Goal: Task Accomplishment & Management: Complete application form

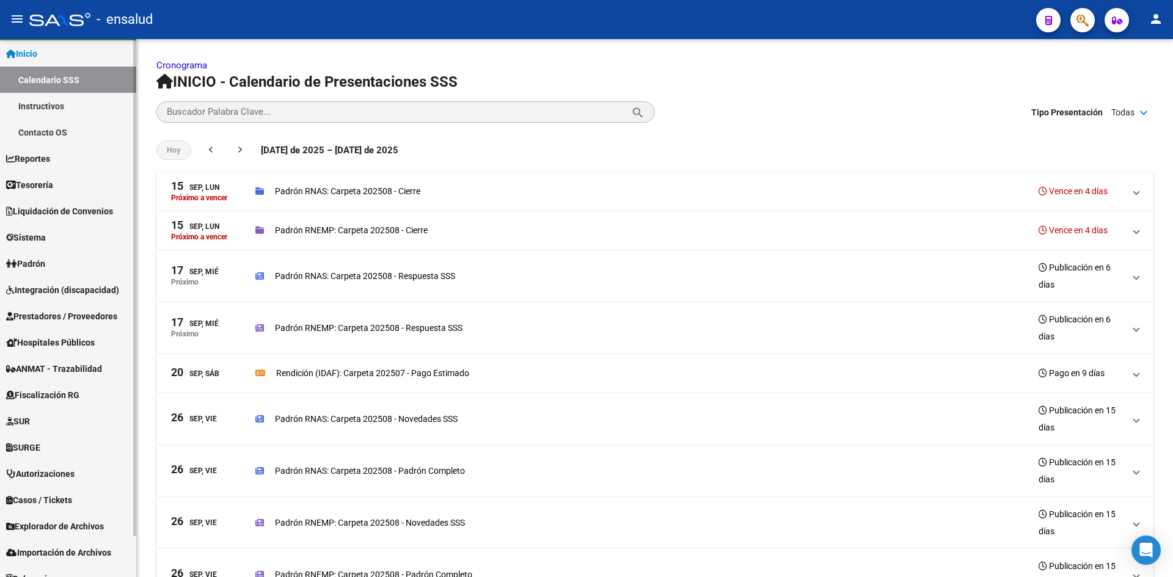
scroll to position [45, 0]
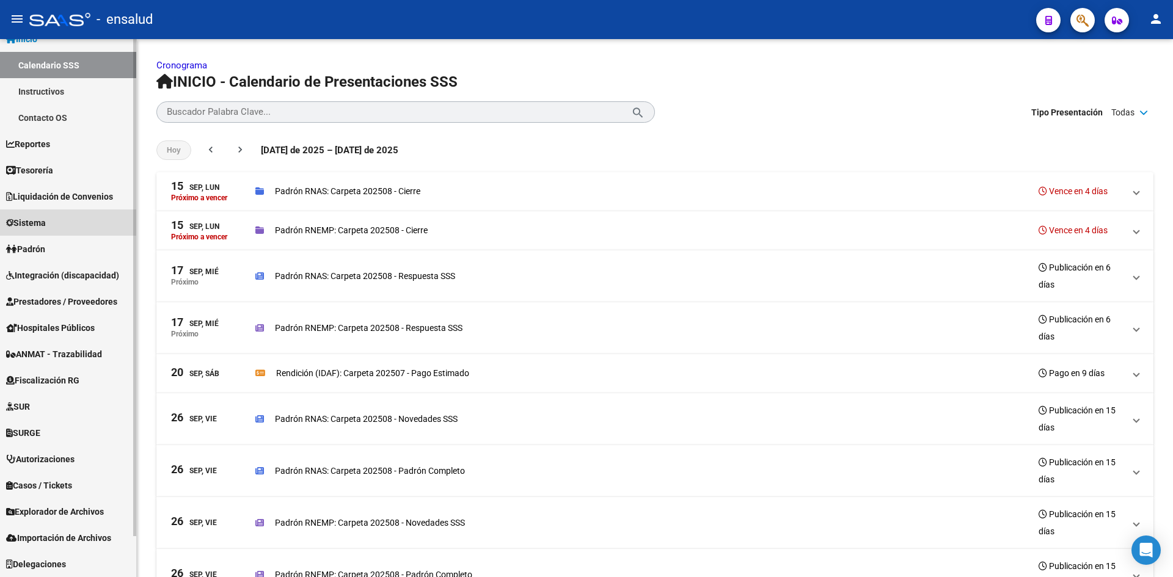
click at [37, 216] on span "Sistema" at bounding box center [26, 222] width 40 height 13
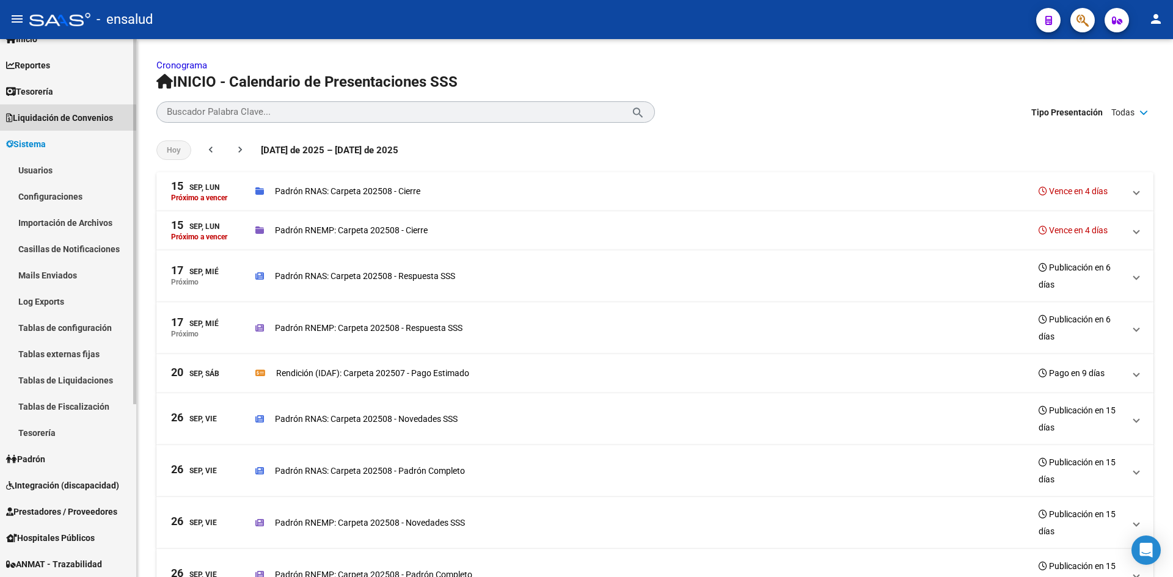
click at [38, 127] on link "Liquidación de Convenios" at bounding box center [68, 117] width 136 height 26
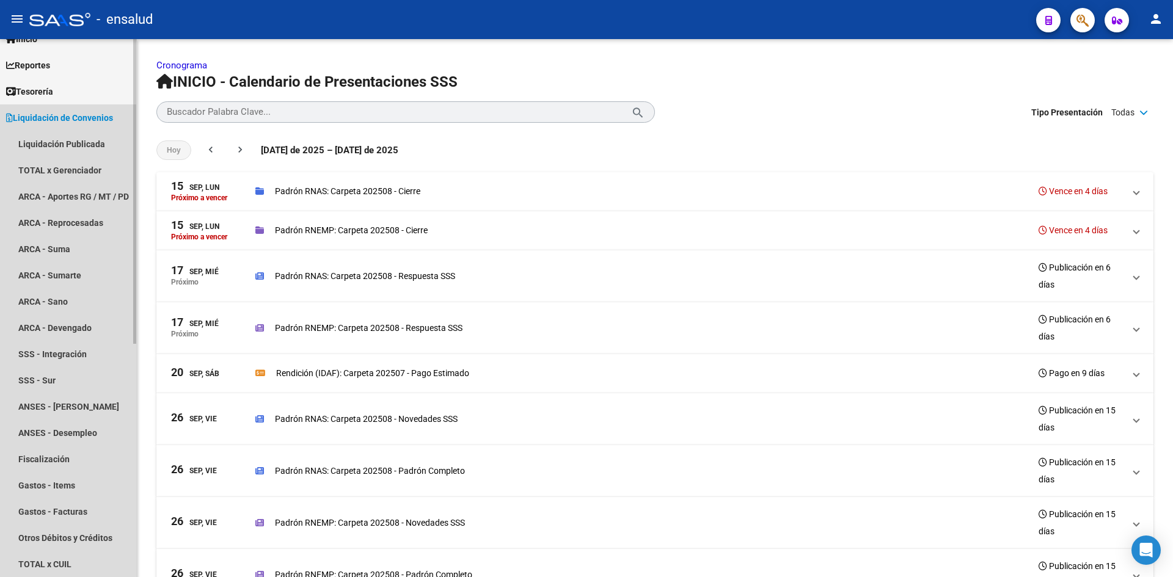
click at [38, 127] on link "Liquidación de Convenios" at bounding box center [68, 117] width 136 height 26
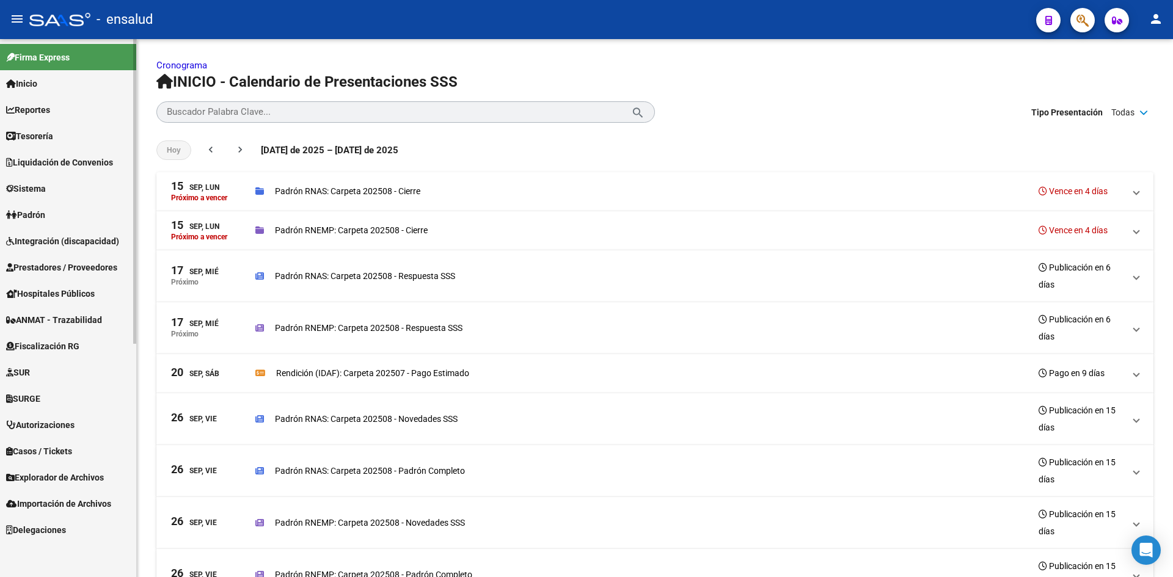
scroll to position [0, 0]
click at [43, 190] on span "Sistema" at bounding box center [26, 188] width 40 height 13
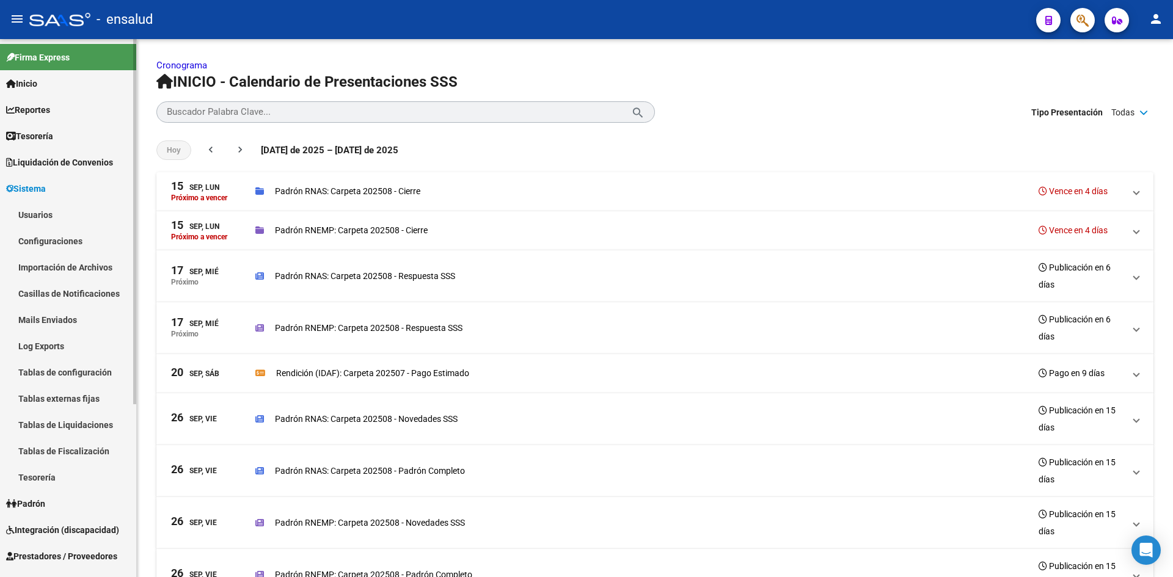
click at [41, 221] on link "Usuarios" at bounding box center [68, 215] width 136 height 26
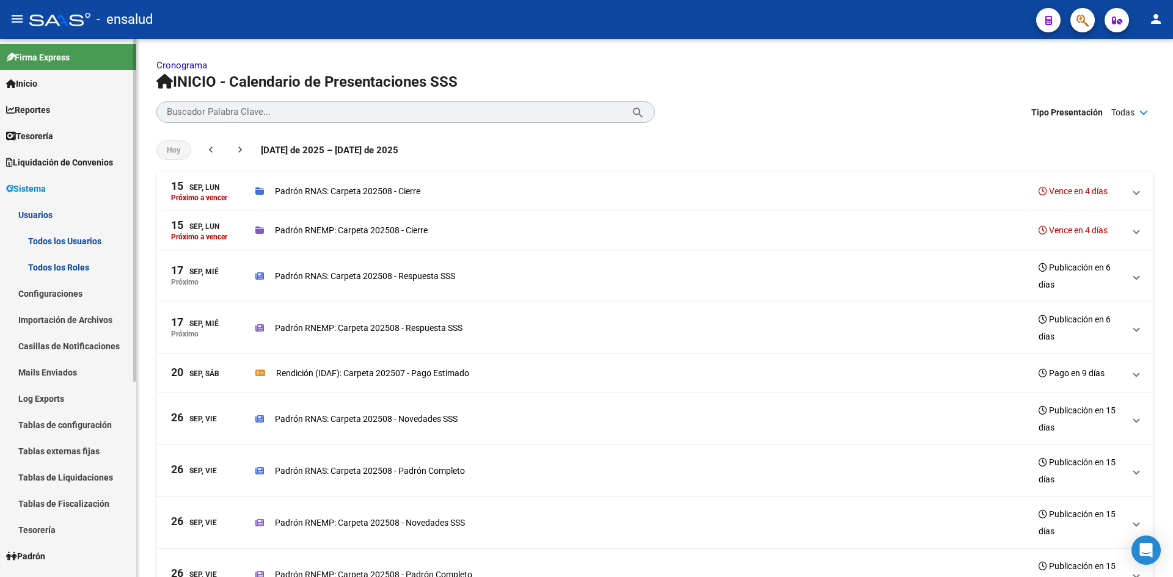
drag, startPoint x: 73, startPoint y: 263, endPoint x: 91, endPoint y: 272, distance: 20.2
click at [74, 263] on link "Todos los Roles" at bounding box center [68, 267] width 136 height 26
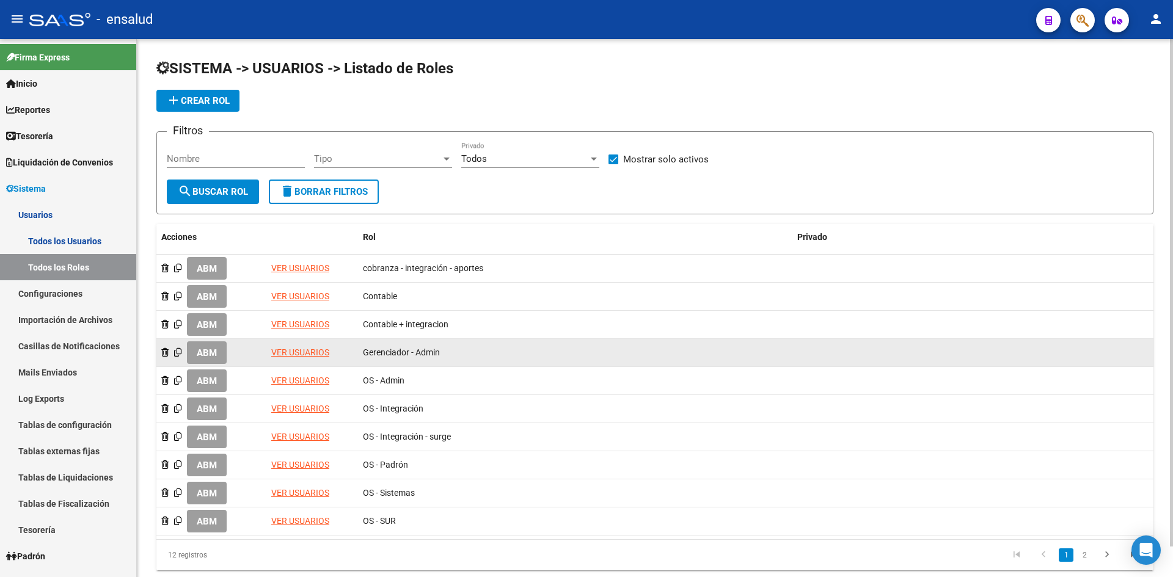
scroll to position [32, 0]
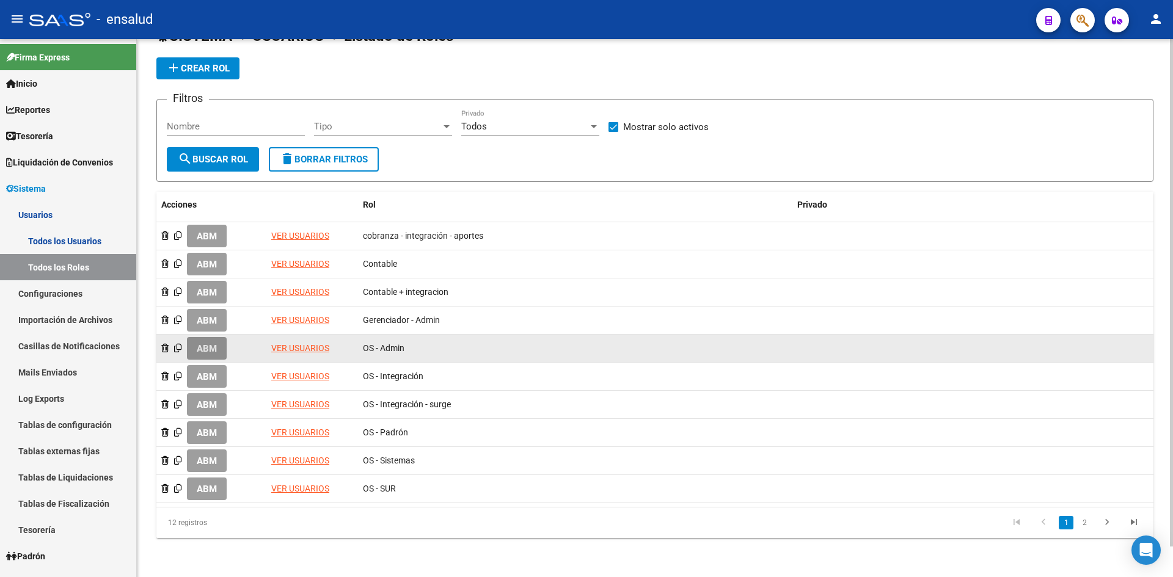
click at [216, 350] on span "ABM" at bounding box center [207, 348] width 20 height 11
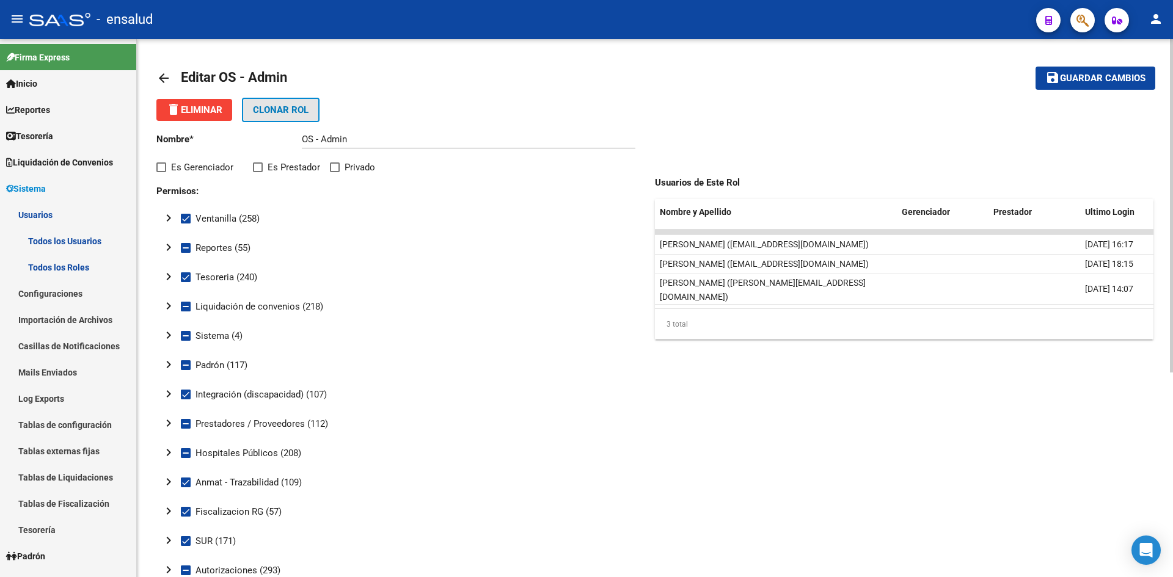
click at [281, 111] on span "Clonar Rol" at bounding box center [281, 109] width 56 height 11
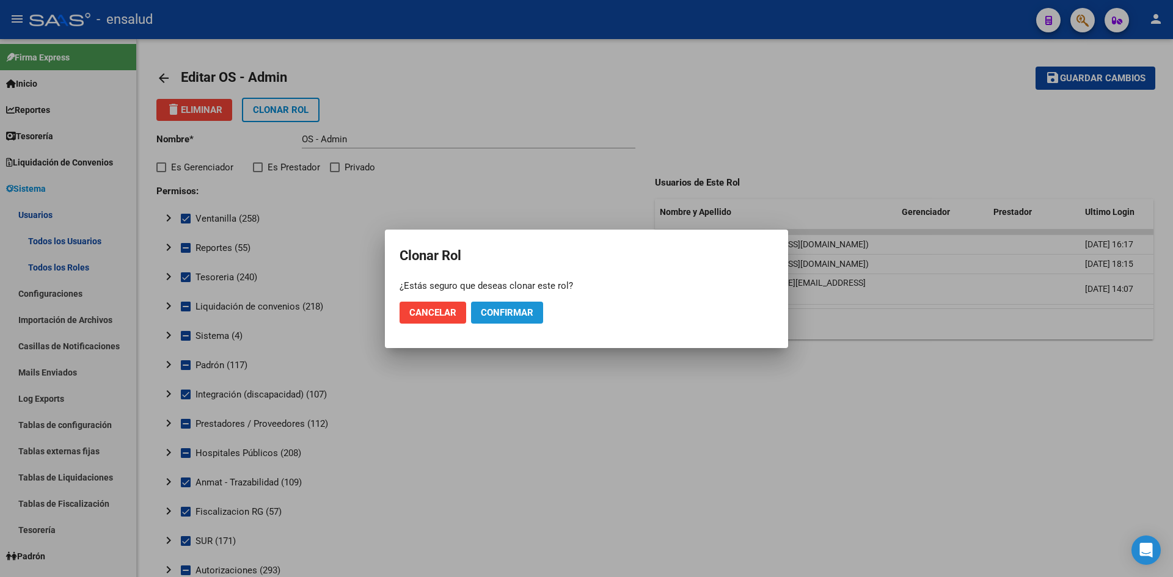
drag, startPoint x: 517, startPoint y: 317, endPoint x: 506, endPoint y: 313, distance: 11.8
click at [517, 318] on span "Confirmar" at bounding box center [507, 312] width 53 height 11
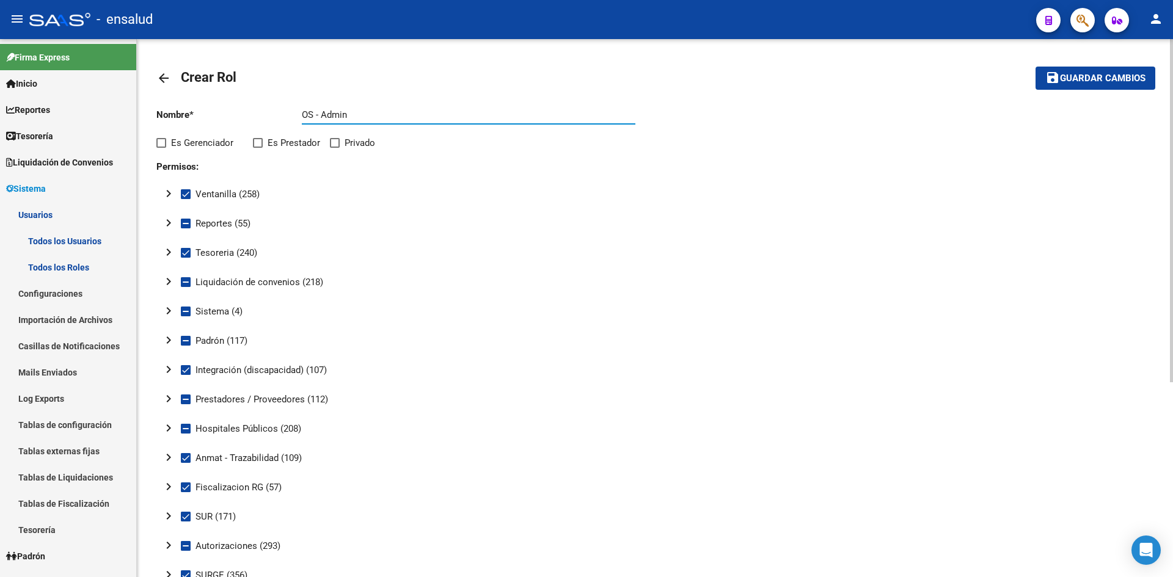
click at [338, 111] on input "OS - Admin" at bounding box center [469, 114] width 334 height 11
type input "OS - Directorio"
click at [168, 309] on mat-icon "chevron_right" at bounding box center [168, 311] width 15 height 15
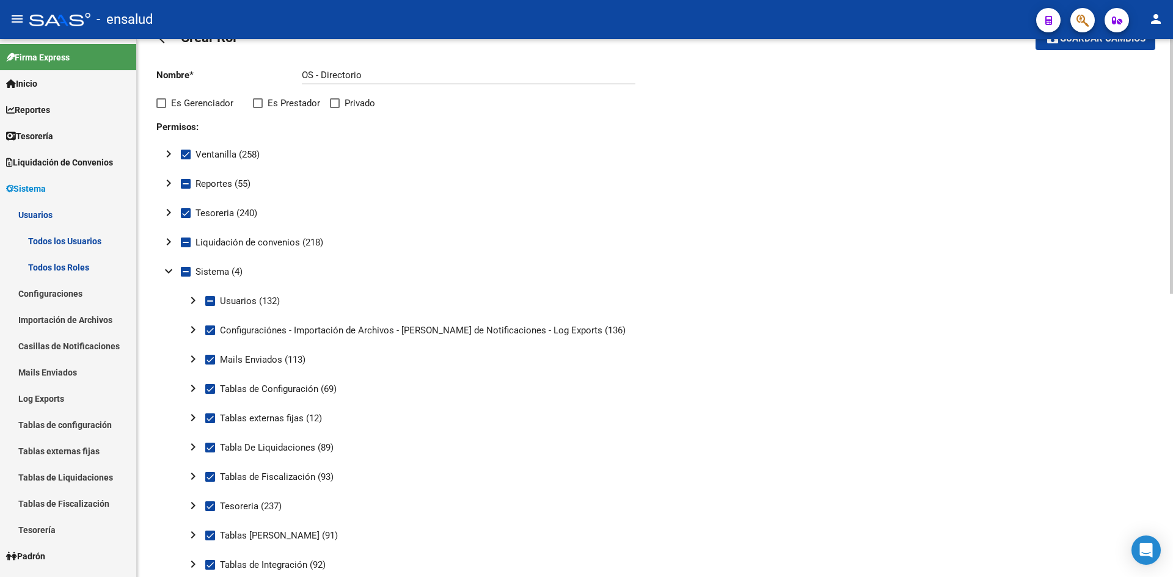
scroll to position [61, 0]
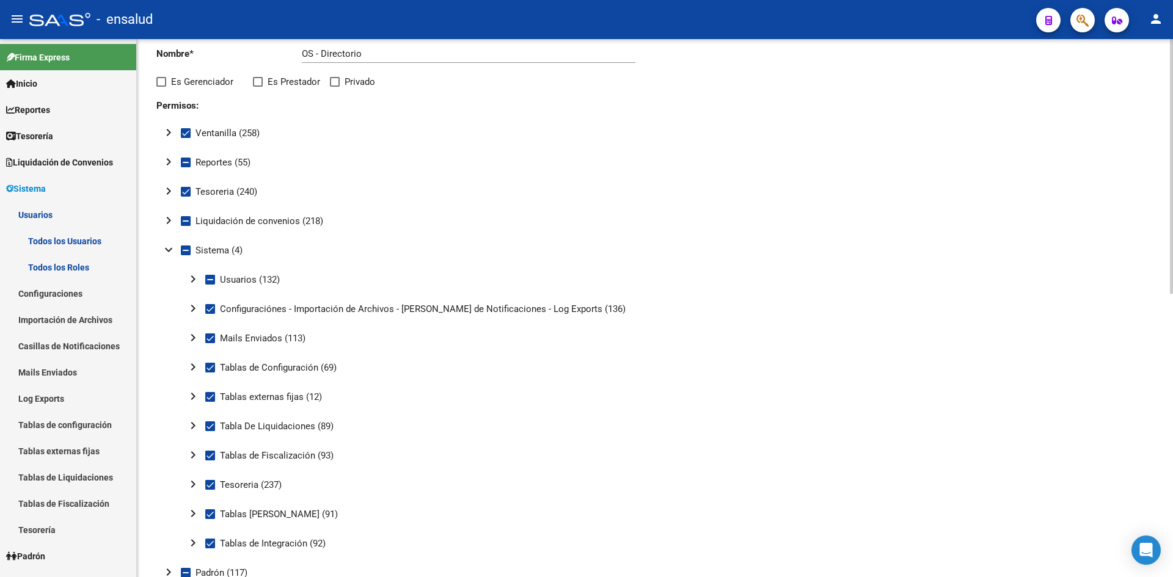
click at [194, 457] on mat-icon "chevron_right" at bounding box center [193, 455] width 15 height 15
click at [188, 453] on mat-icon "expand_more" at bounding box center [193, 455] width 15 height 15
click at [185, 252] on span at bounding box center [186, 251] width 10 height 10
click at [185, 255] on input "Sistema (4)" at bounding box center [185, 255] width 1 height 1
checkbox input "true"
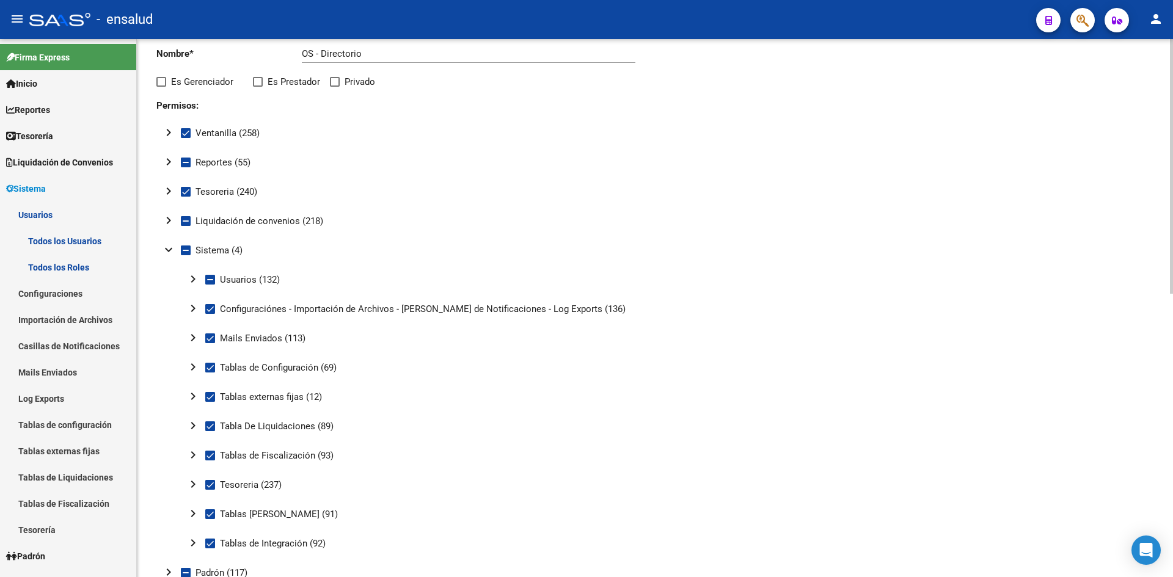
checkbox input "true"
click at [159, 258] on button "expand_more" at bounding box center [168, 250] width 24 height 24
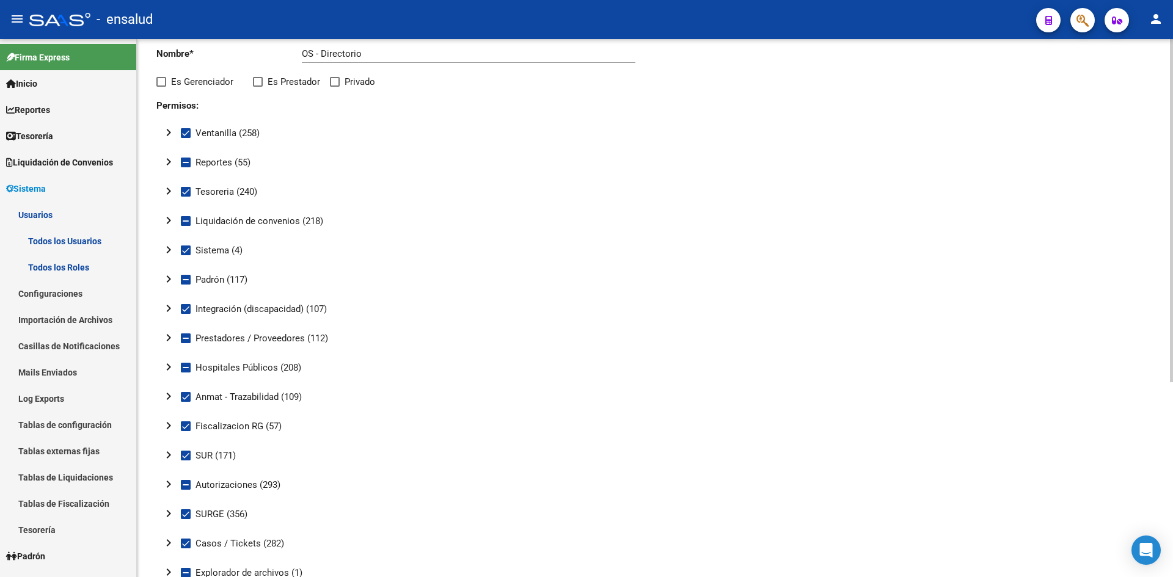
click at [188, 244] on label "Sistema (4)" at bounding box center [212, 250] width 62 height 15
click at [186, 255] on input "Sistema (4)" at bounding box center [185, 255] width 1 height 1
checkbox input "false"
click at [165, 253] on mat-icon "chevron_right" at bounding box center [168, 250] width 15 height 15
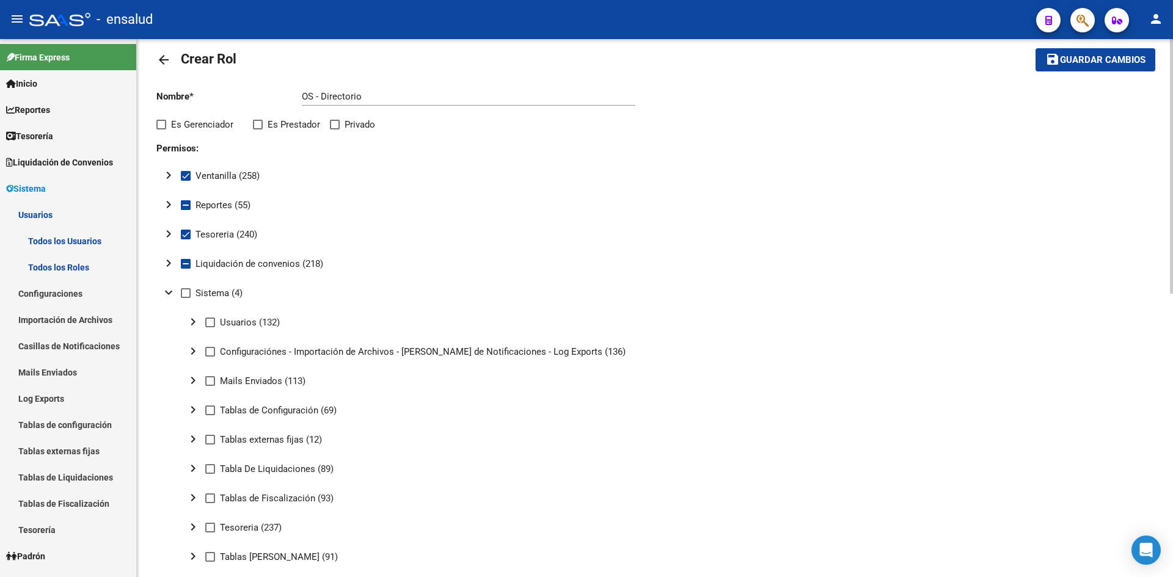
scroll to position [0, 0]
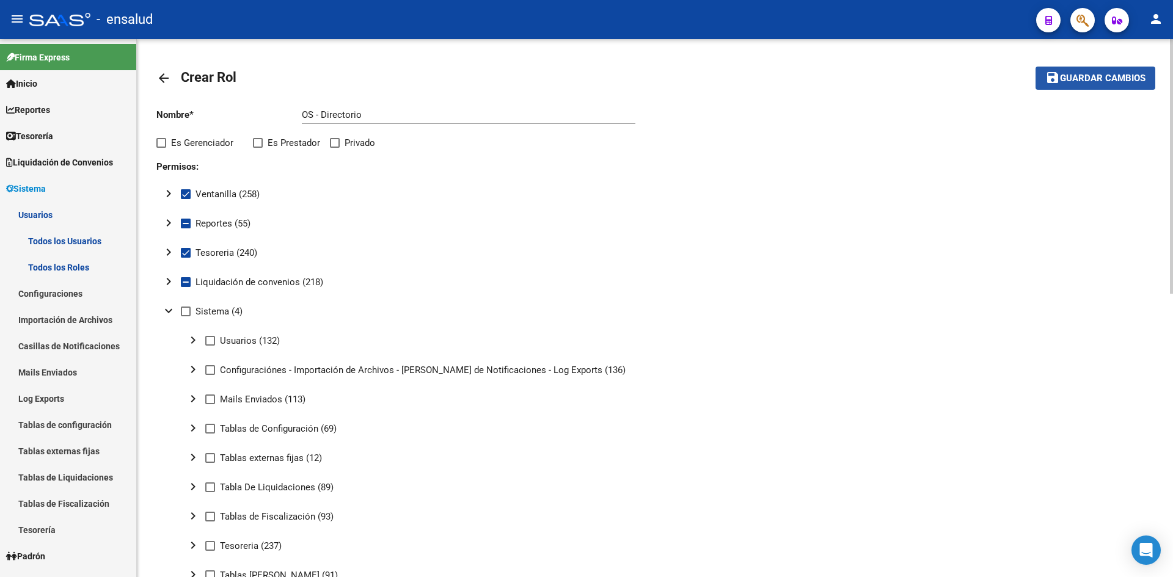
click at [1072, 79] on span "Guardar cambios" at bounding box center [1103, 78] width 86 height 11
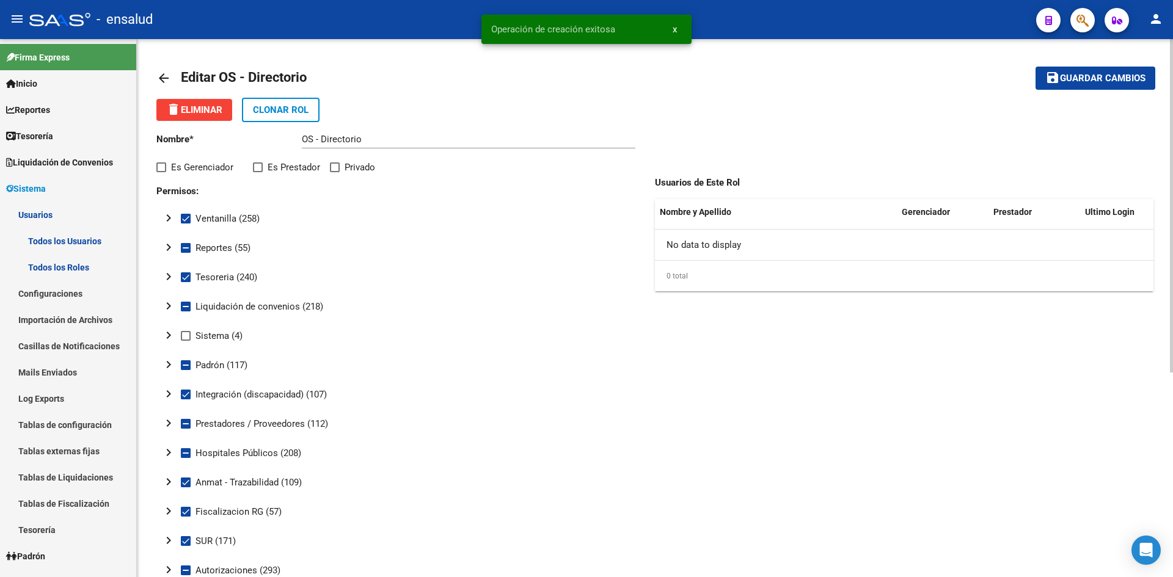
click at [167, 77] on mat-icon "arrow_back" at bounding box center [163, 78] width 15 height 15
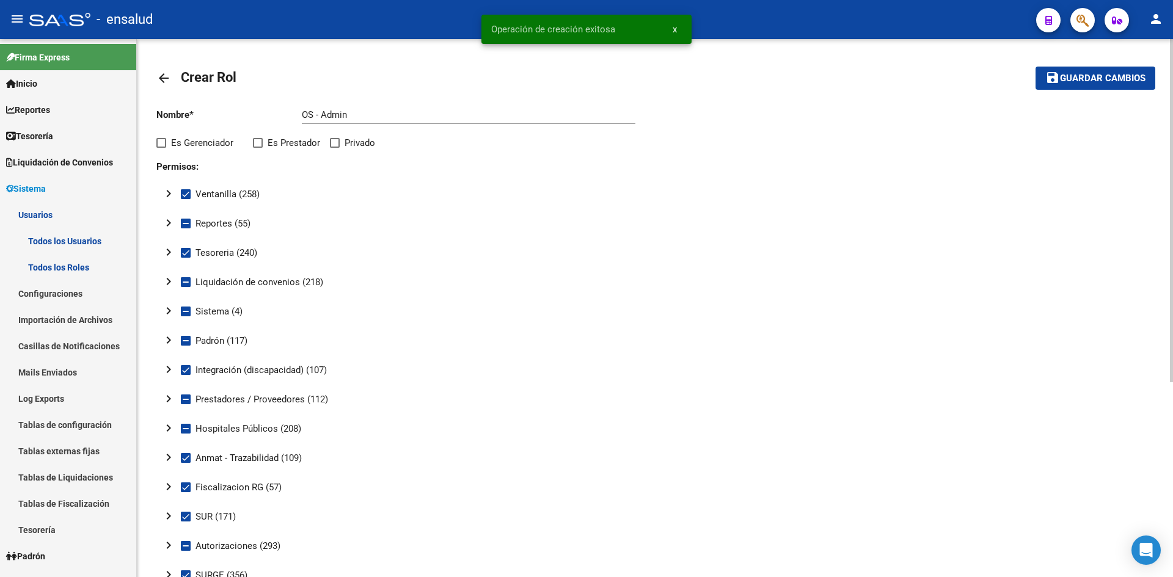
click at [166, 82] on mat-icon "arrow_back" at bounding box center [163, 78] width 15 height 15
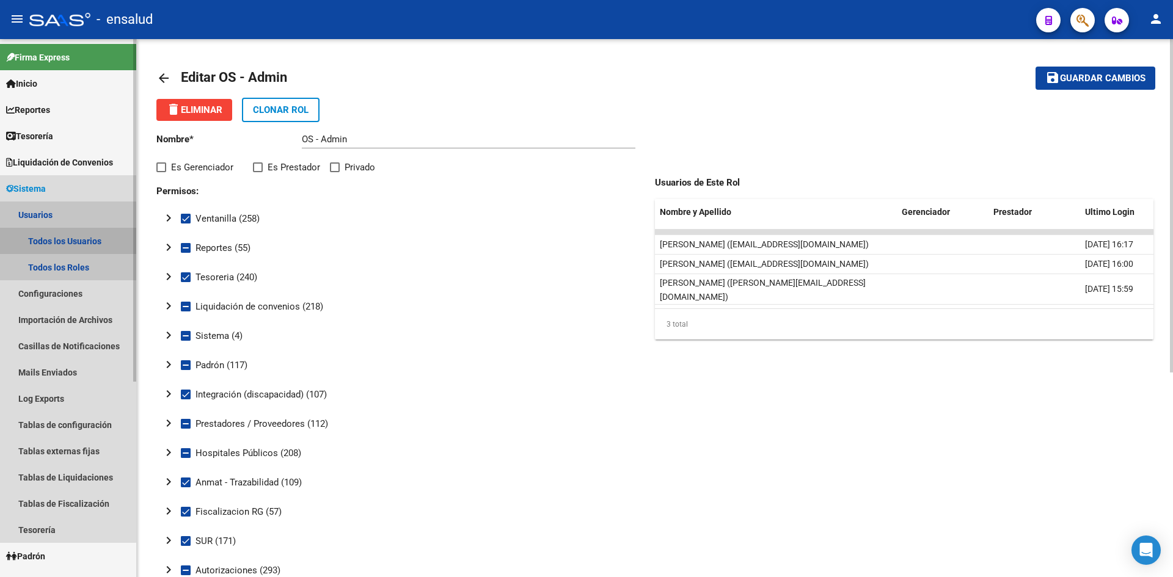
drag, startPoint x: 64, startPoint y: 243, endPoint x: 59, endPoint y: 247, distance: 6.5
click at [63, 243] on link "Todos los Usuarios" at bounding box center [68, 241] width 136 height 26
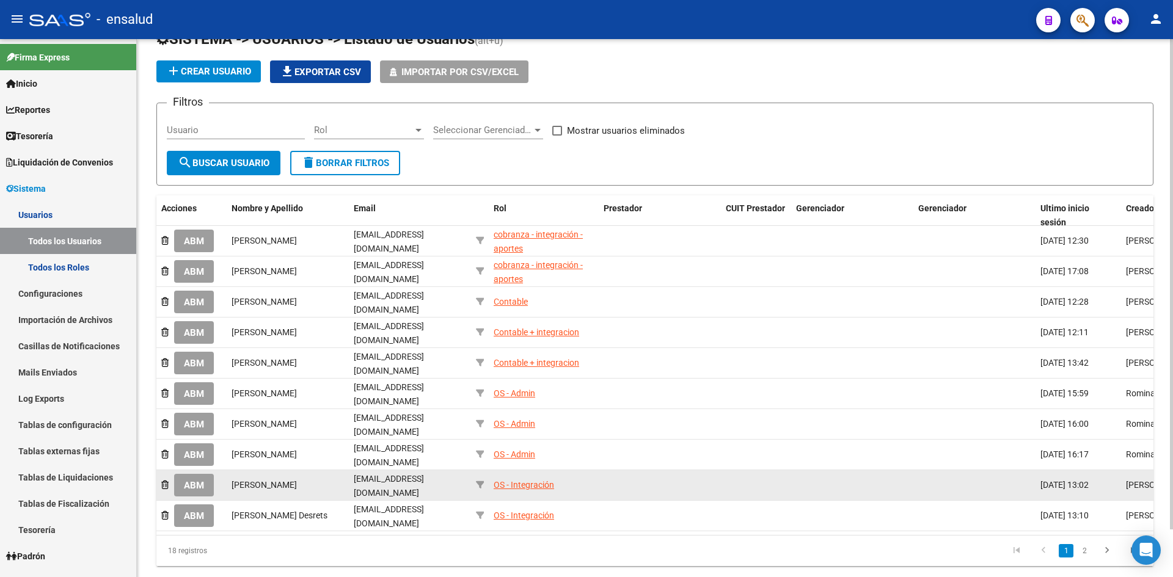
scroll to position [52, 0]
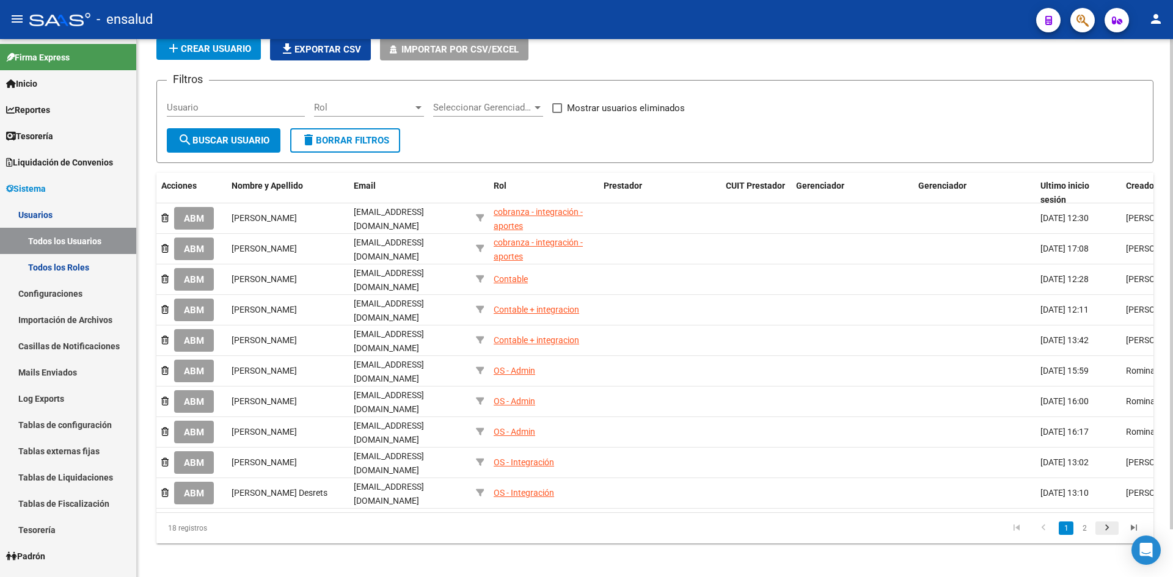
click at [1107, 525] on icon "go to next page" at bounding box center [1107, 529] width 16 height 15
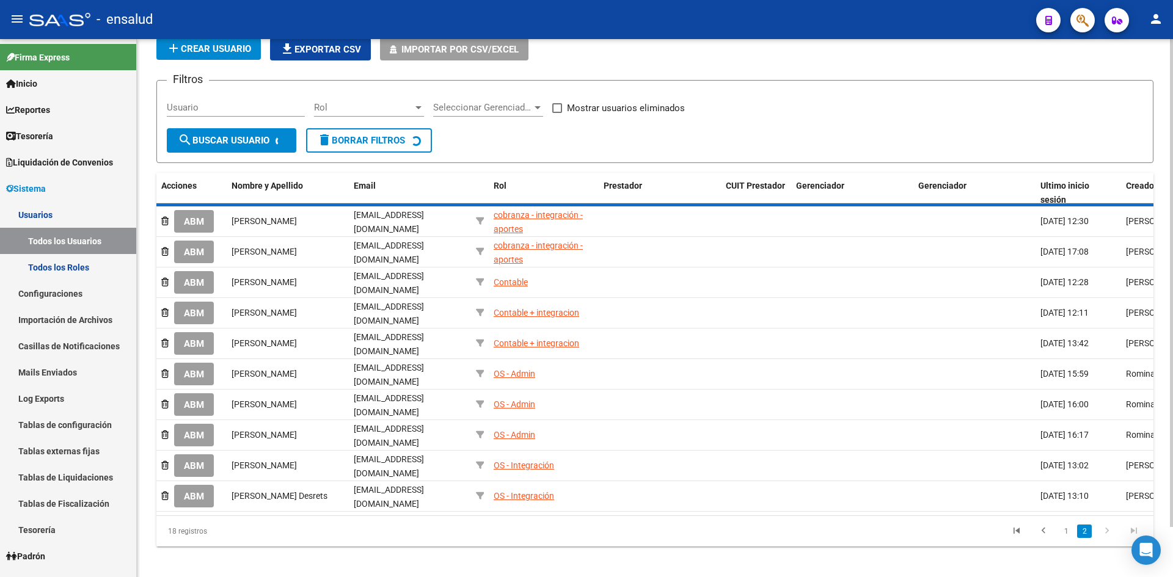
scroll to position [0, 0]
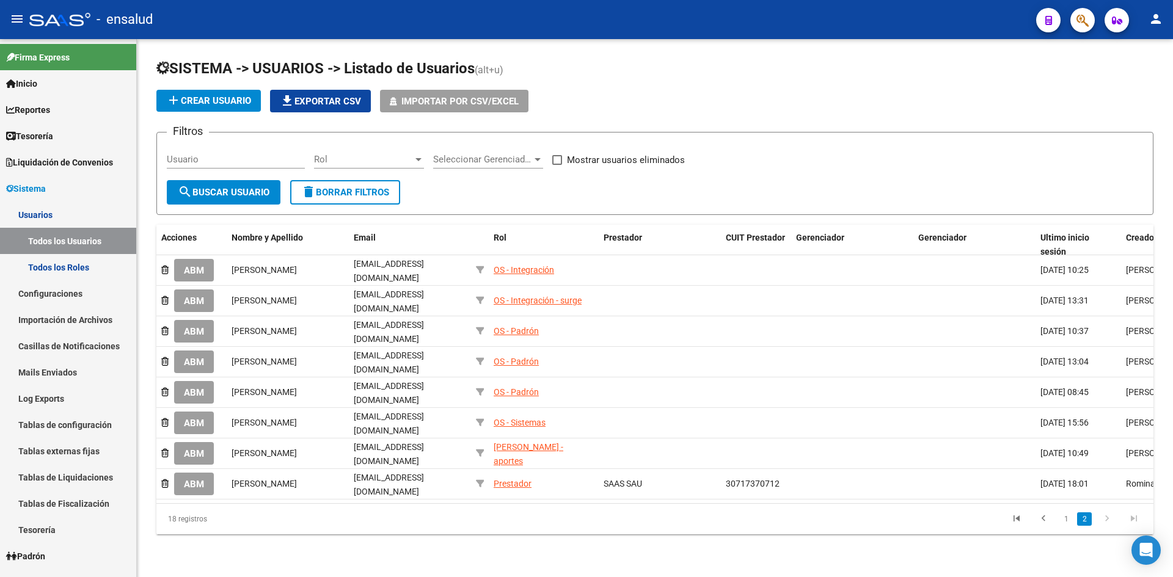
click at [1055, 513] on li at bounding box center [1043, 519] width 27 height 21
click at [1064, 513] on link "1" at bounding box center [1066, 519] width 15 height 13
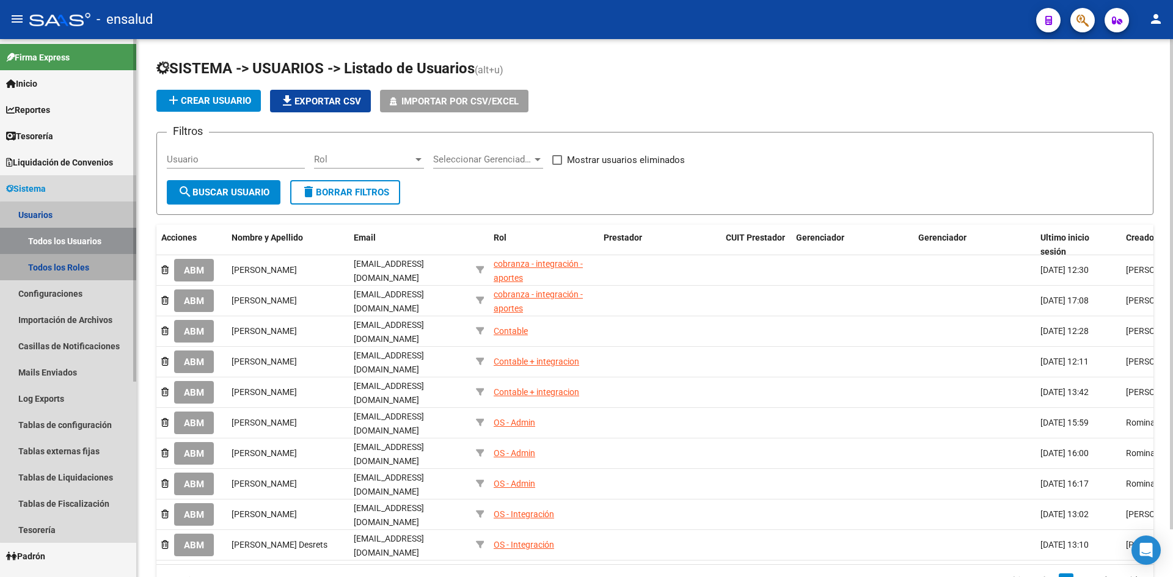
click at [79, 264] on link "Todos los Roles" at bounding box center [68, 267] width 136 height 26
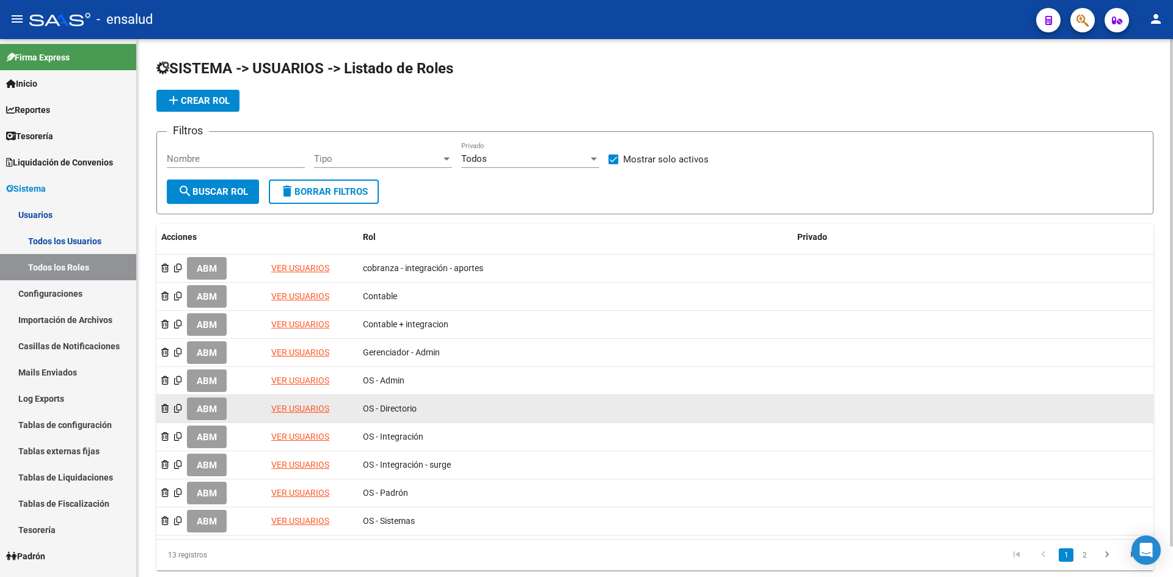
click at [217, 405] on span "ABM" at bounding box center [207, 409] width 20 height 11
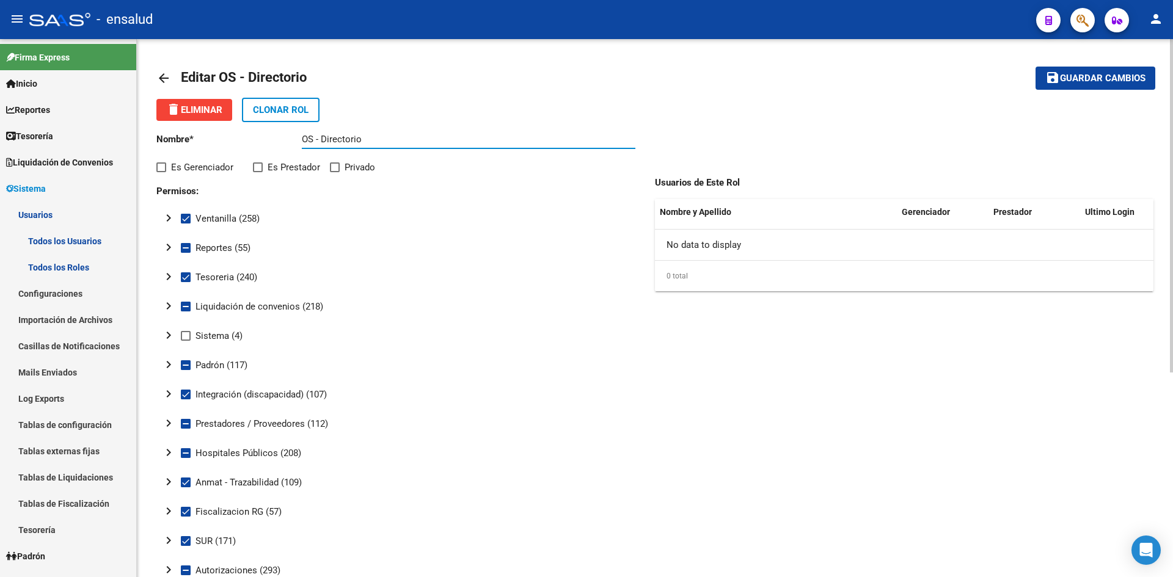
drag, startPoint x: 319, startPoint y: 141, endPoint x: 269, endPoint y: 136, distance: 50.4
click at [269, 136] on app-form-text-field "Nombre * OS - Directorio Ingresar nombre" at bounding box center [395, 139] width 479 height 11
drag, startPoint x: 323, startPoint y: 137, endPoint x: 256, endPoint y: 139, distance: 66.6
click at [256, 139] on app-form-text-field "Nombre * OS - Directorio Ingresar nombre" at bounding box center [395, 139] width 479 height 11
type input "Directorio"
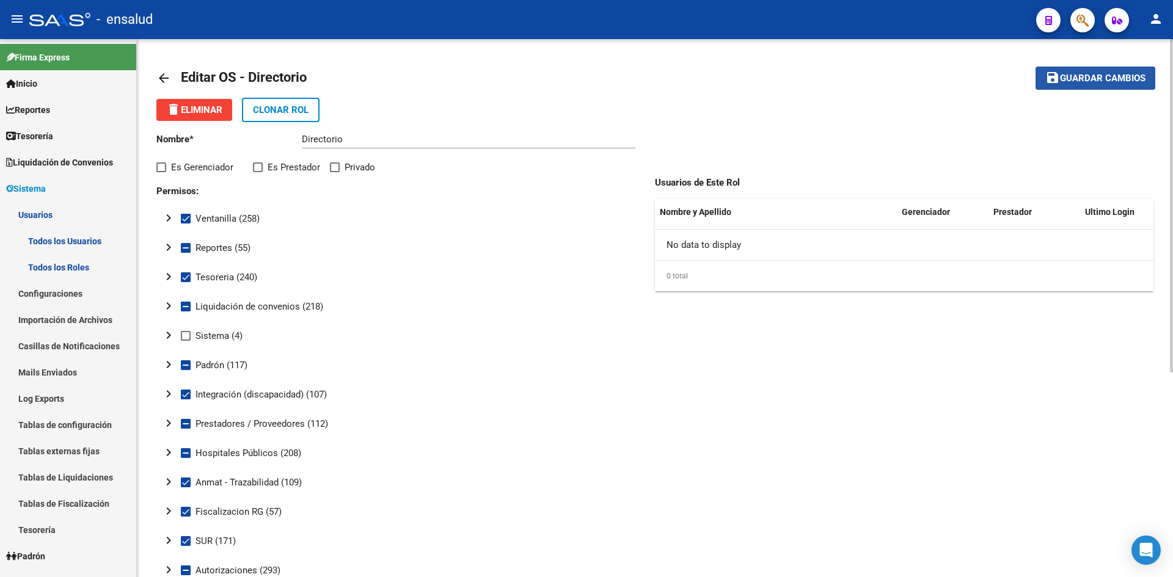
click at [1094, 71] on button "save Guardar cambios" at bounding box center [1096, 78] width 120 height 23
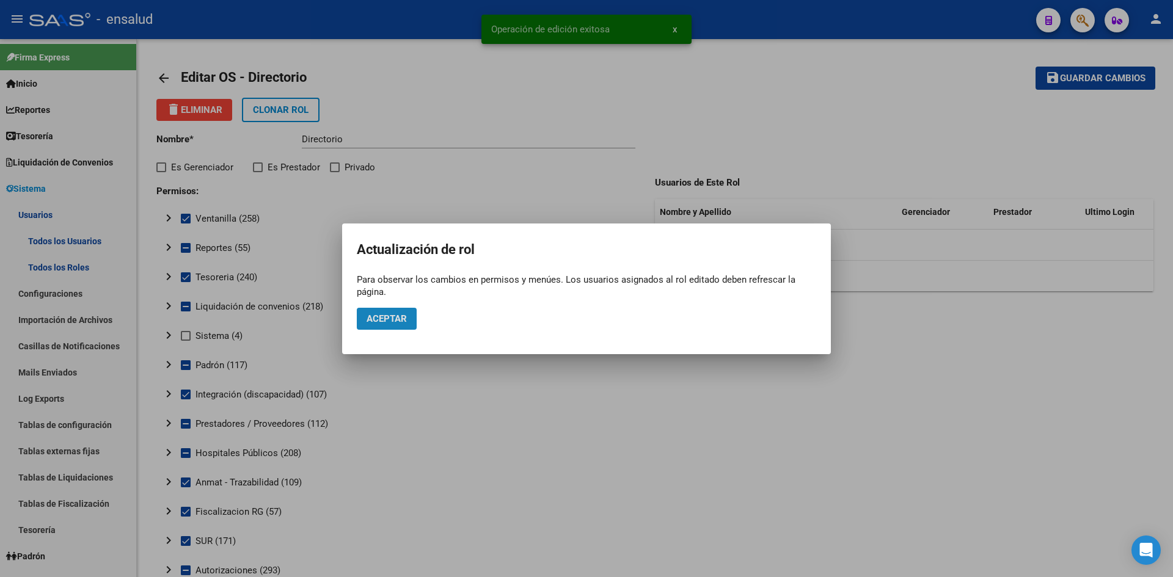
click at [386, 324] on span "Aceptar" at bounding box center [387, 318] width 40 height 11
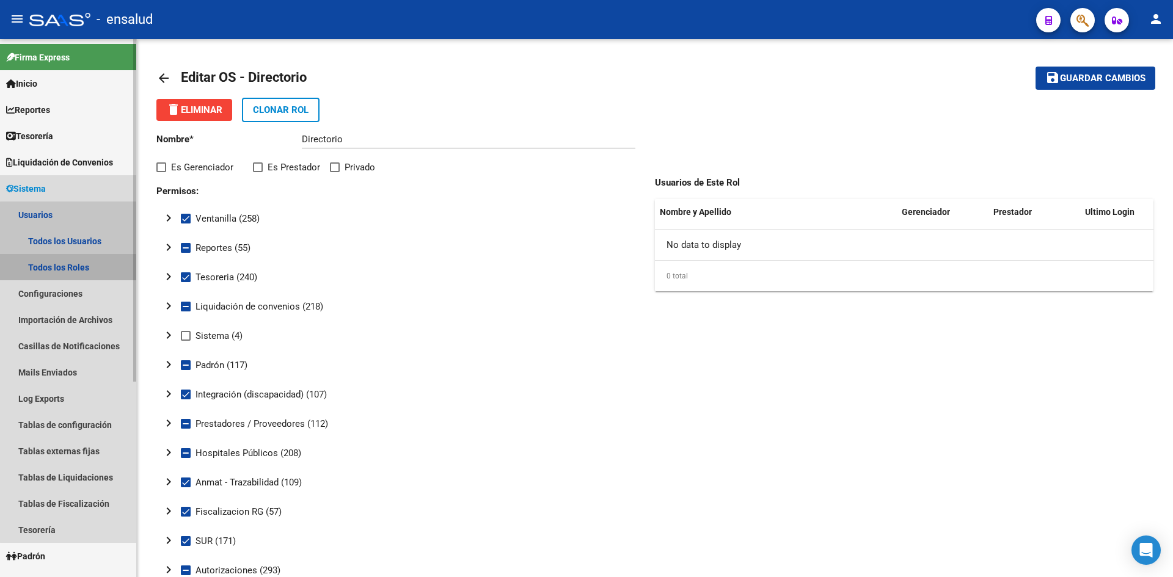
click at [81, 270] on link "Todos los Roles" at bounding box center [68, 267] width 136 height 26
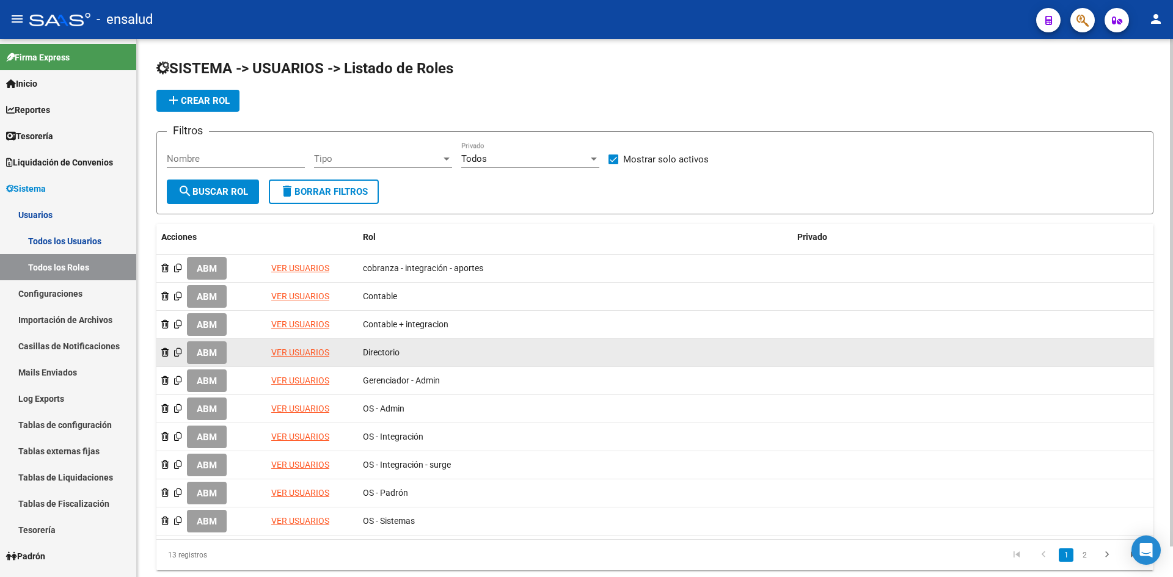
click at [291, 351] on link "VER USUARIOS" at bounding box center [300, 353] width 58 height 10
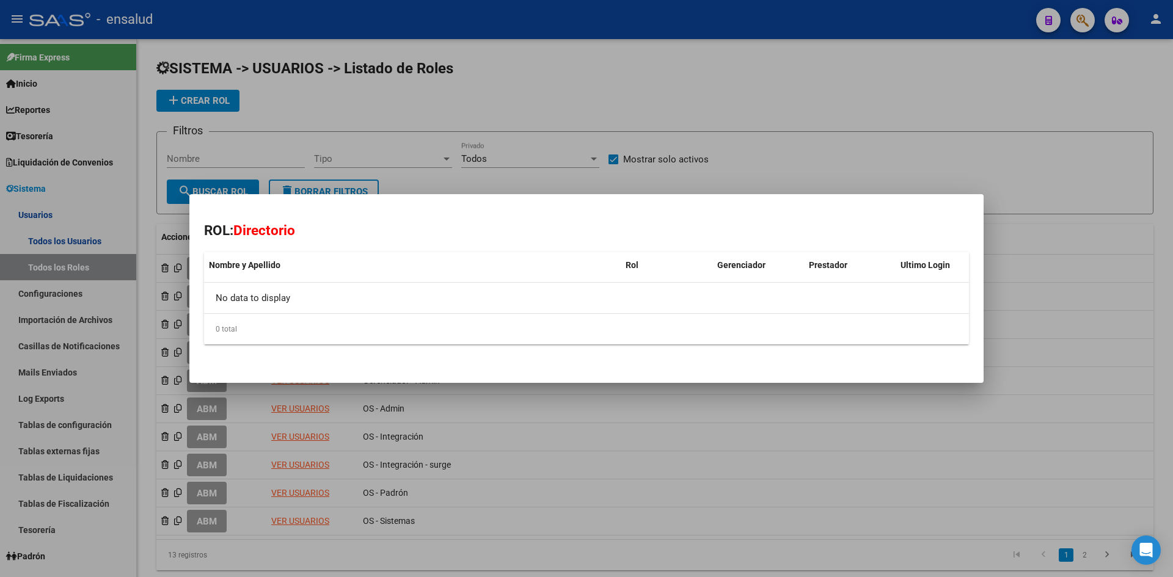
click at [550, 434] on div at bounding box center [586, 288] width 1173 height 577
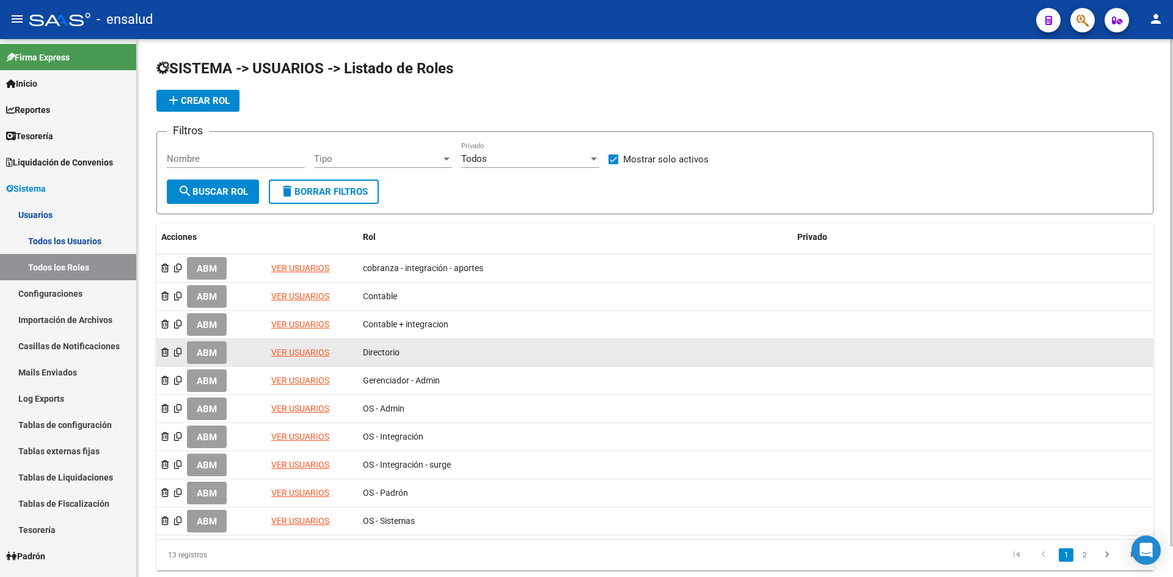
click at [210, 350] on span "ABM" at bounding box center [207, 353] width 20 height 11
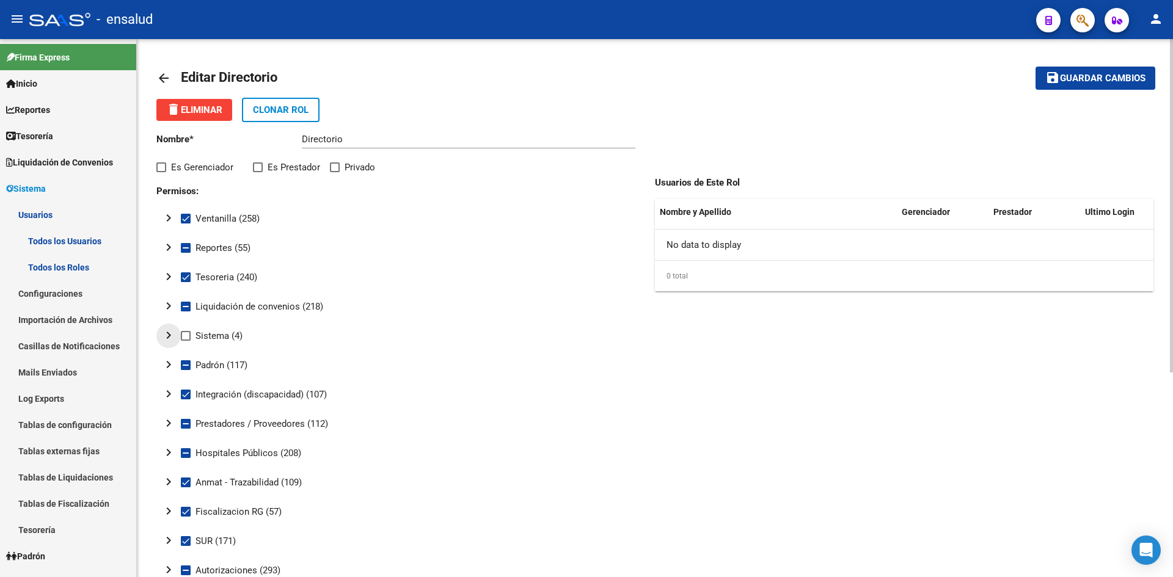
click at [170, 332] on mat-icon "chevron_right" at bounding box center [168, 335] width 15 height 15
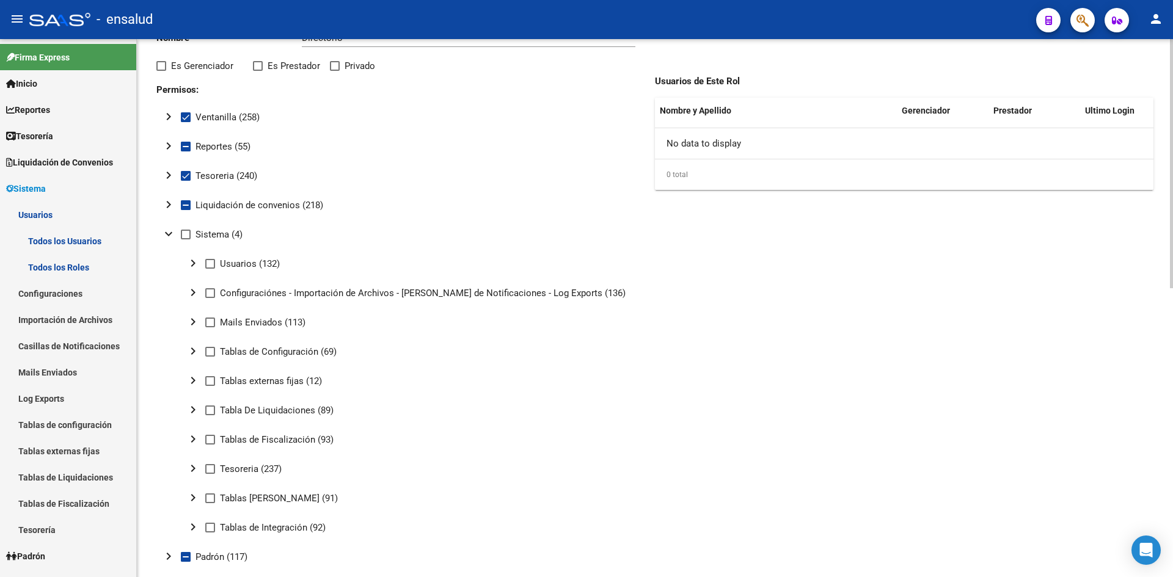
scroll to position [122, 0]
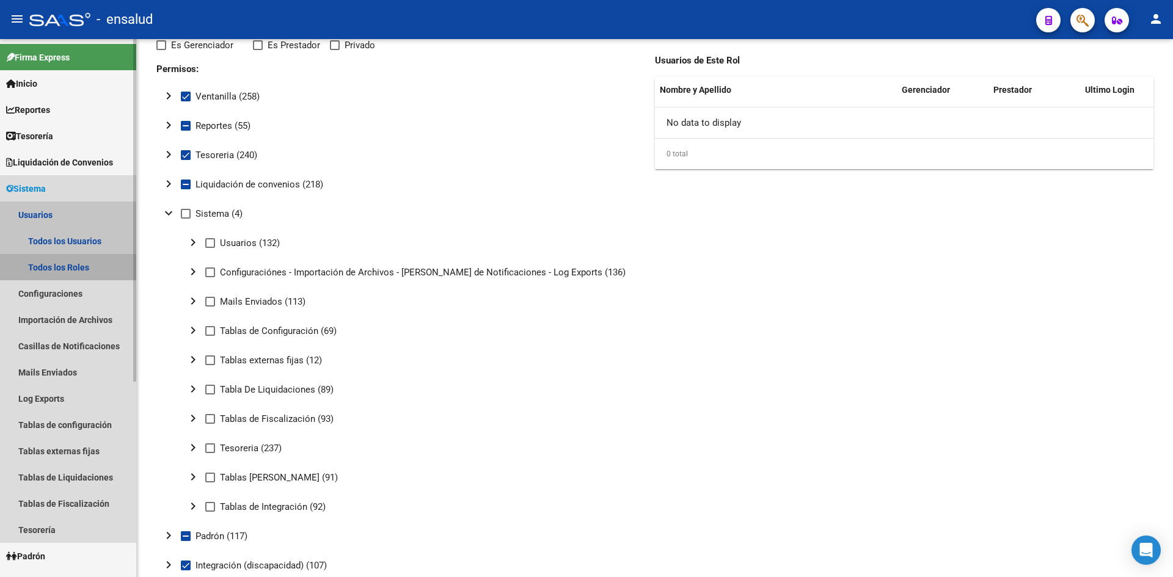
click at [90, 261] on link "Todos los Roles" at bounding box center [68, 267] width 136 height 26
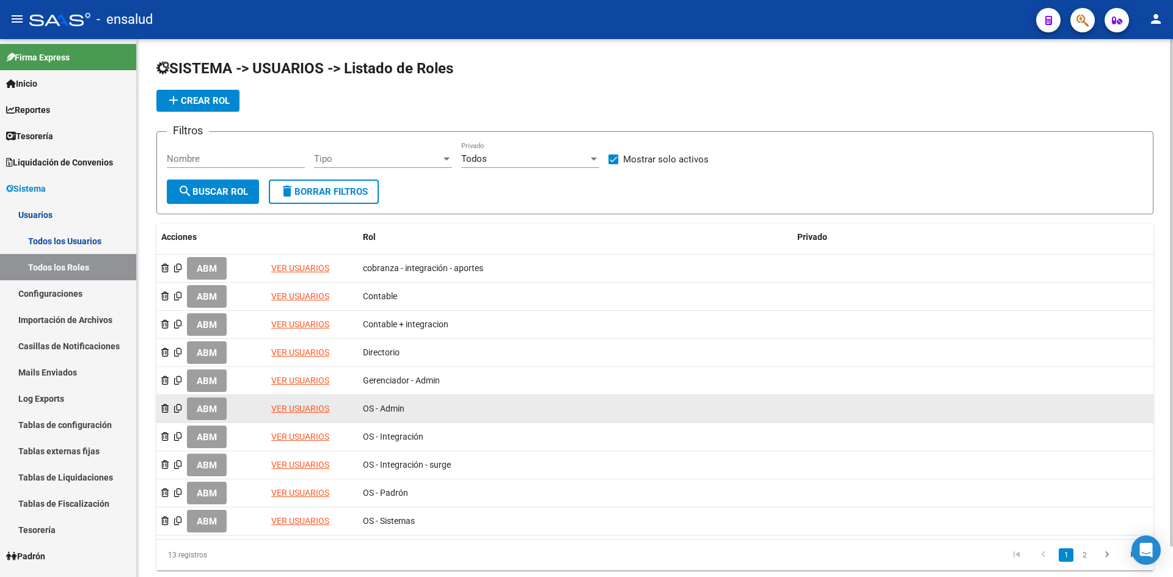
click at [199, 411] on span "ABM" at bounding box center [207, 409] width 20 height 11
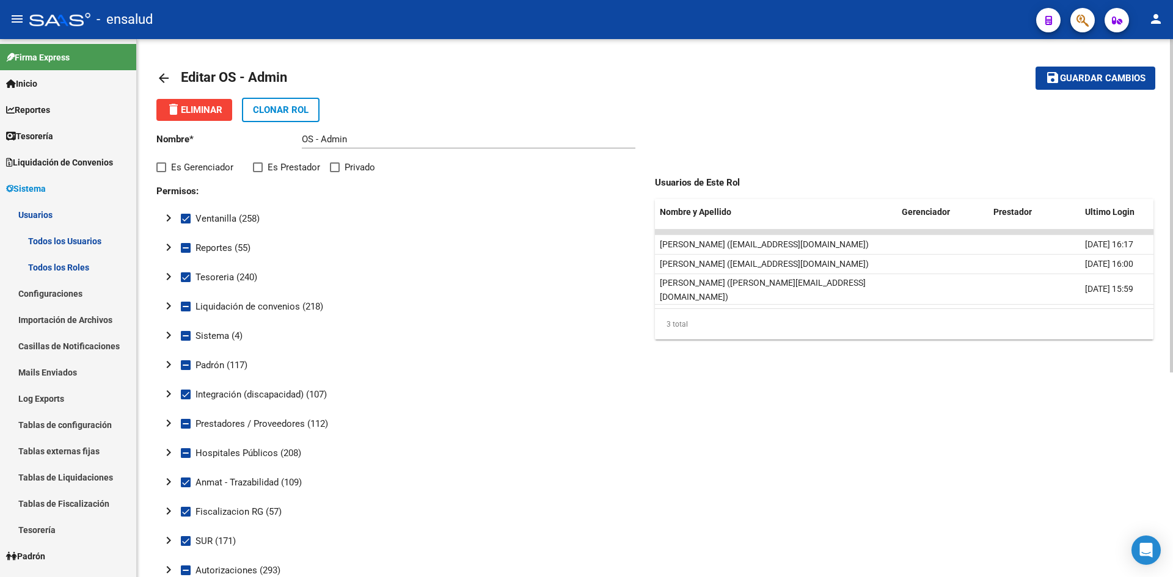
click at [164, 332] on mat-icon "chevron_right" at bounding box center [168, 335] width 15 height 15
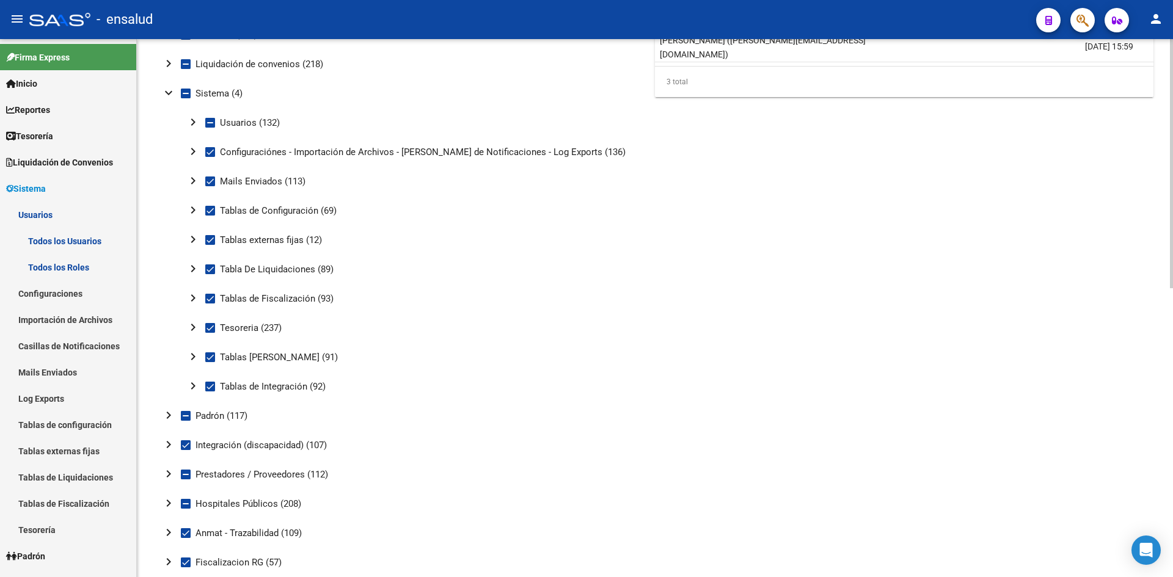
scroll to position [244, 0]
click at [196, 122] on mat-icon "chevron_right" at bounding box center [193, 120] width 15 height 15
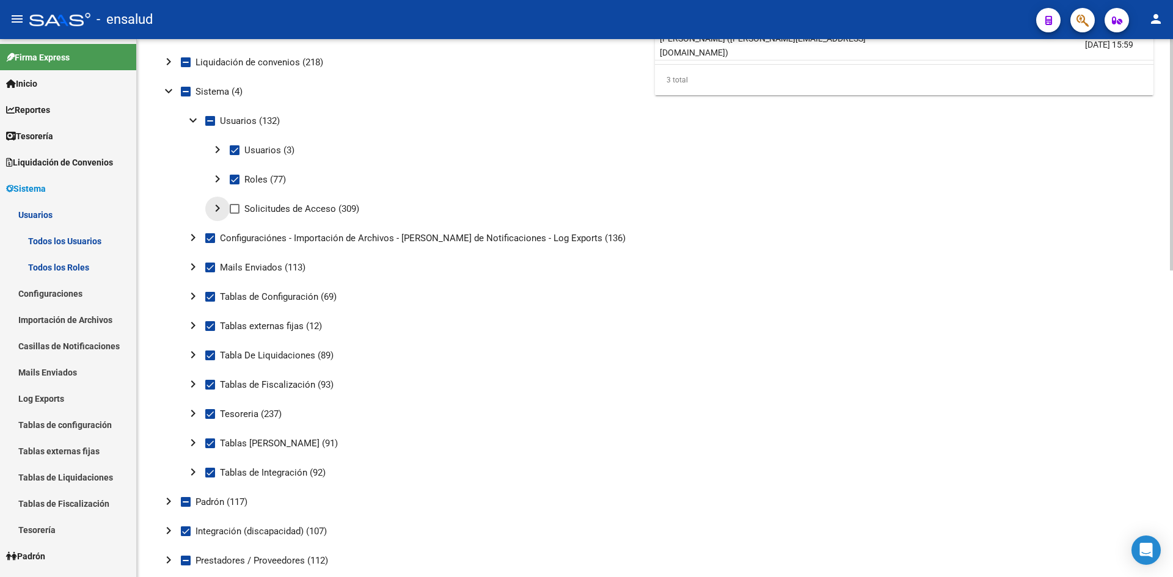
click at [218, 213] on mat-icon "chevron_right" at bounding box center [217, 208] width 15 height 15
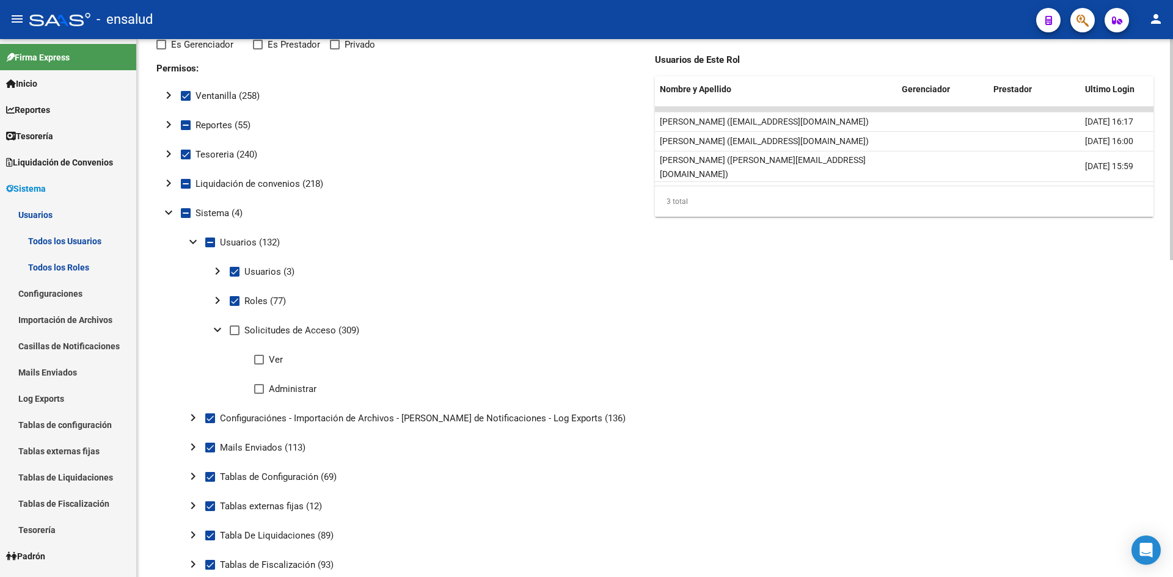
scroll to position [122, 0]
click at [235, 335] on span at bounding box center [235, 331] width 10 height 10
click at [235, 336] on input "Solicitudes de Acceso (309)" at bounding box center [234, 336] width 1 height 1
checkbox input "true"
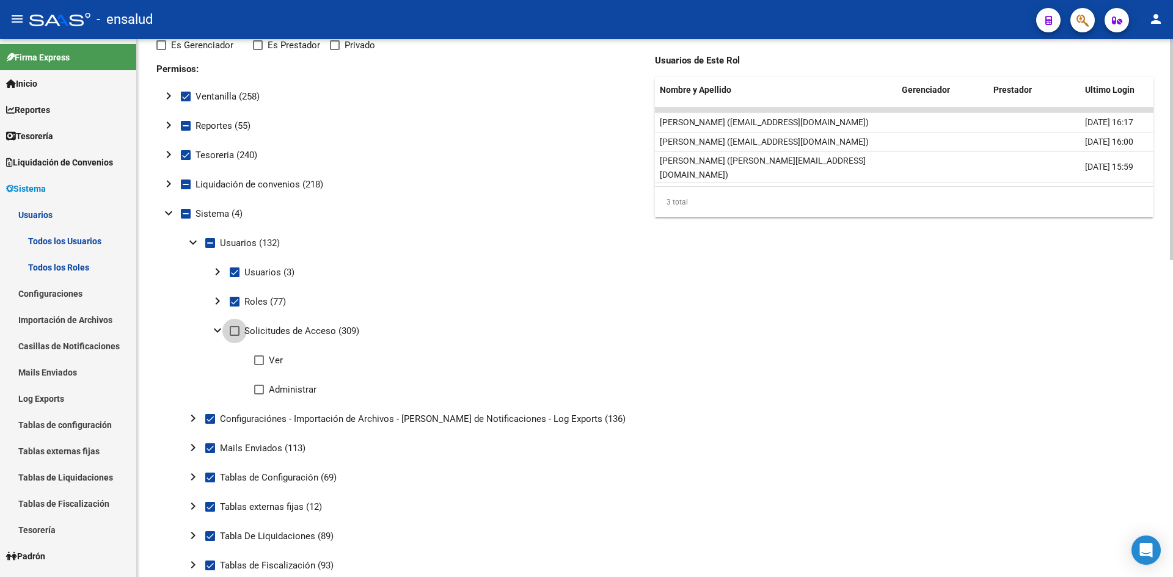
checkbox input "true"
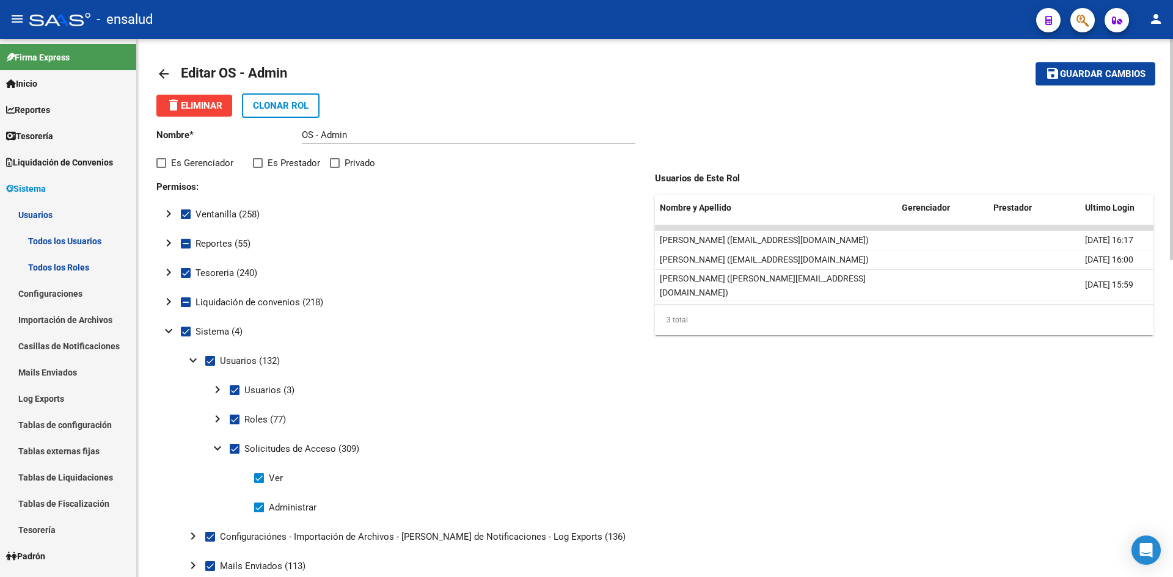
scroll to position [0, 0]
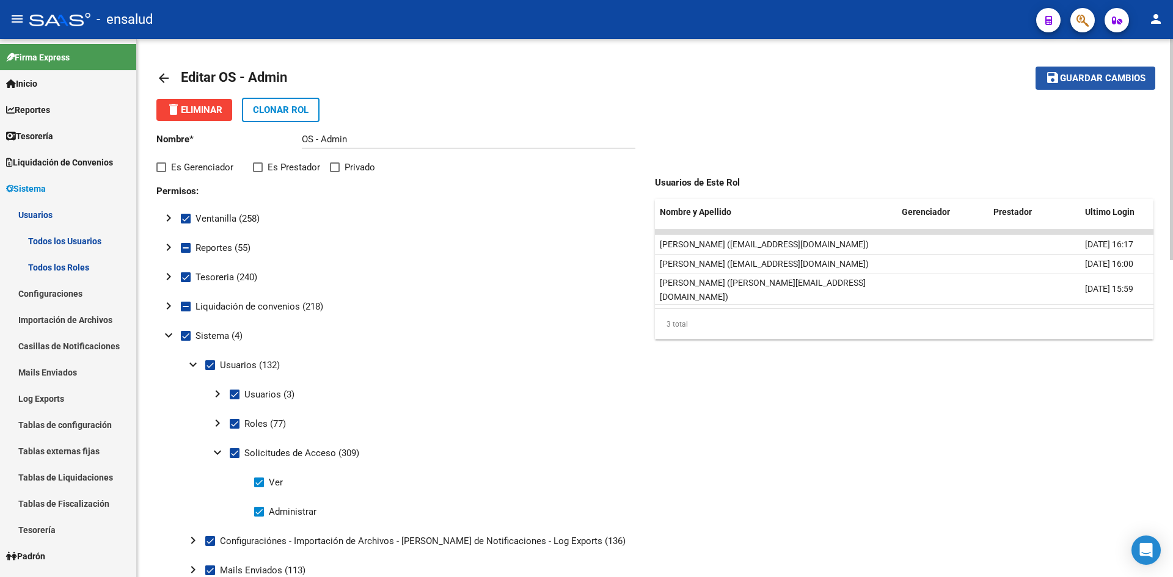
click at [1066, 82] on span "Guardar cambios" at bounding box center [1103, 78] width 86 height 11
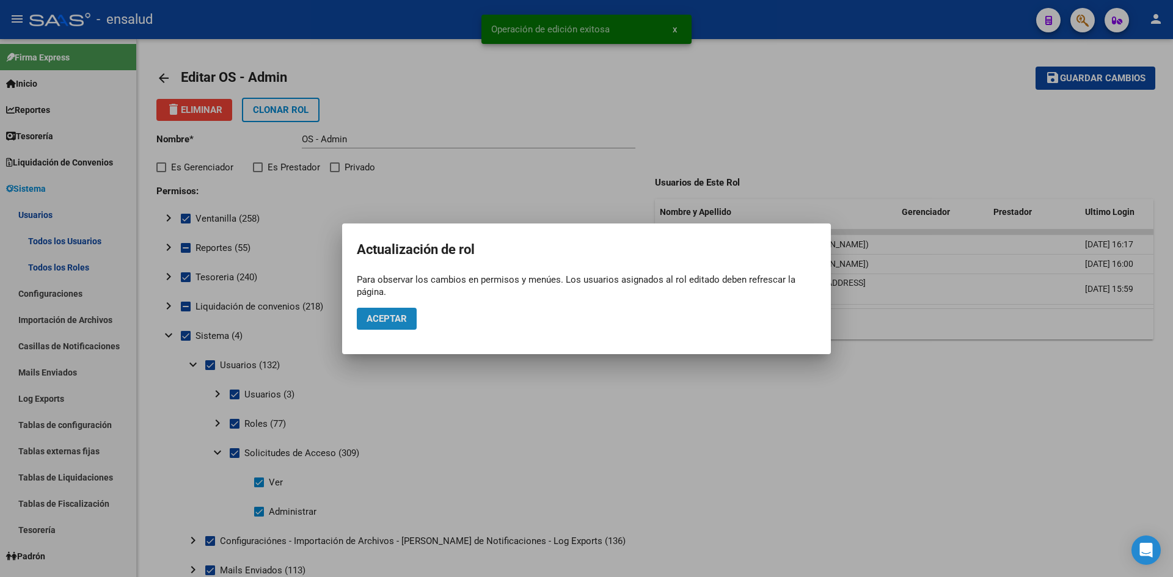
click at [385, 318] on span "Aceptar" at bounding box center [387, 318] width 40 height 11
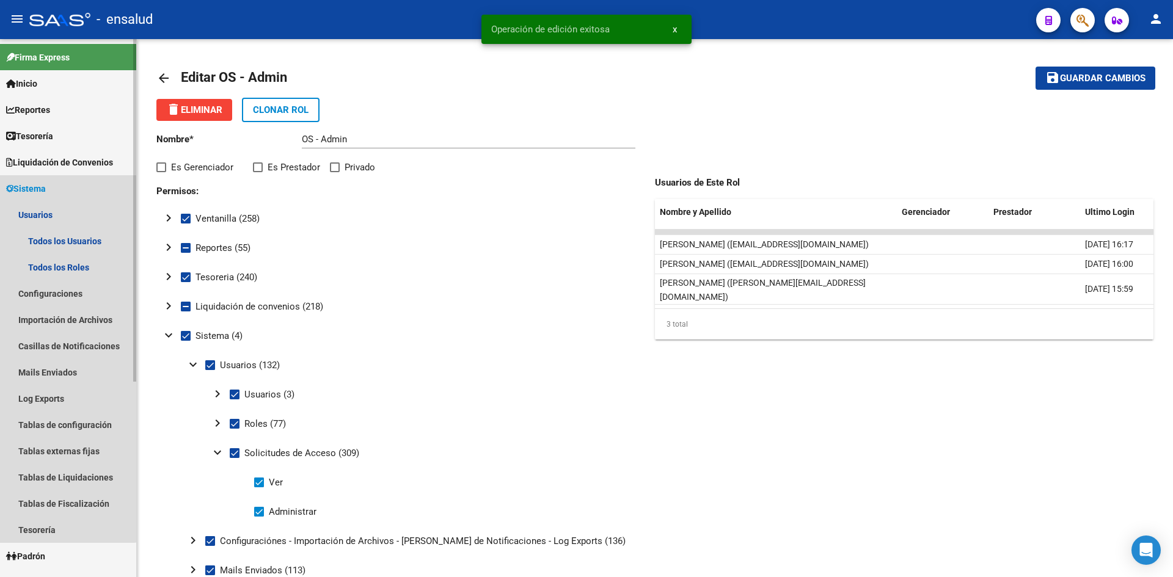
click at [42, 189] on span "Sistema" at bounding box center [26, 188] width 40 height 13
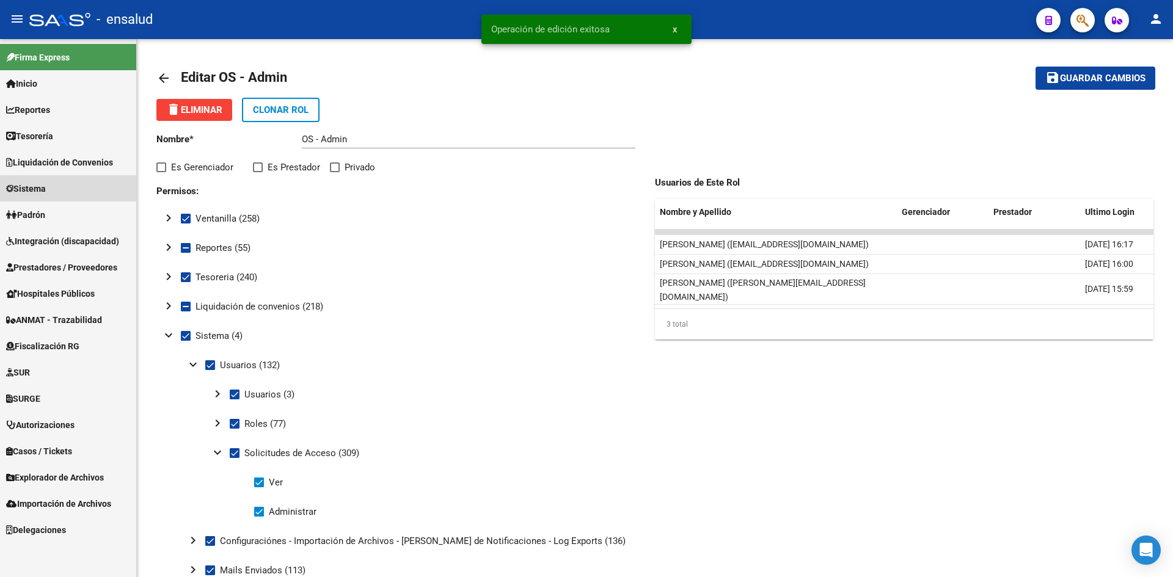
click at [42, 188] on span "Sistema" at bounding box center [26, 188] width 40 height 13
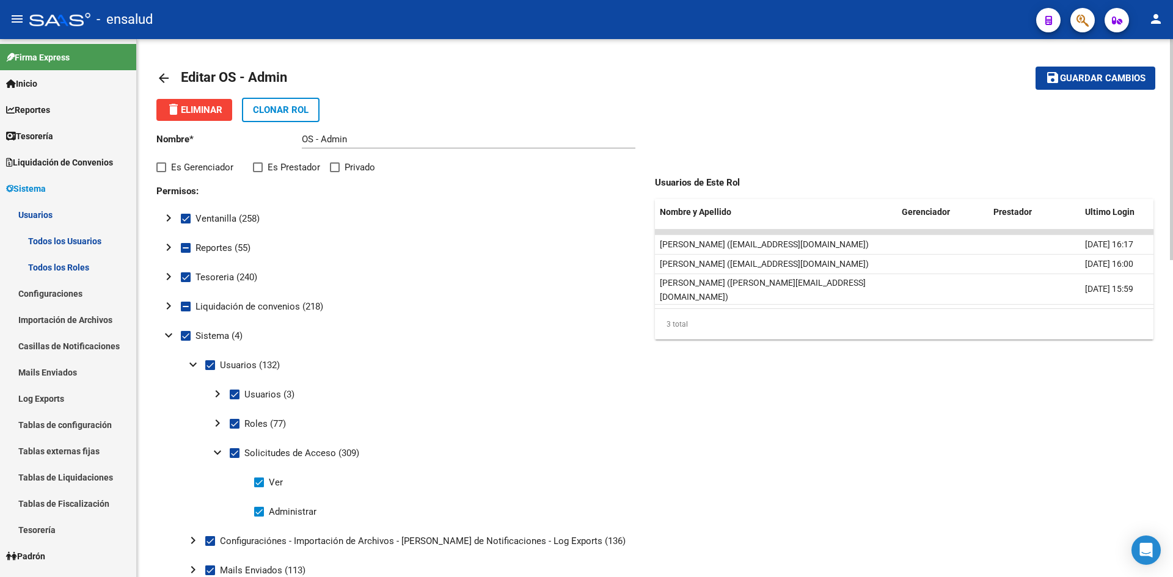
click at [679, 93] on mat-toolbar-row "arrow_back Editar OS - Admin" at bounding box center [545, 78] width 778 height 39
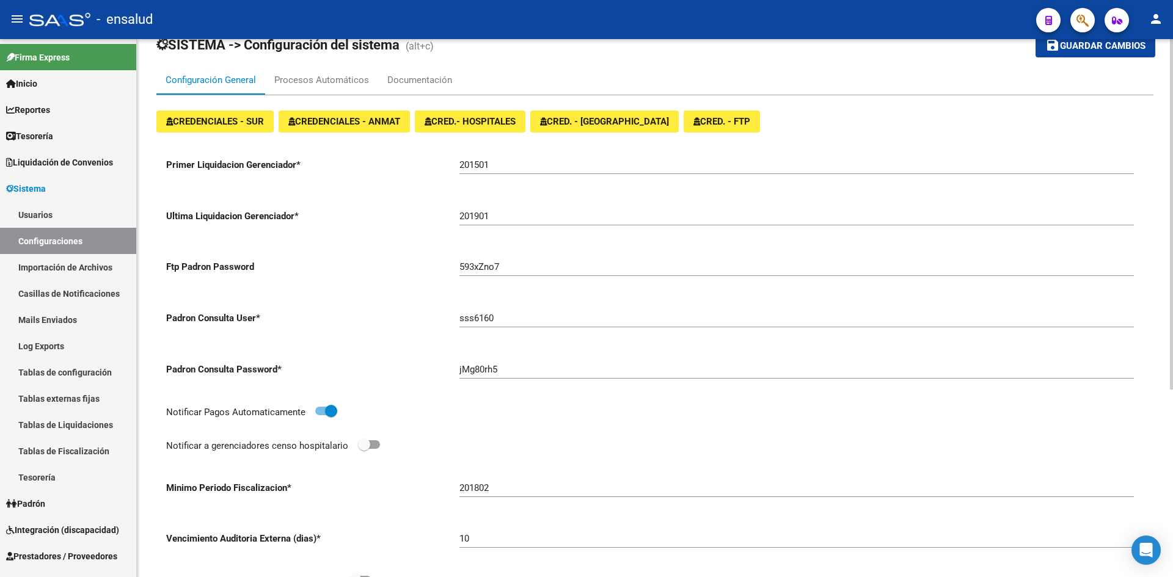
scroll to position [122, 0]
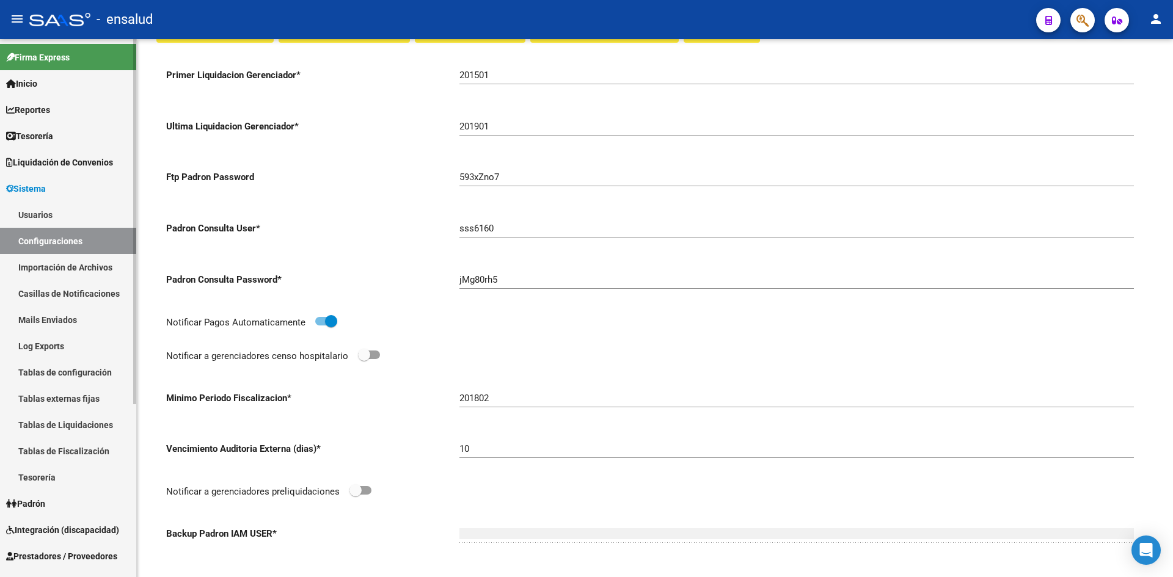
click at [48, 268] on link "Importación de Archivos" at bounding box center [68, 267] width 136 height 26
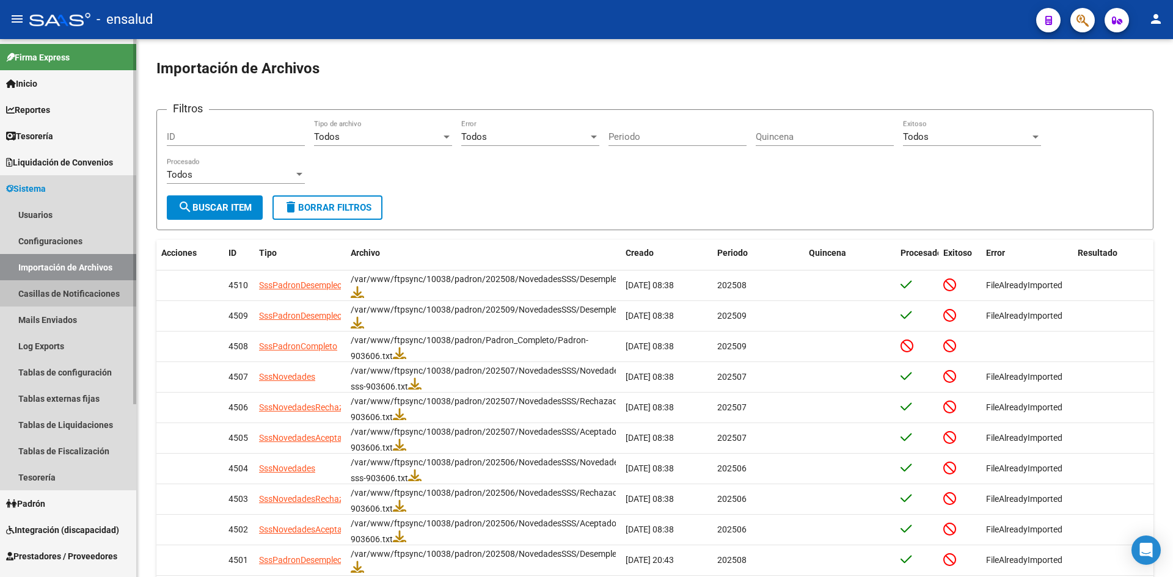
click at [59, 291] on link "Casillas de Notificaciones" at bounding box center [68, 293] width 136 height 26
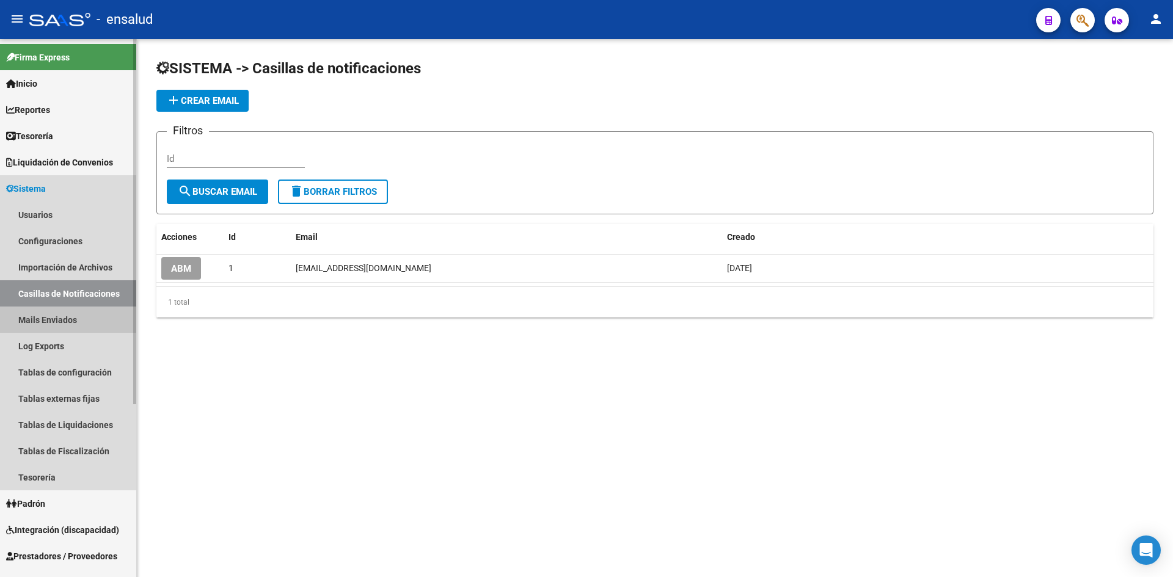
click at [56, 313] on link "Mails Enviados" at bounding box center [68, 320] width 136 height 26
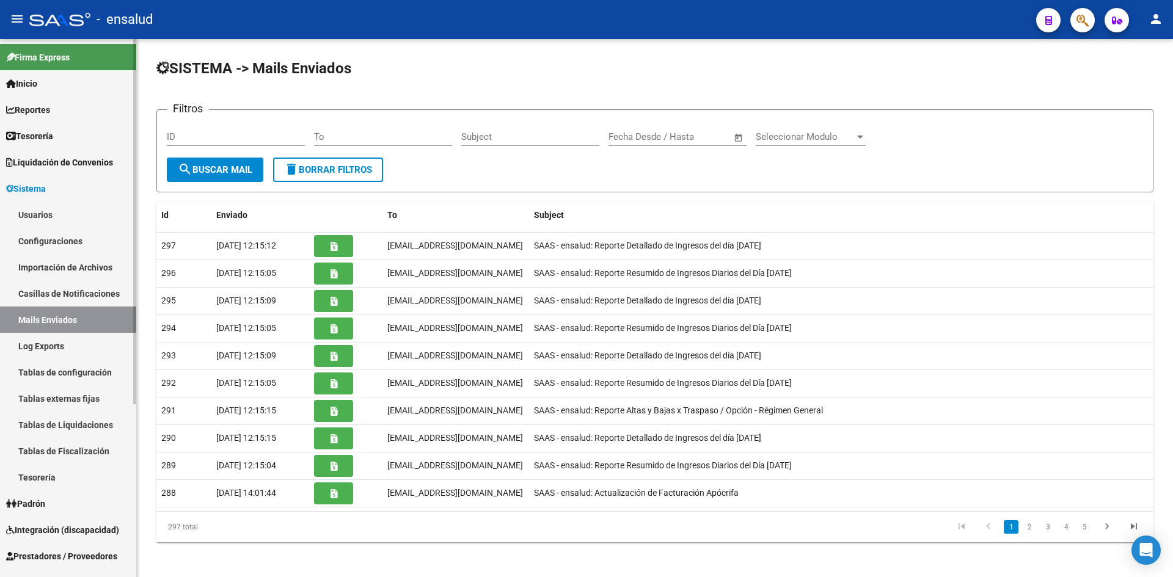
click at [59, 340] on link "Log Exports" at bounding box center [68, 346] width 136 height 26
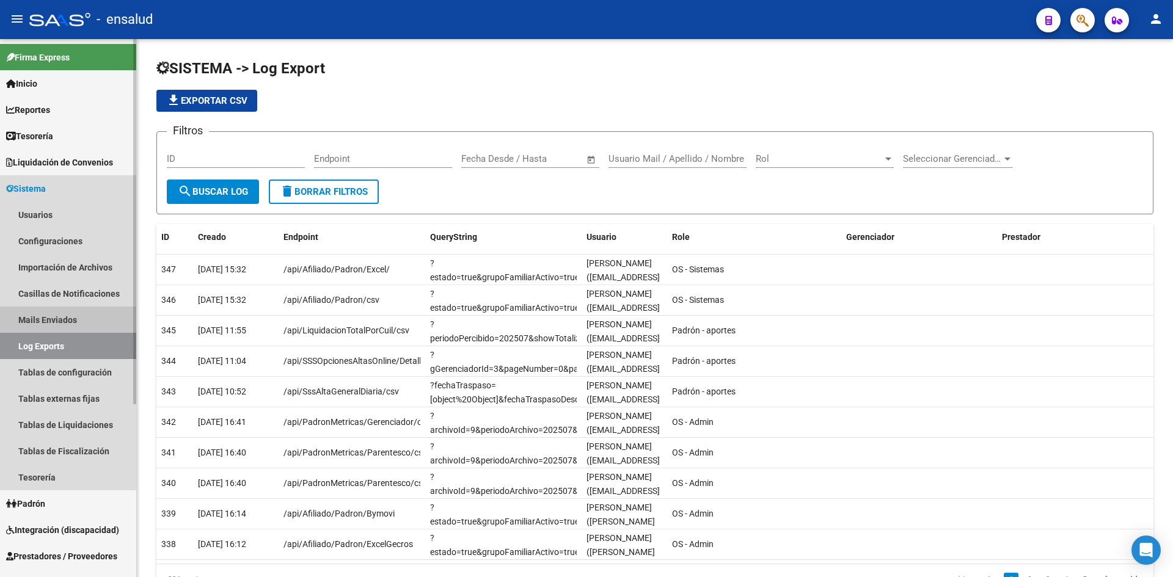
click at [52, 320] on link "Mails Enviados" at bounding box center [68, 320] width 136 height 26
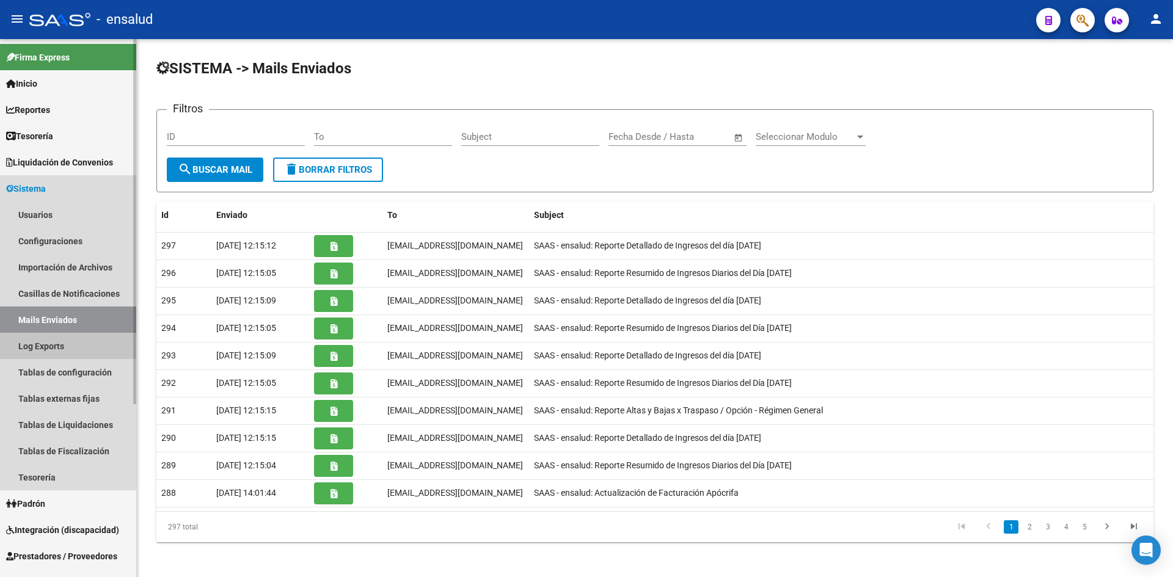
click at [53, 345] on link "Log Exports" at bounding box center [68, 346] width 136 height 26
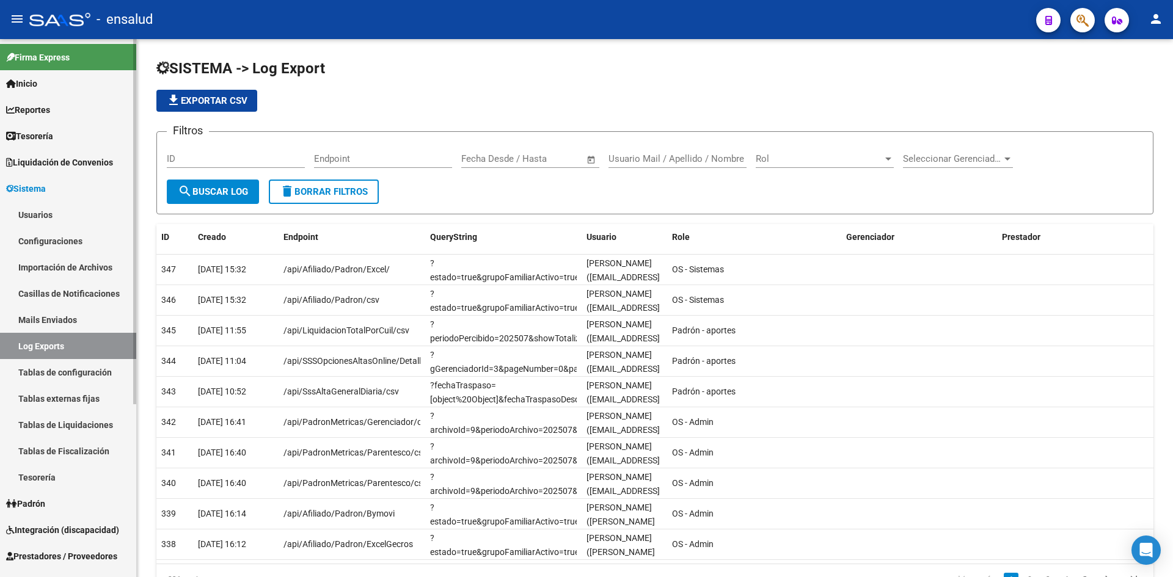
click at [57, 365] on link "Tablas de configuración" at bounding box center [68, 372] width 136 height 26
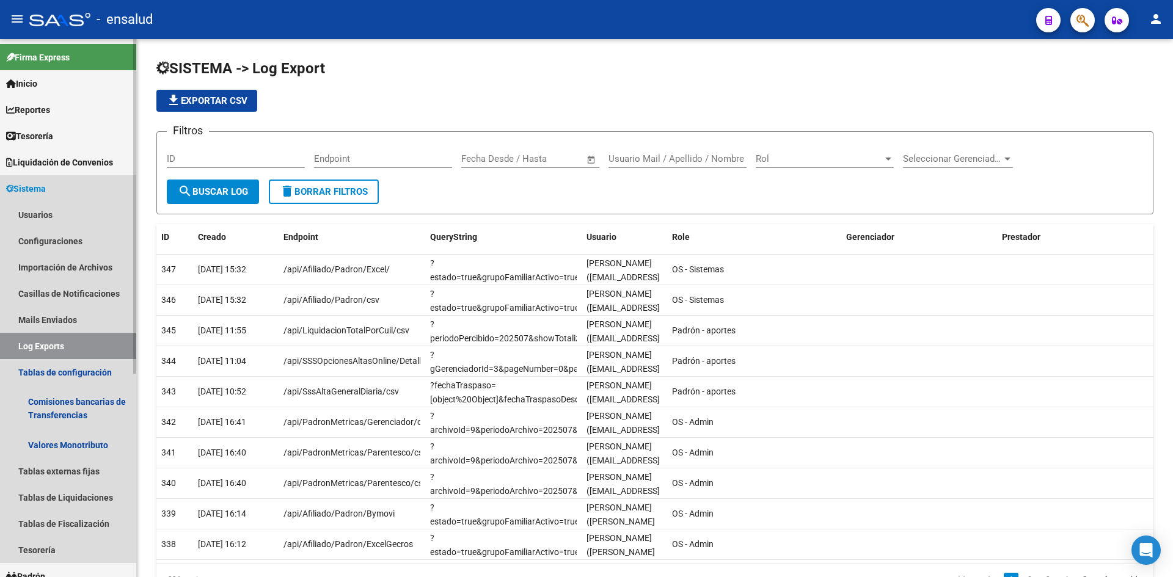
click at [37, 344] on link "Log Exports" at bounding box center [68, 346] width 136 height 26
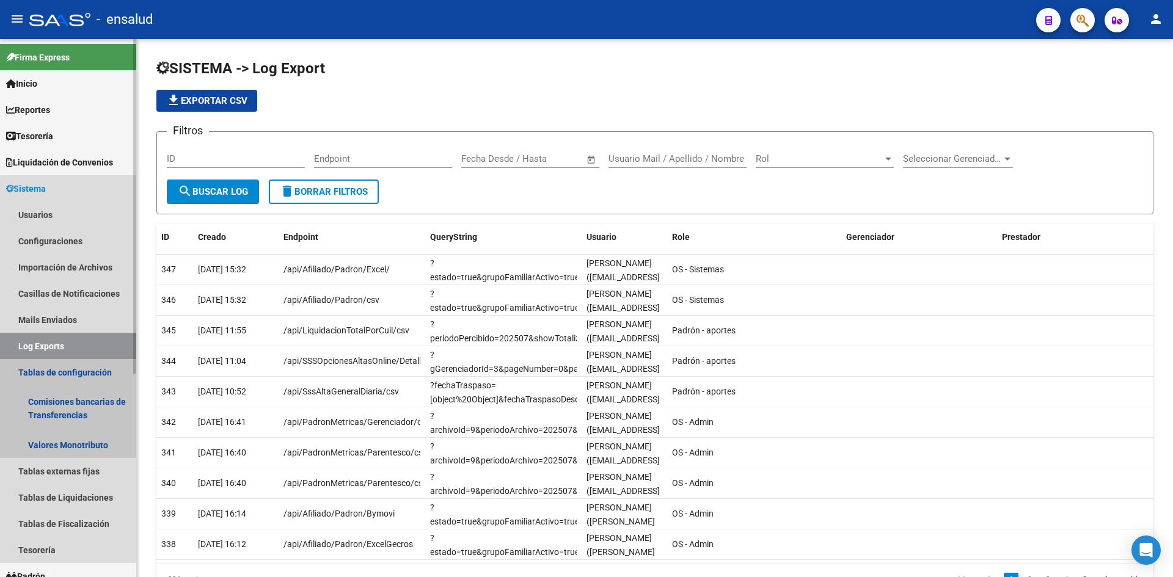
click at [45, 371] on link "Tablas de configuración" at bounding box center [68, 372] width 136 height 26
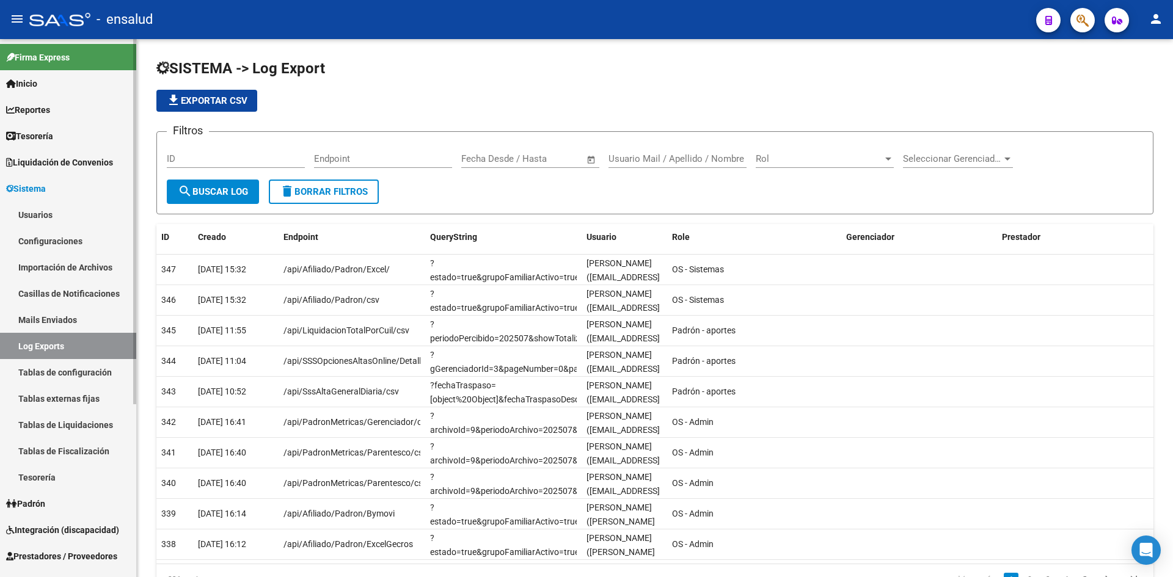
click at [49, 397] on link "Tablas externas fijas" at bounding box center [68, 399] width 136 height 26
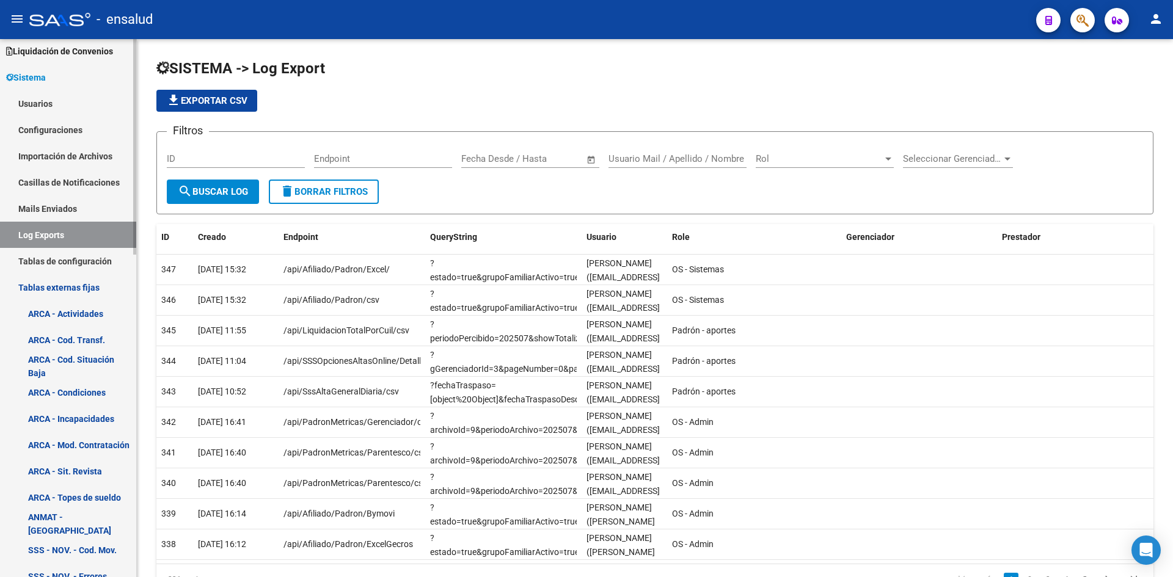
scroll to position [122, 0]
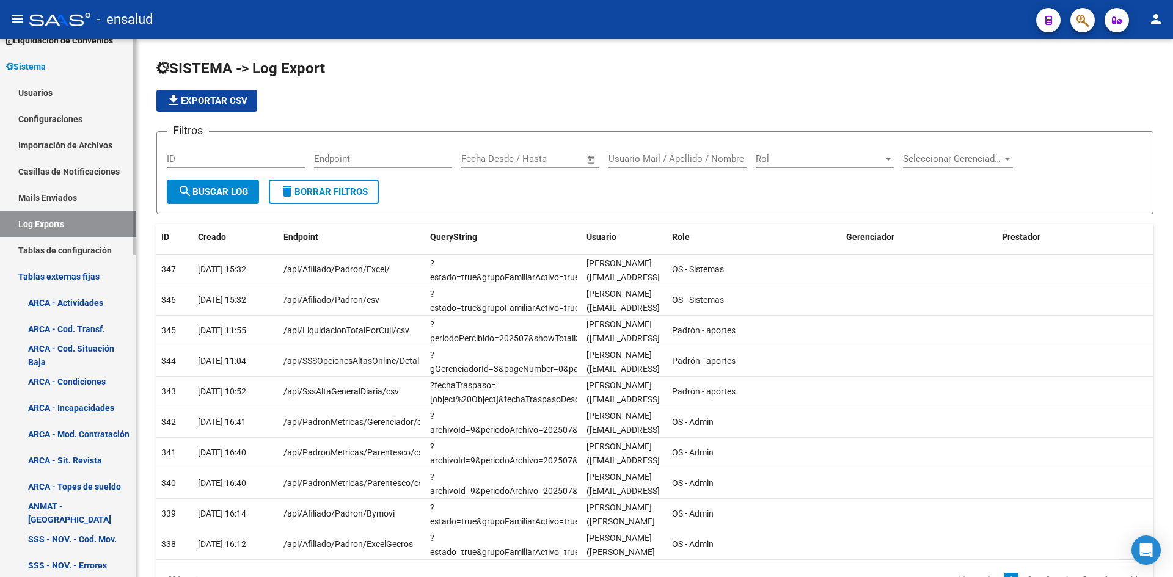
click at [71, 307] on link "ARCA - Actividades" at bounding box center [68, 303] width 136 height 26
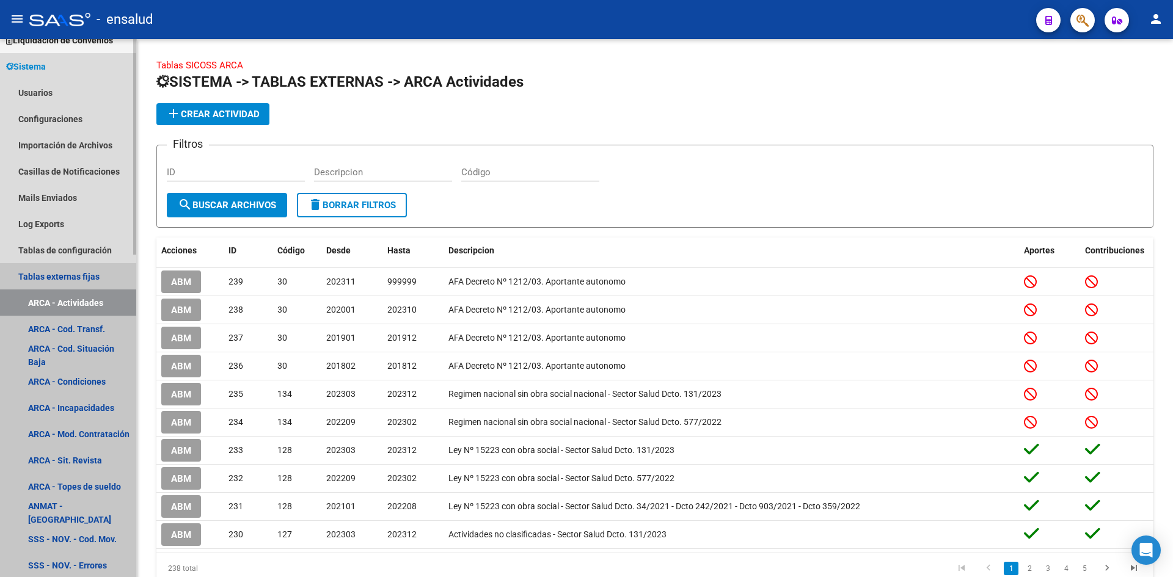
click at [65, 278] on link "Tablas externas fijas" at bounding box center [68, 276] width 136 height 26
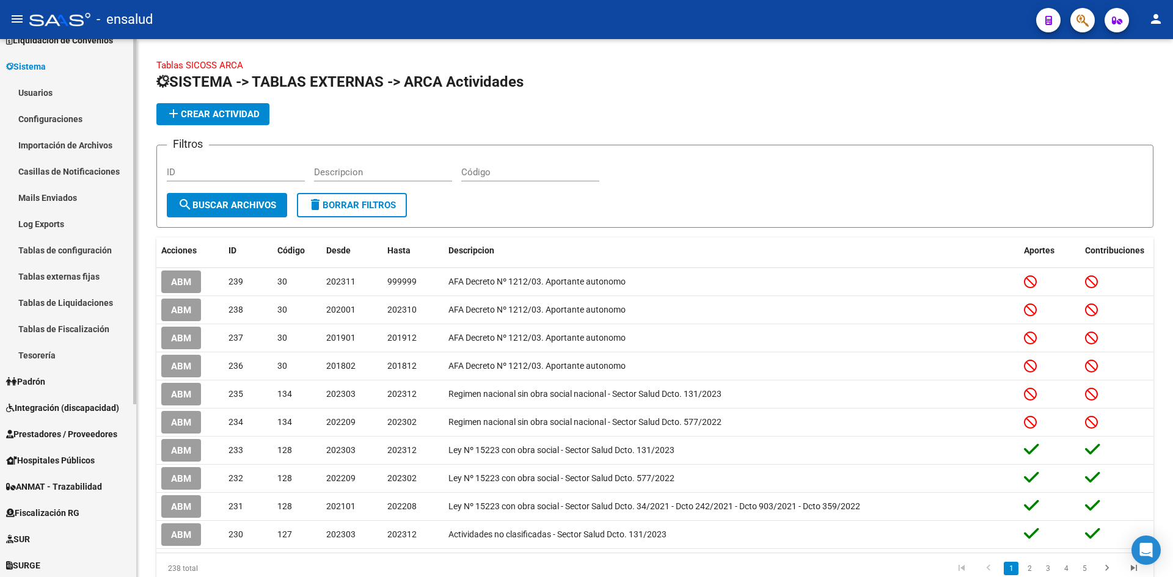
click at [75, 304] on link "Tablas de Liquidaciones" at bounding box center [68, 303] width 136 height 26
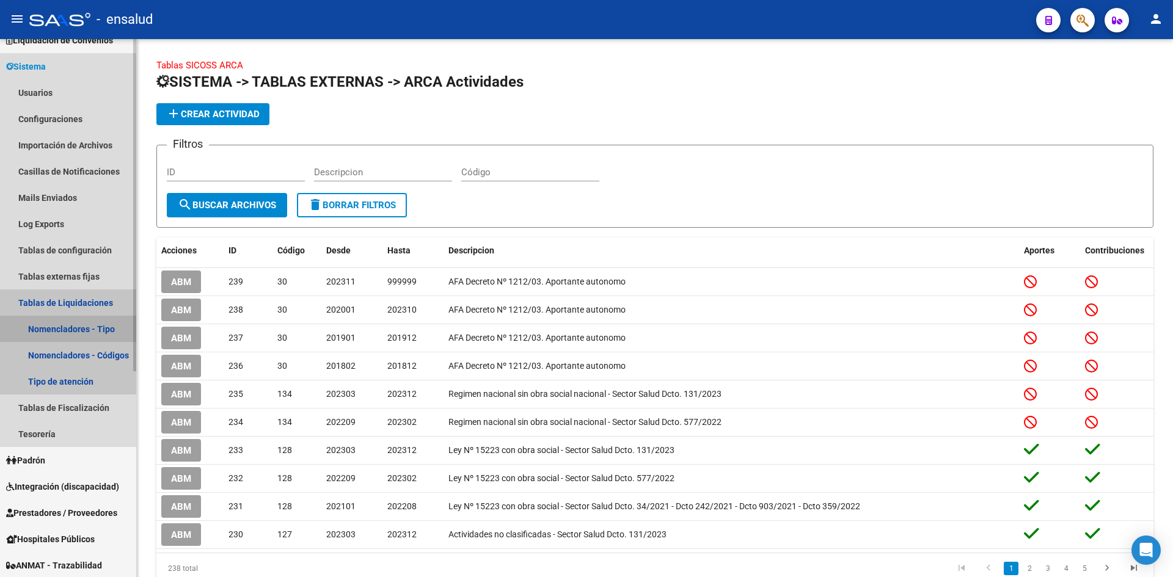
click at [61, 323] on link "Nomencladores - Tipo" at bounding box center [68, 329] width 136 height 26
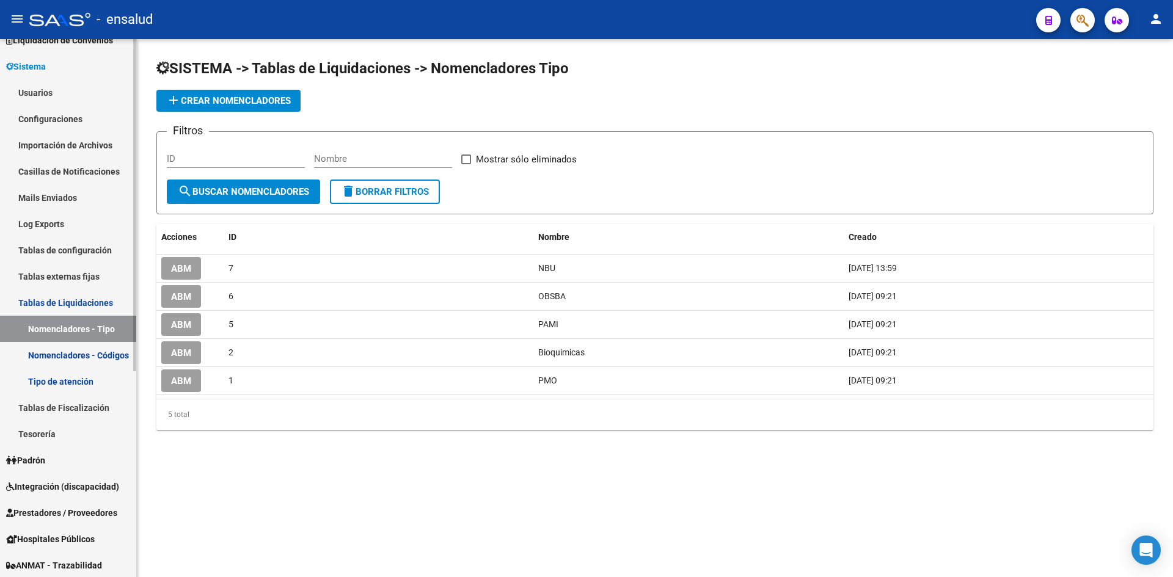
click at [82, 361] on link "Nomencladores - Códigos" at bounding box center [68, 355] width 136 height 26
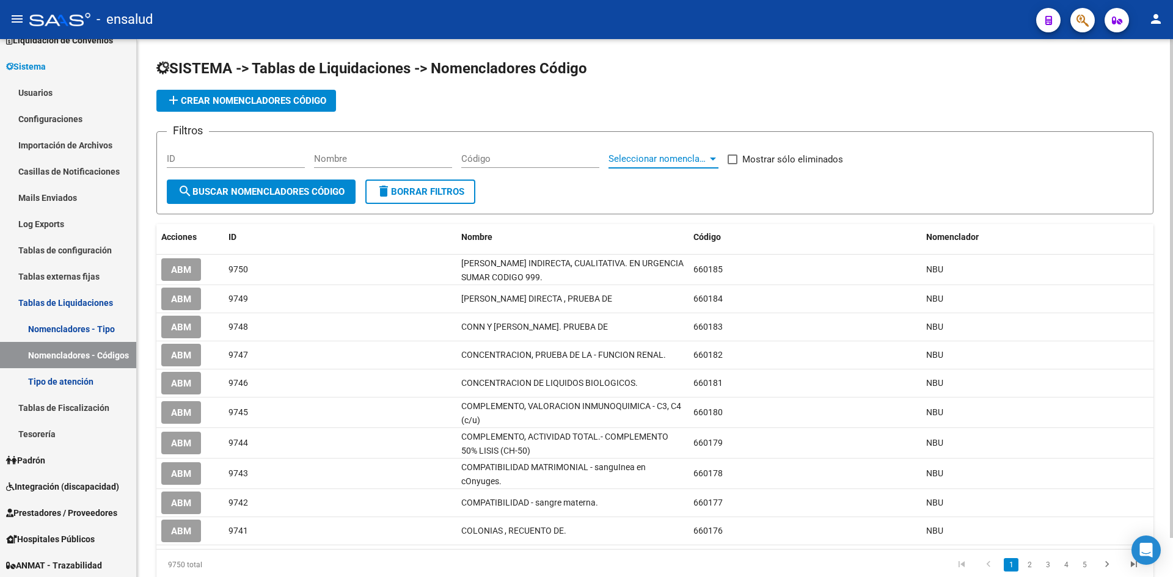
click at [653, 154] on span "Seleccionar nomenclador" at bounding box center [658, 158] width 99 height 11
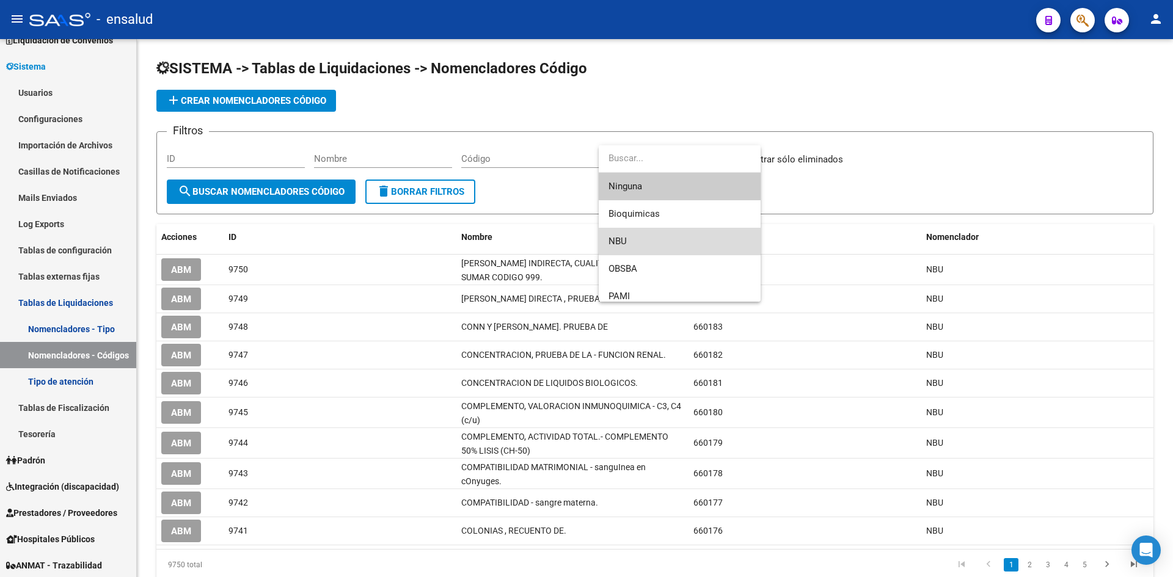
click at [632, 253] on span "NBU" at bounding box center [680, 241] width 142 height 27
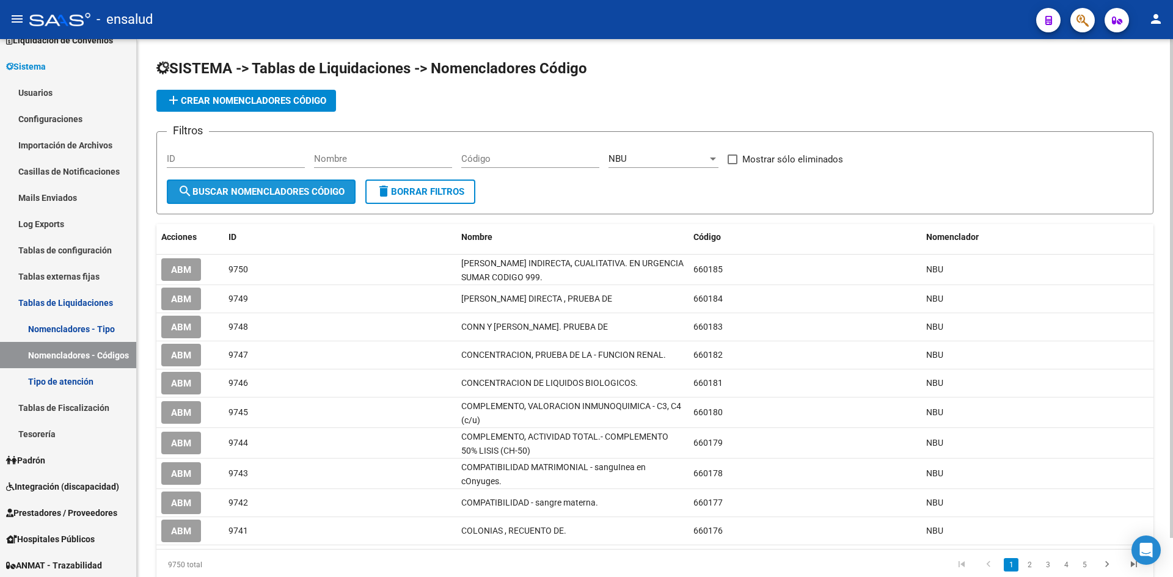
click at [246, 195] on span "search Buscar Nomencladores Código" at bounding box center [261, 191] width 167 height 11
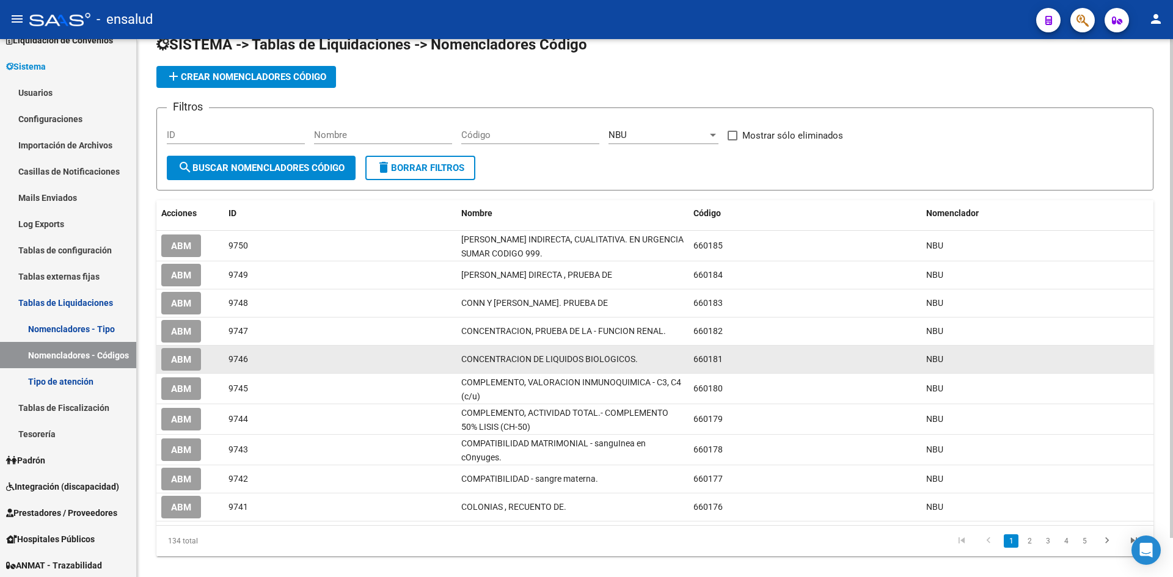
scroll to position [42, 0]
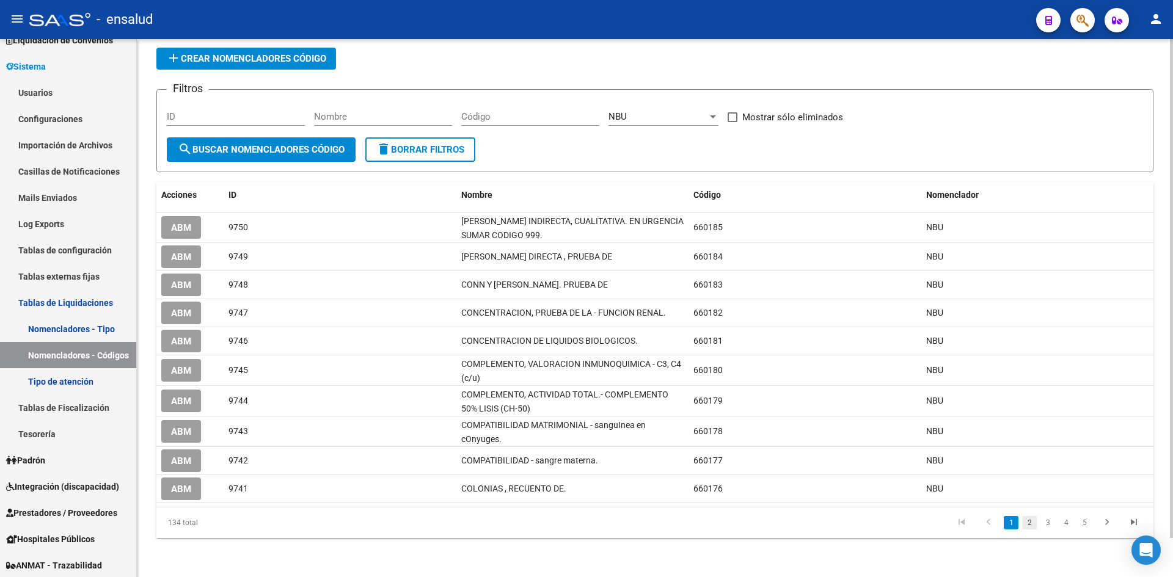
click at [1031, 520] on link "2" at bounding box center [1029, 522] width 15 height 13
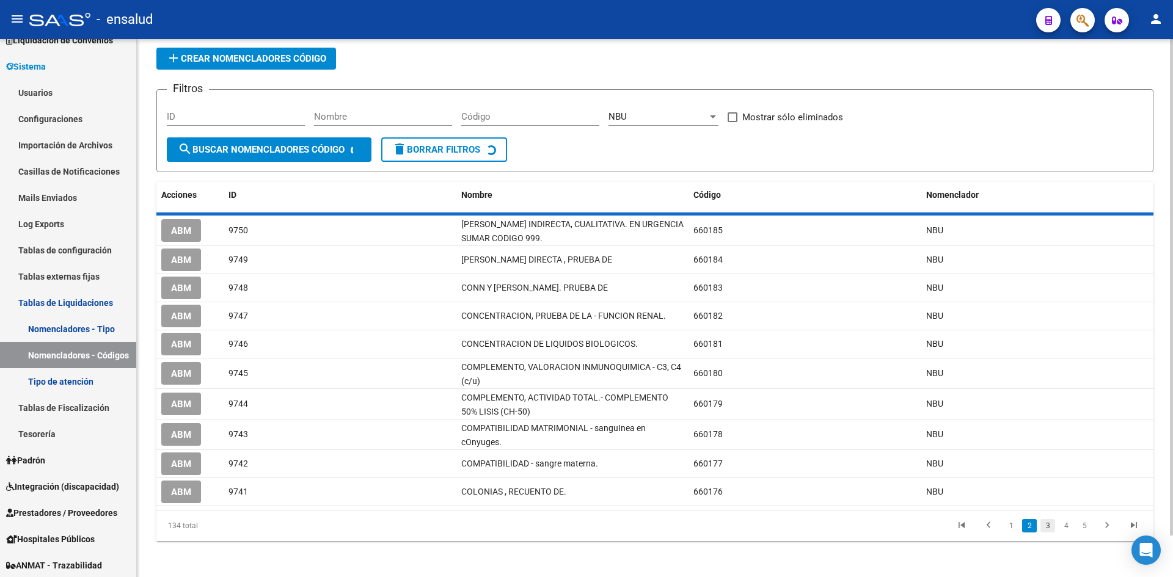
scroll to position [32, 0]
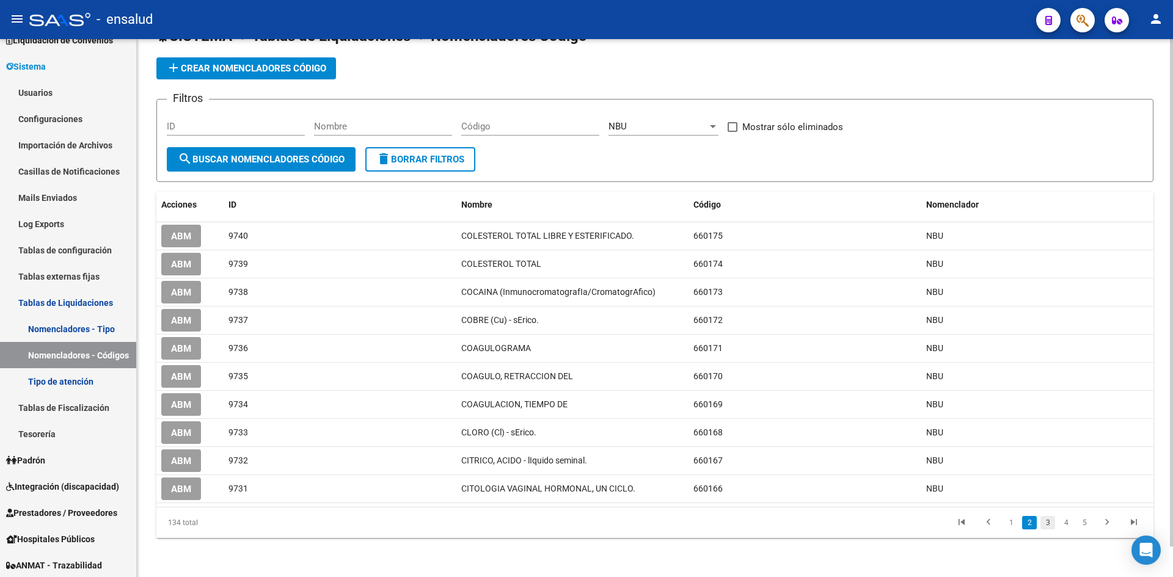
click at [1050, 519] on link "3" at bounding box center [1047, 522] width 15 height 13
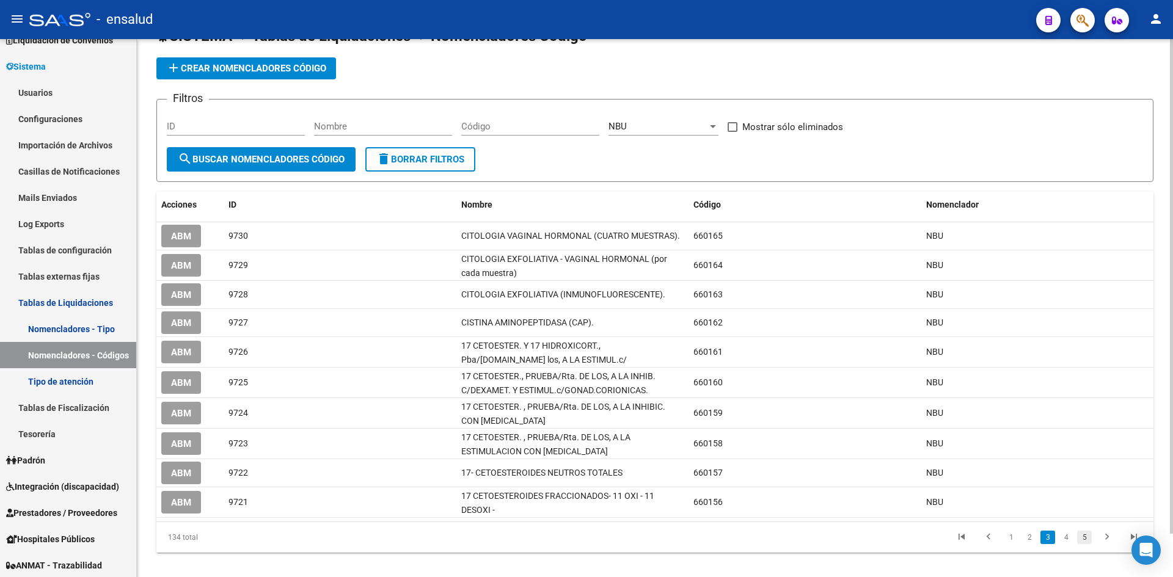
click at [1080, 533] on link "5" at bounding box center [1084, 537] width 15 height 13
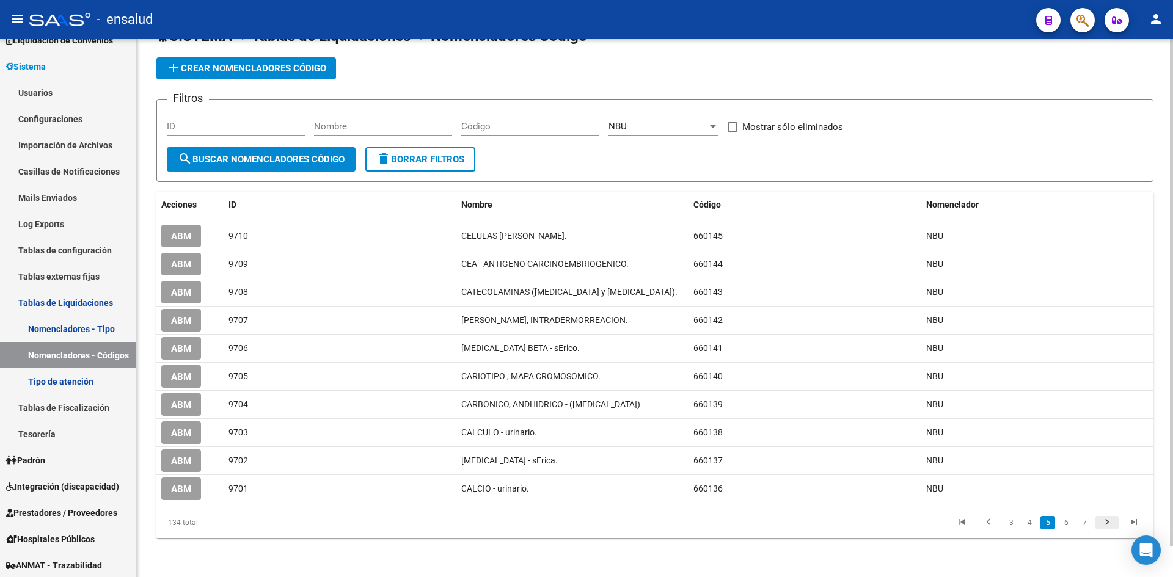
click at [1110, 521] on icon "go to next page" at bounding box center [1107, 524] width 16 height 15
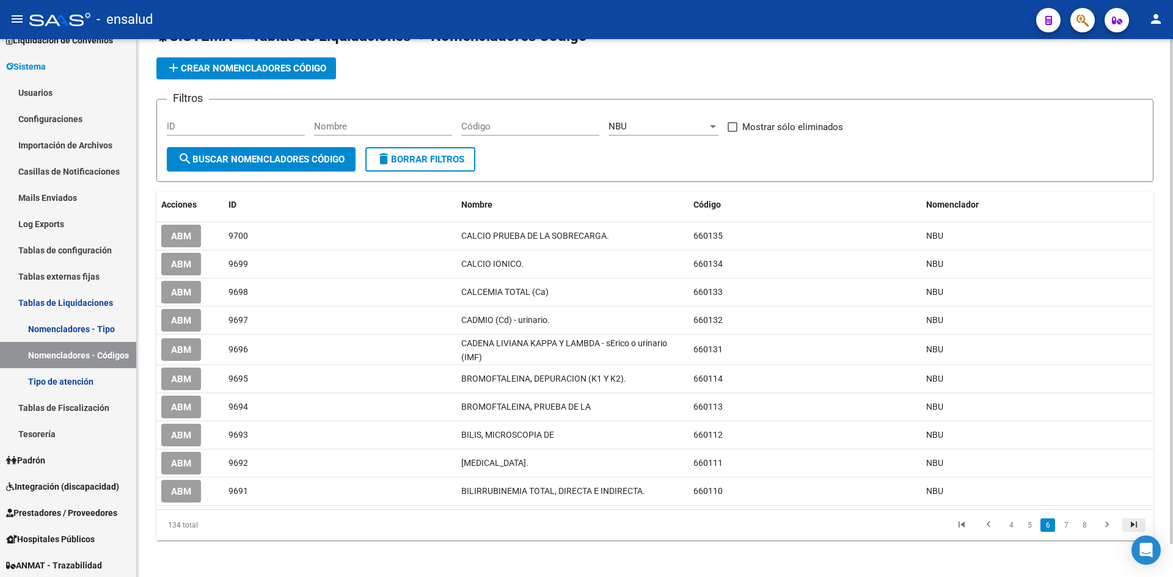
click at [1133, 530] on icon "go to last page" at bounding box center [1134, 526] width 16 height 15
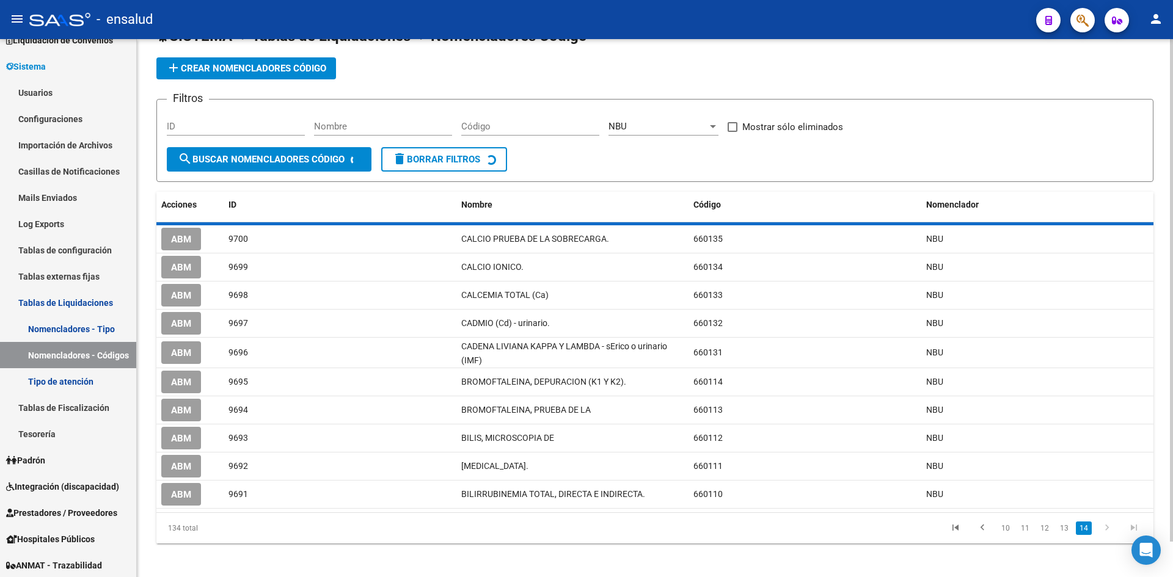
scroll to position [0, 0]
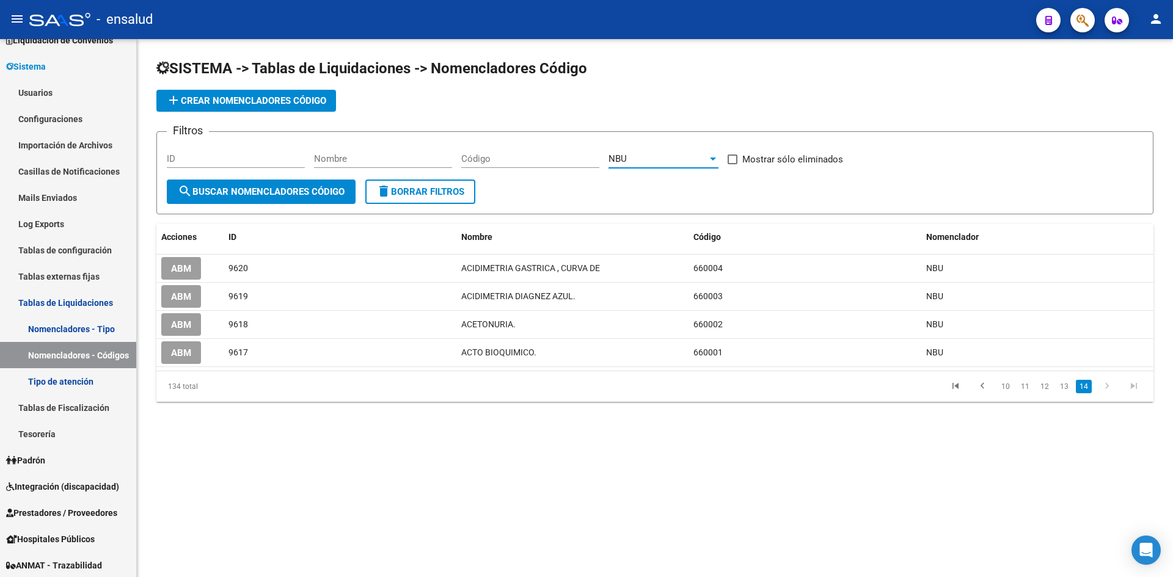
click at [706, 158] on div "NBU" at bounding box center [658, 158] width 99 height 11
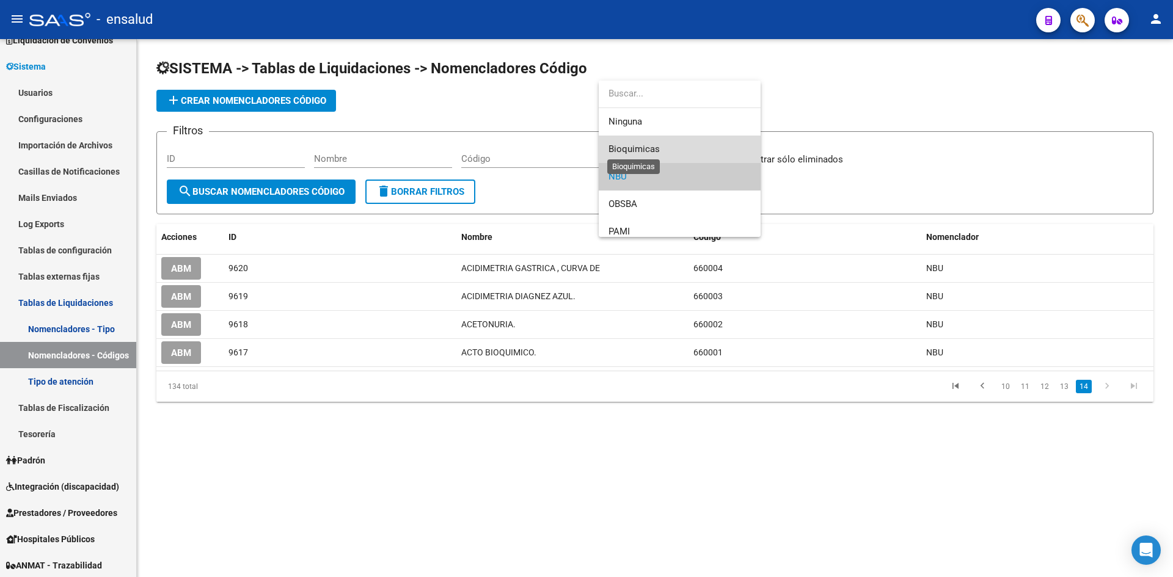
click at [635, 154] on span "Bioquimicas" at bounding box center [634, 149] width 51 height 11
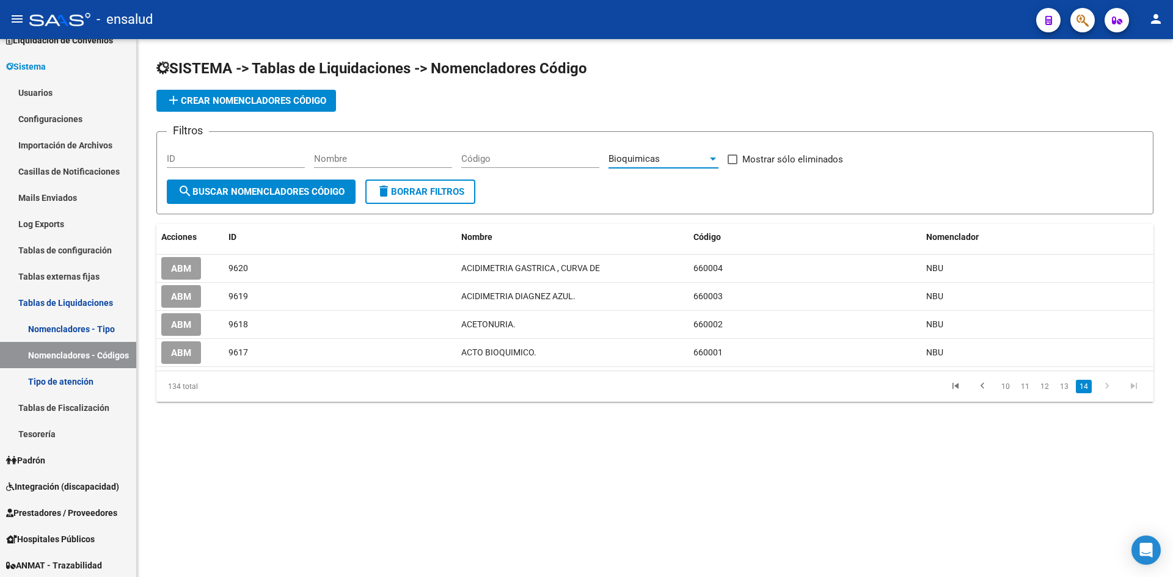
click at [343, 185] on button "search Buscar Nomencladores Código" at bounding box center [261, 192] width 189 height 24
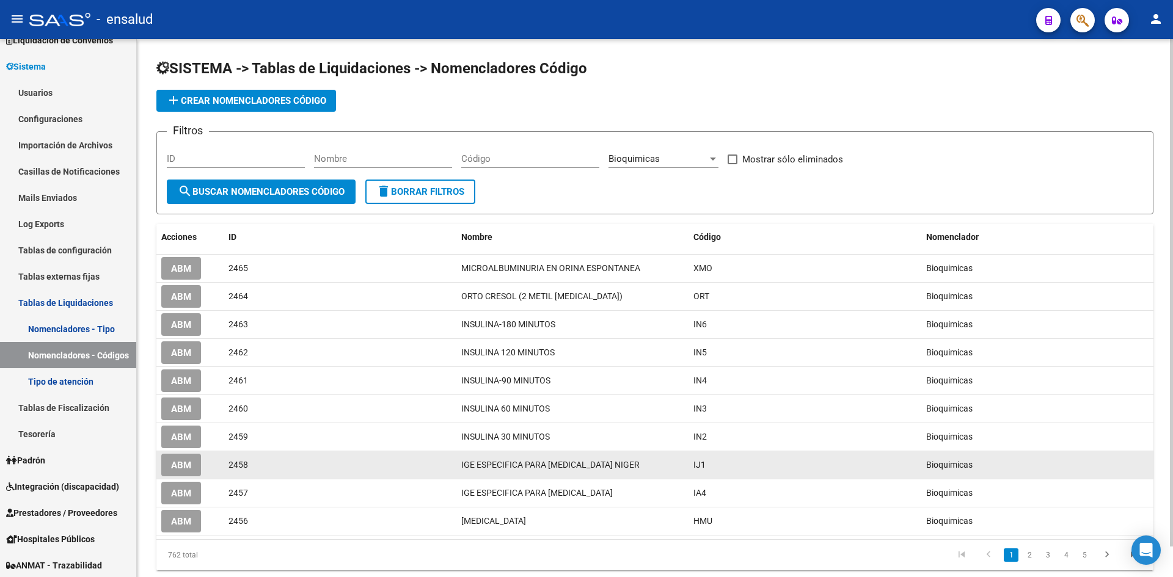
scroll to position [32, 0]
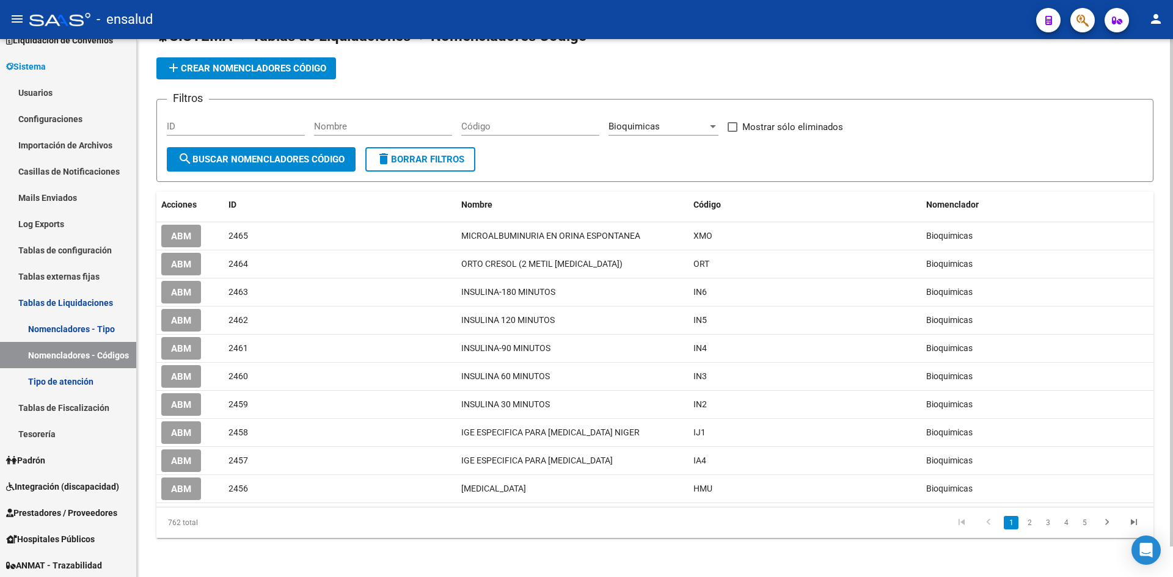
click at [678, 128] on div "Bioquimicas" at bounding box center [658, 126] width 99 height 11
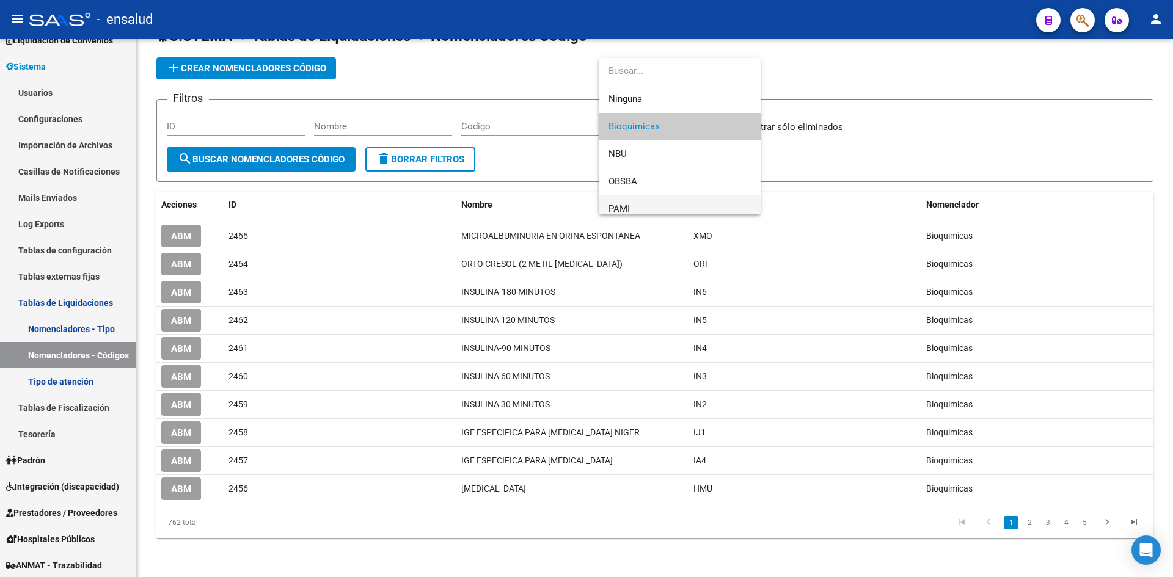
scroll to position [36, 0]
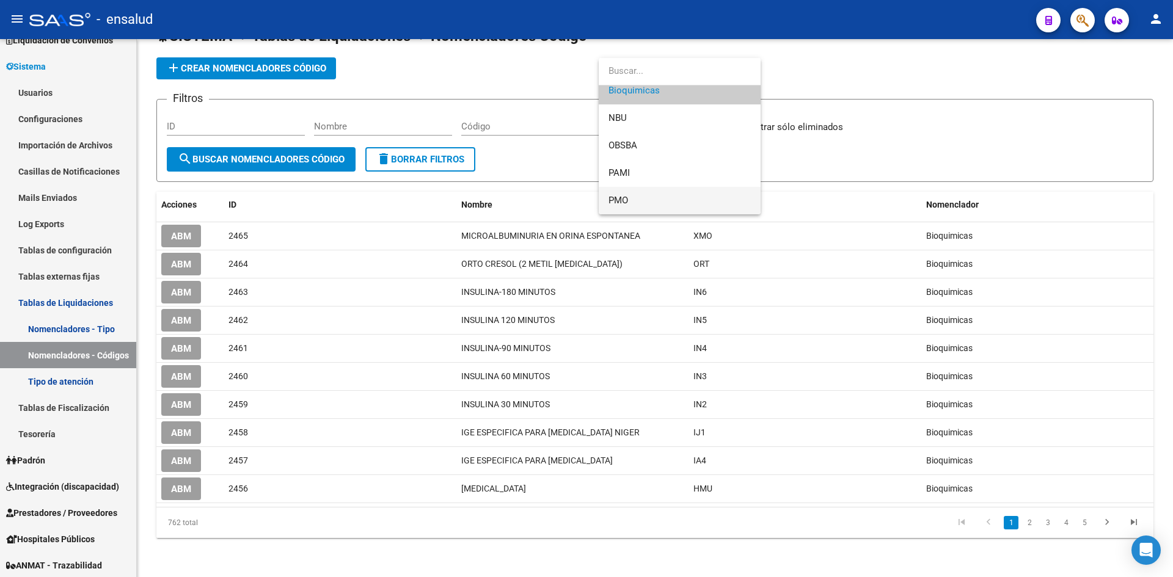
click at [630, 199] on span "PMO" at bounding box center [680, 200] width 142 height 27
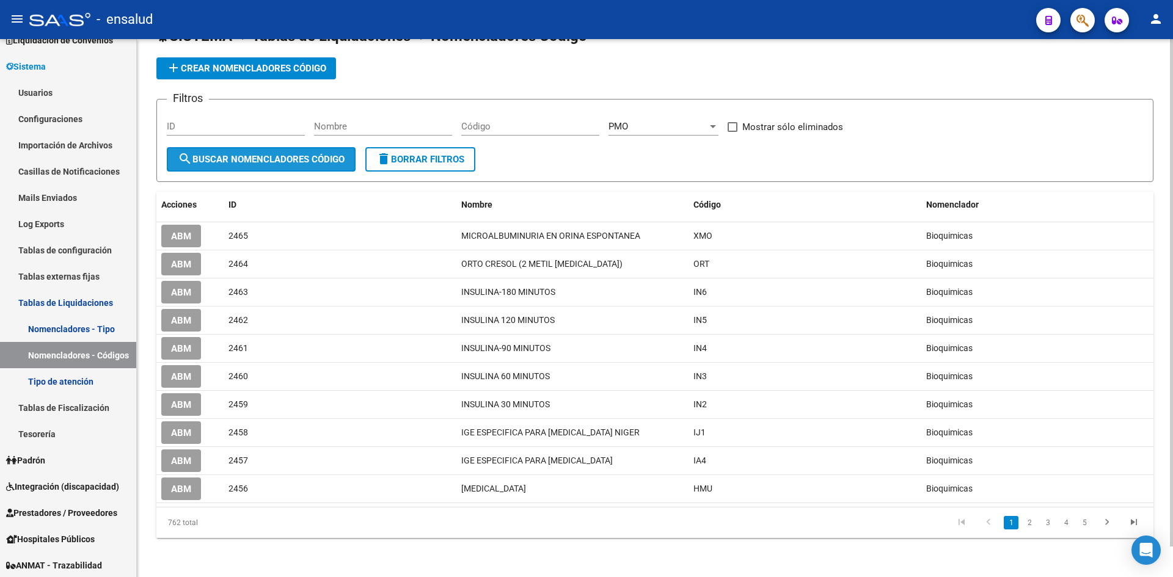
click at [331, 170] on button "search Buscar Nomencladores Código" at bounding box center [261, 159] width 189 height 24
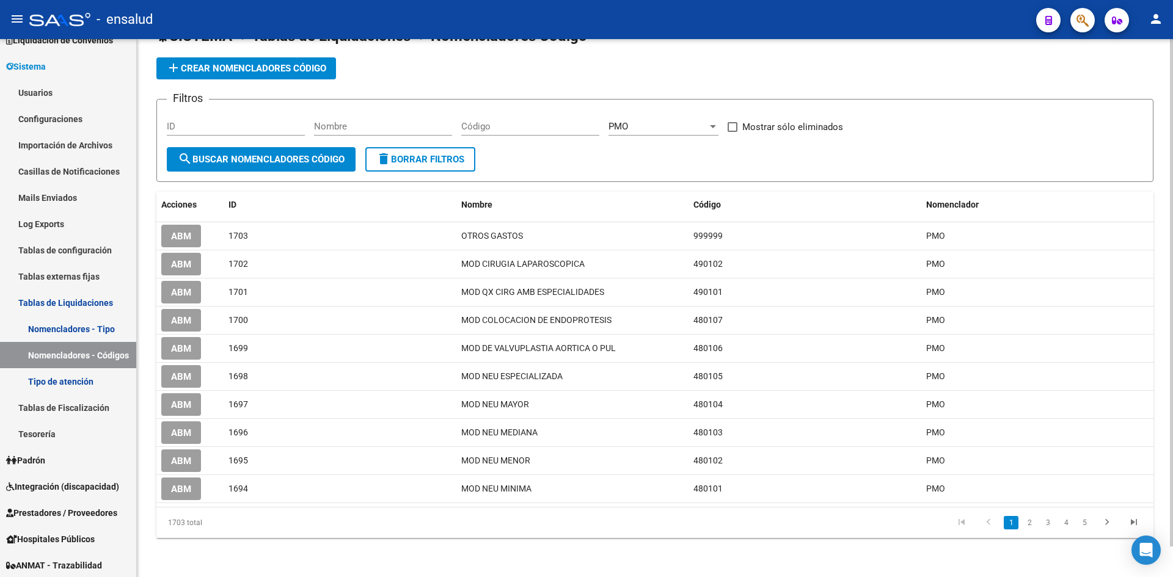
click at [256, 111] on div "ID" at bounding box center [236, 122] width 138 height 26
click at [302, 161] on span "search Buscar Nomencladores Código" at bounding box center [261, 159] width 167 height 11
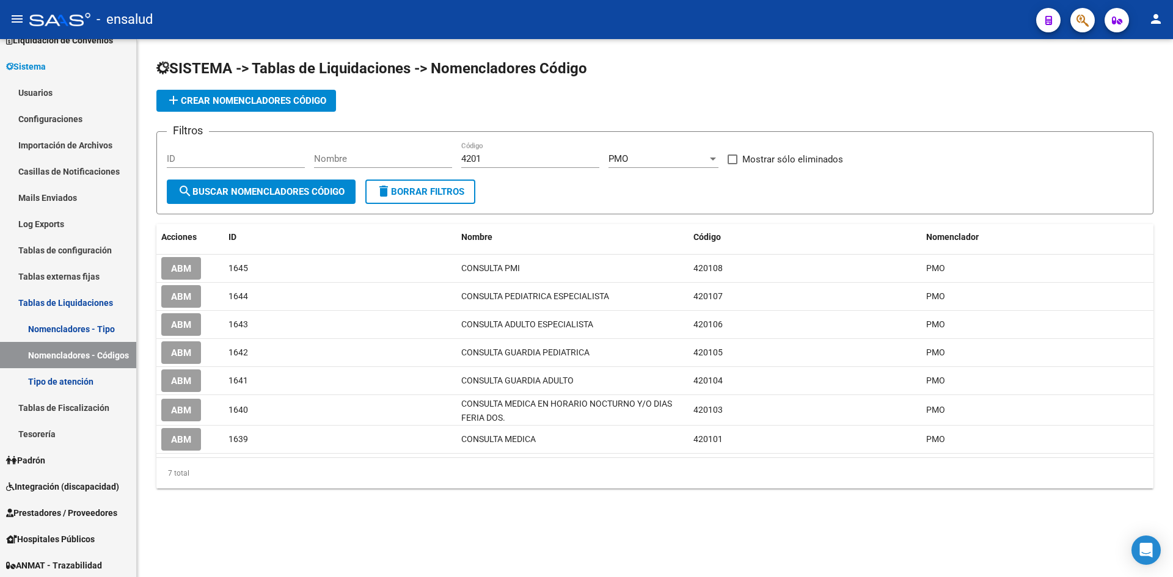
scroll to position [0, 0]
drag, startPoint x: 494, startPoint y: 164, endPoint x: 405, endPoint y: 138, distance: 92.8
click at [405, 147] on div "Filtros ID Nombre 4201 Código PMO Seleccionar nomenclador Mostrar sólo eliminad…" at bounding box center [655, 161] width 976 height 38
click at [343, 189] on span "search Buscar Nomencladores Código" at bounding box center [261, 191] width 167 height 11
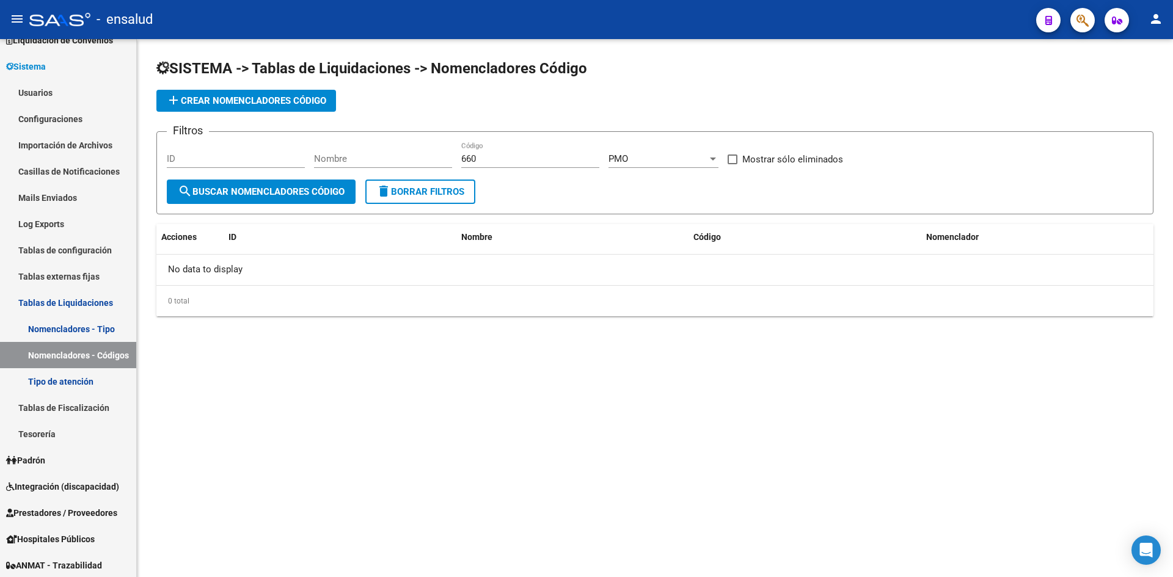
drag, startPoint x: 517, startPoint y: 152, endPoint x: 438, endPoint y: 169, distance: 81.1
click at [438, 169] on div "Filtros ID Nombre 660 Código PMO Seleccionar nomenclador Mostrar sólo eliminados" at bounding box center [655, 161] width 976 height 38
click at [478, 159] on input "660" at bounding box center [530, 158] width 138 height 11
click at [334, 183] on button "search Buscar Nomencladores Código" at bounding box center [261, 192] width 189 height 24
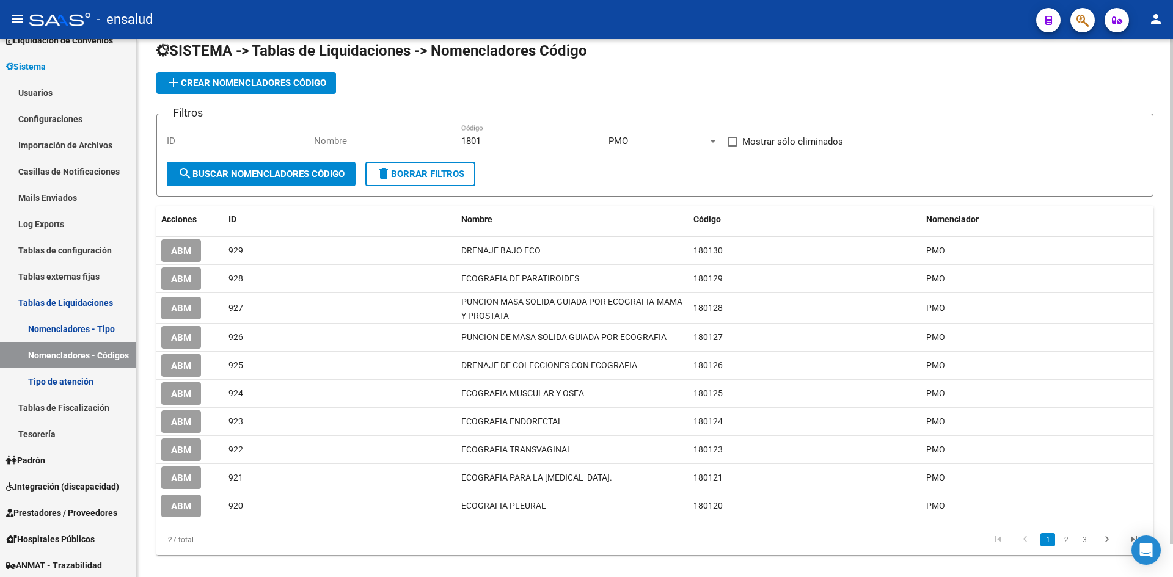
scroll to position [35, 0]
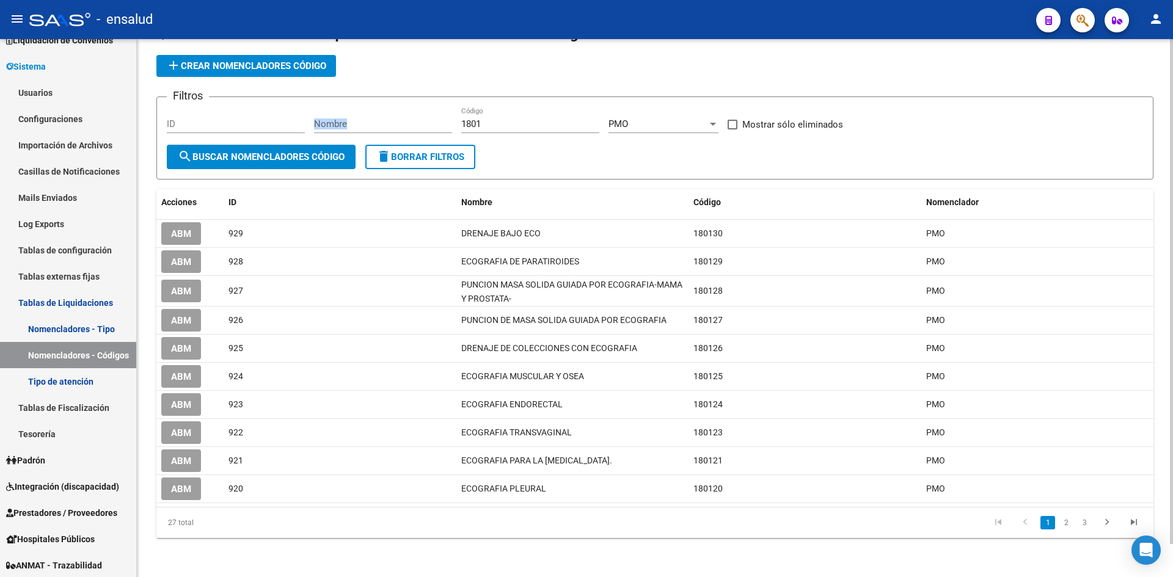
drag, startPoint x: 484, startPoint y: 115, endPoint x: 393, endPoint y: 120, distance: 90.6
click at [393, 120] on div "Filtros ID Nombre 1801 Código PMO Seleccionar nomenclador Mostrar sólo eliminad…" at bounding box center [655, 126] width 976 height 38
click at [470, 122] on input "1801" at bounding box center [530, 124] width 138 height 11
type input "18"
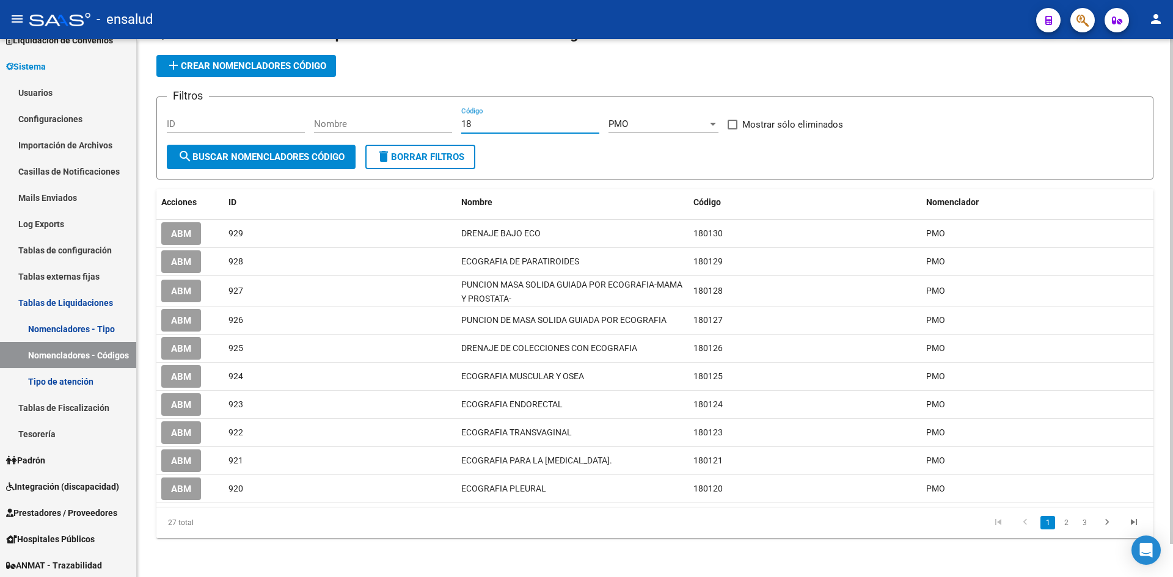
click at [316, 148] on button "search Buscar Nomencladores Código" at bounding box center [261, 157] width 189 height 24
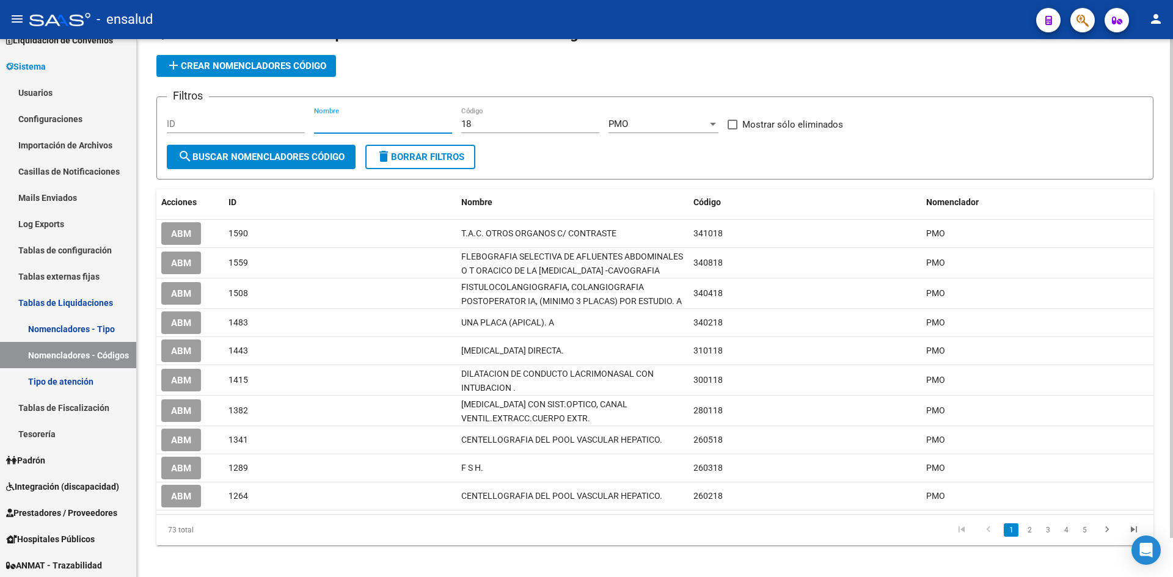
click at [326, 120] on input "Nombre" at bounding box center [383, 124] width 138 height 11
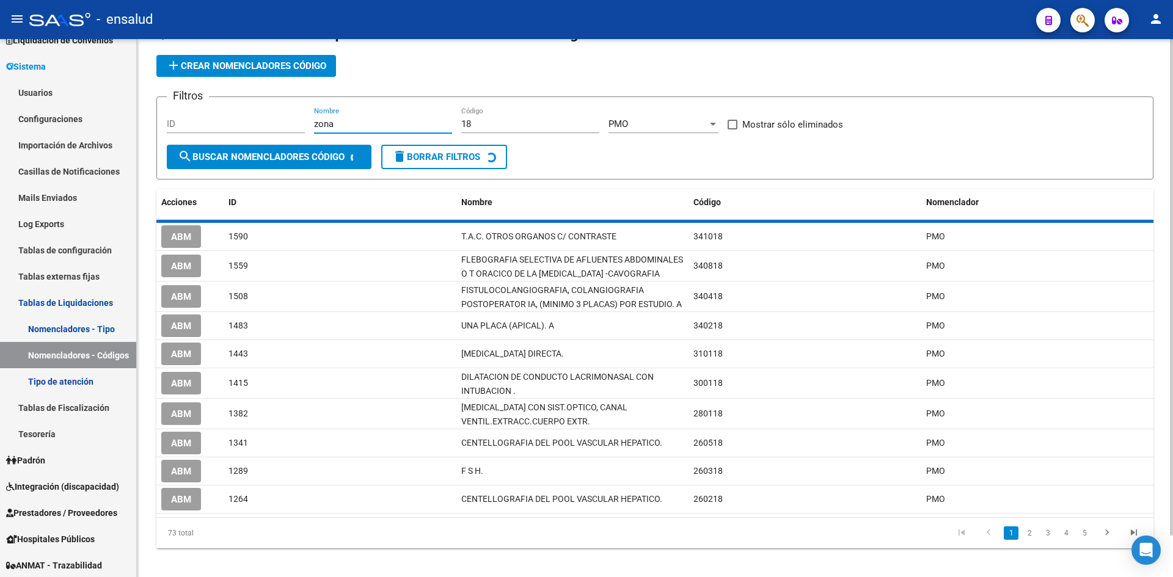
scroll to position [0, 0]
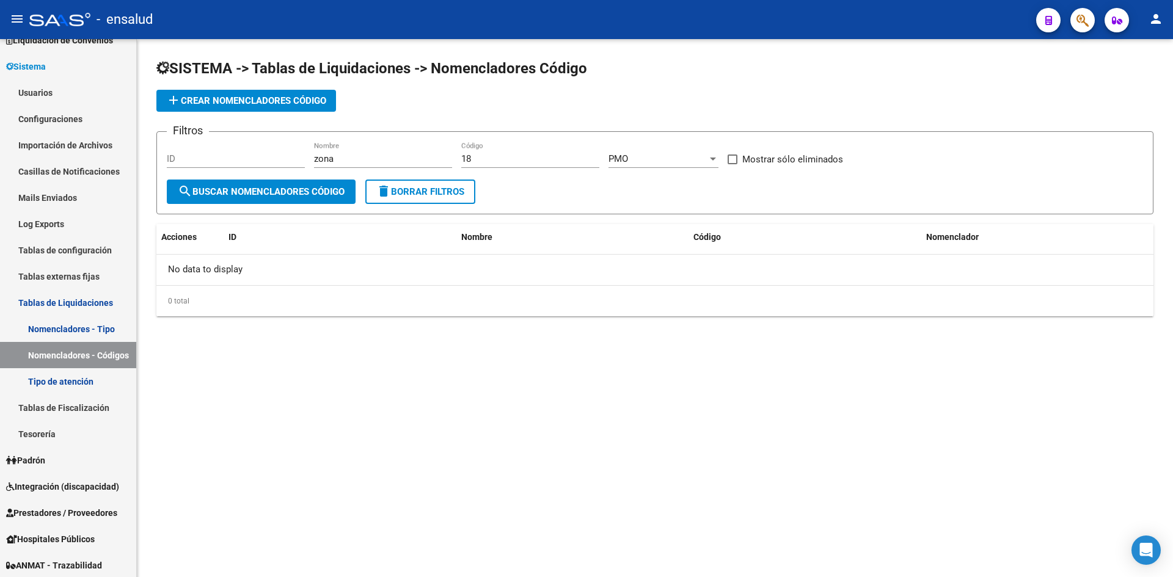
drag, startPoint x: 343, startPoint y: 150, endPoint x: 309, endPoint y: 150, distance: 33.6
click at [307, 149] on div "Filtros ID zona Nombre 18 Código PMO Seleccionar nomenclador Mostrar sólo elimi…" at bounding box center [655, 161] width 976 height 38
drag, startPoint x: 353, startPoint y: 157, endPoint x: 274, endPoint y: 159, distance: 78.9
click at [274, 159] on div "Filtros ID zona Nombre 18 Código PMO Seleccionar nomenclador Mostrar sólo elimi…" at bounding box center [655, 161] width 976 height 38
drag, startPoint x: 362, startPoint y: 152, endPoint x: 263, endPoint y: 153, distance: 98.4
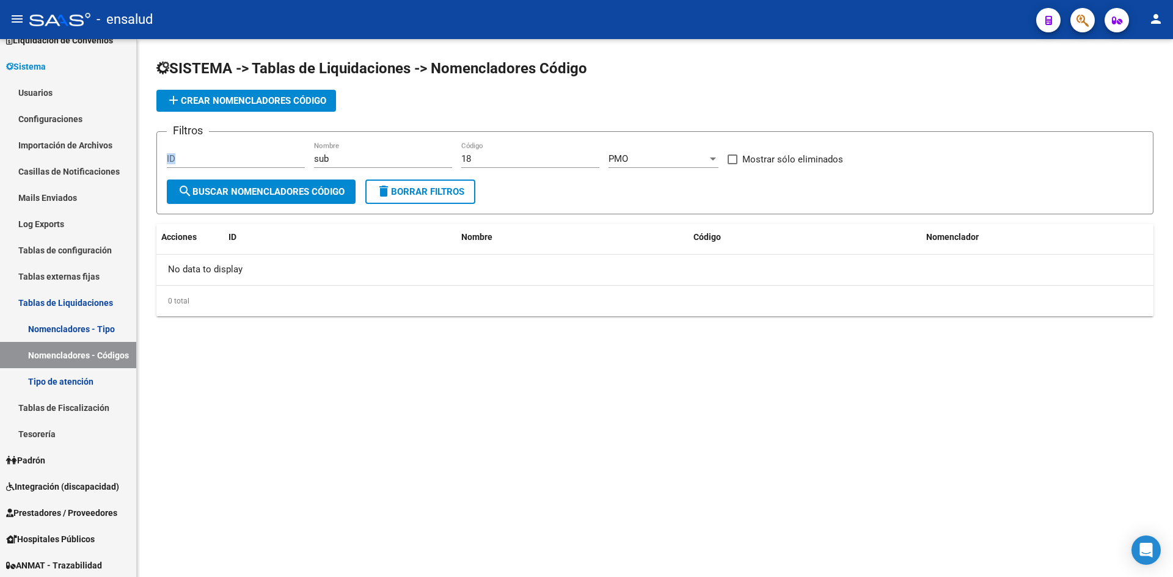
click at [263, 153] on div "Filtros ID sub Nombre 18 Código PMO Seleccionar nomenclador Mostrar sólo elimin…" at bounding box center [655, 161] width 976 height 38
click at [368, 155] on input "sub" at bounding box center [383, 158] width 138 height 11
type input "s"
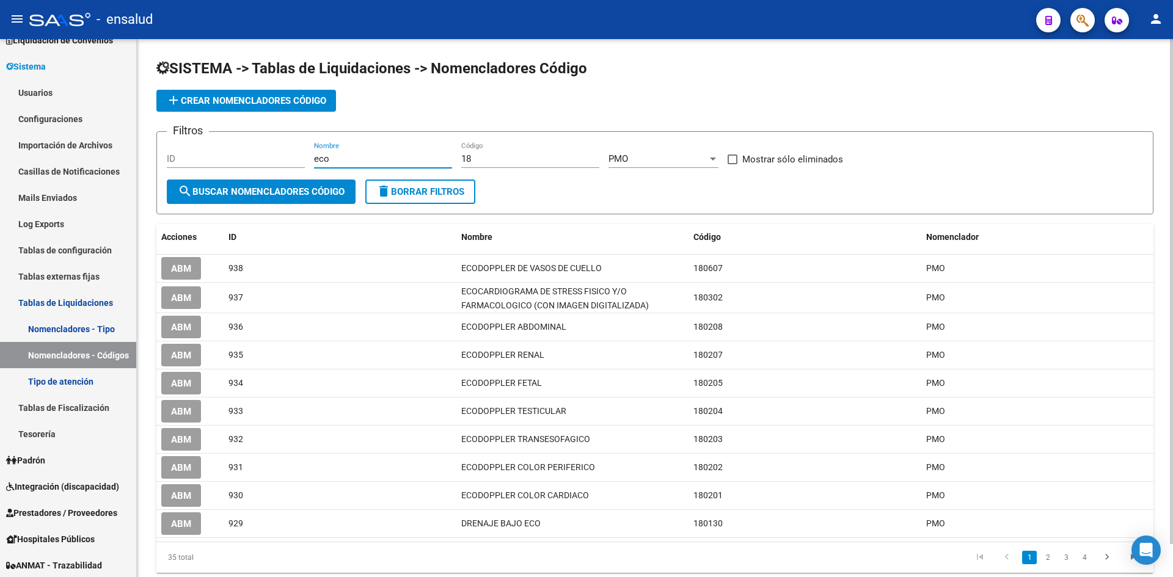
type input "eco"
click at [506, 154] on input "18" at bounding box center [530, 158] width 138 height 11
click at [263, 183] on button "search Buscar Nomencladores Código" at bounding box center [261, 192] width 189 height 24
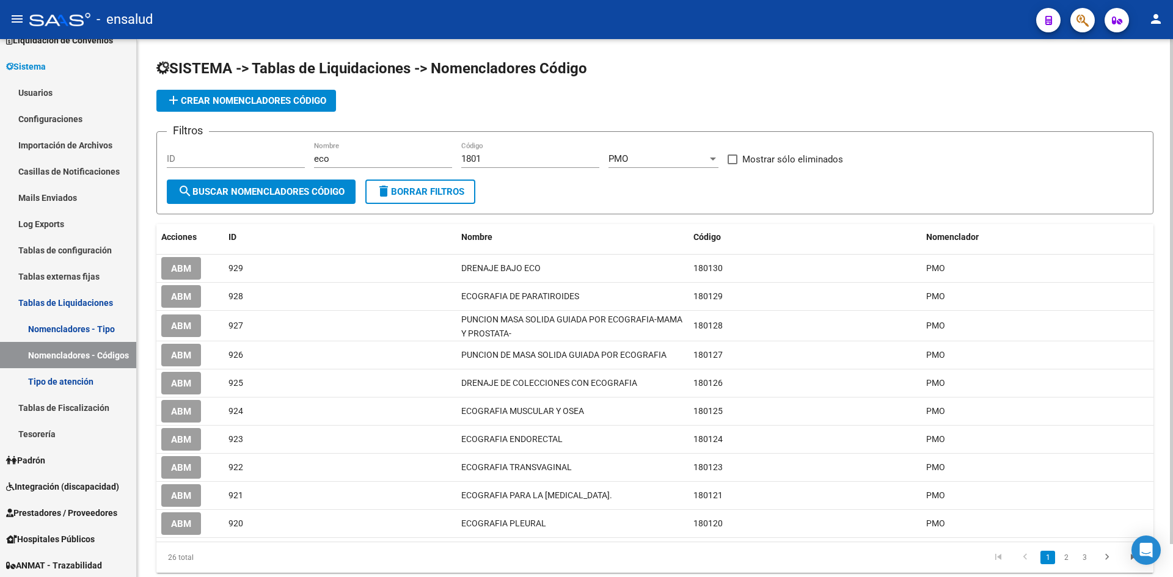
click at [504, 153] on div "1801 Código" at bounding box center [530, 155] width 138 height 26
click at [504, 161] on input "1801" at bounding box center [530, 158] width 138 height 11
type input "180"
drag, startPoint x: 368, startPoint y: 158, endPoint x: 198, endPoint y: 131, distance: 172.0
click at [198, 142] on div "Filtros ID eco Nombre 180 Código PMO Seleccionar nomenclador Mostrar sólo elimi…" at bounding box center [655, 161] width 976 height 38
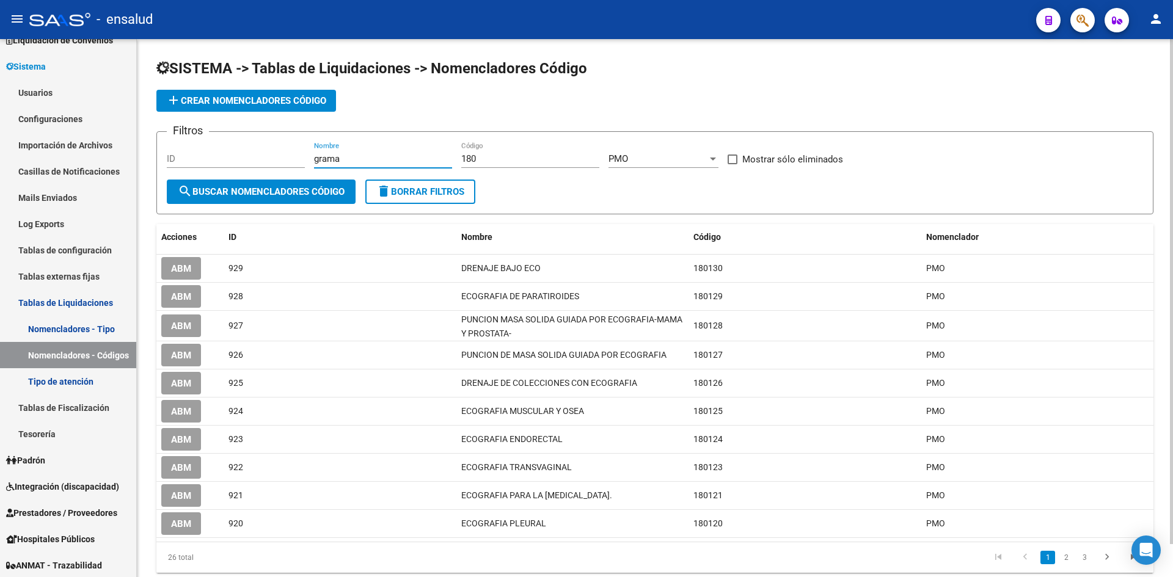
type input "grama"
click at [222, 183] on button "search Buscar Nomencladores Código" at bounding box center [261, 192] width 189 height 24
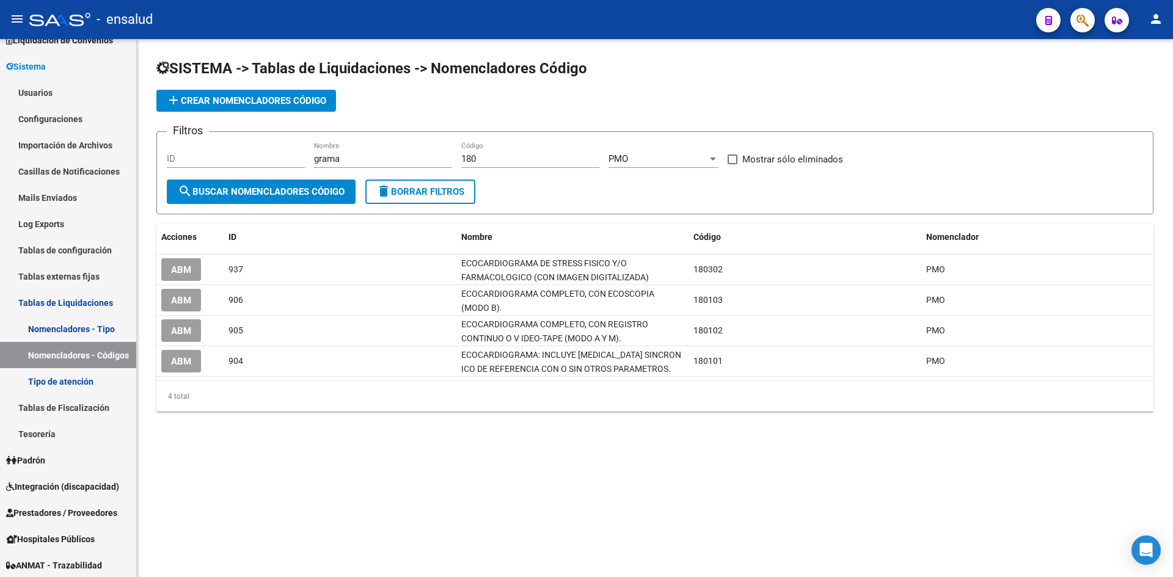
click at [507, 161] on input "180" at bounding box center [530, 158] width 138 height 11
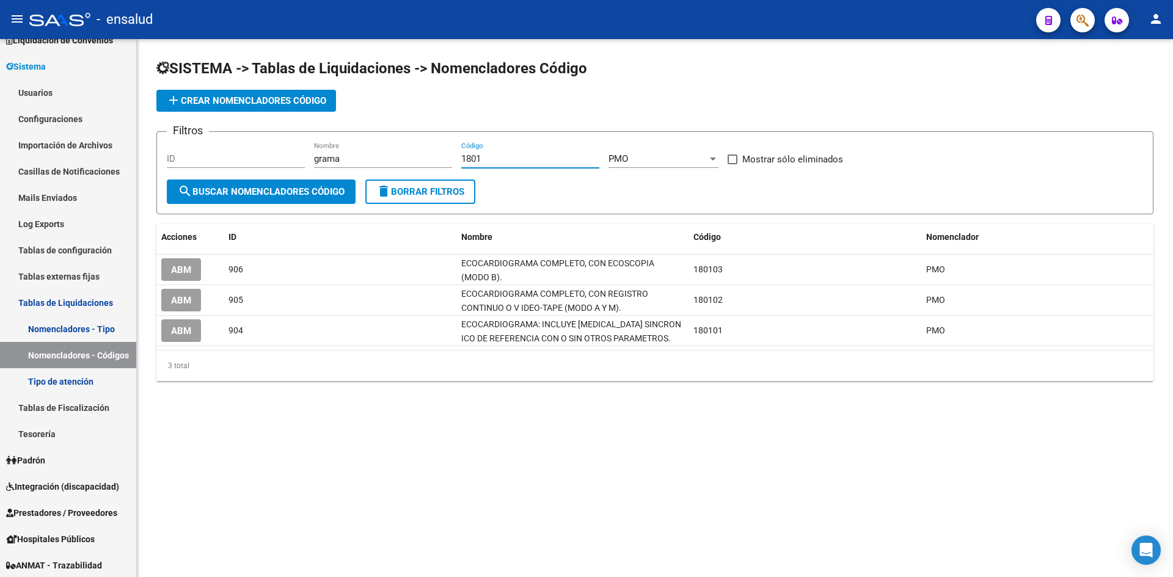
type input "1801"
drag, startPoint x: 370, startPoint y: 160, endPoint x: 261, endPoint y: 152, distance: 109.0
click at [261, 152] on div "Filtros ID grama Nombre 1801 Código PMO Seleccionar nomenclador Mostrar sólo el…" at bounding box center [655, 161] width 976 height 38
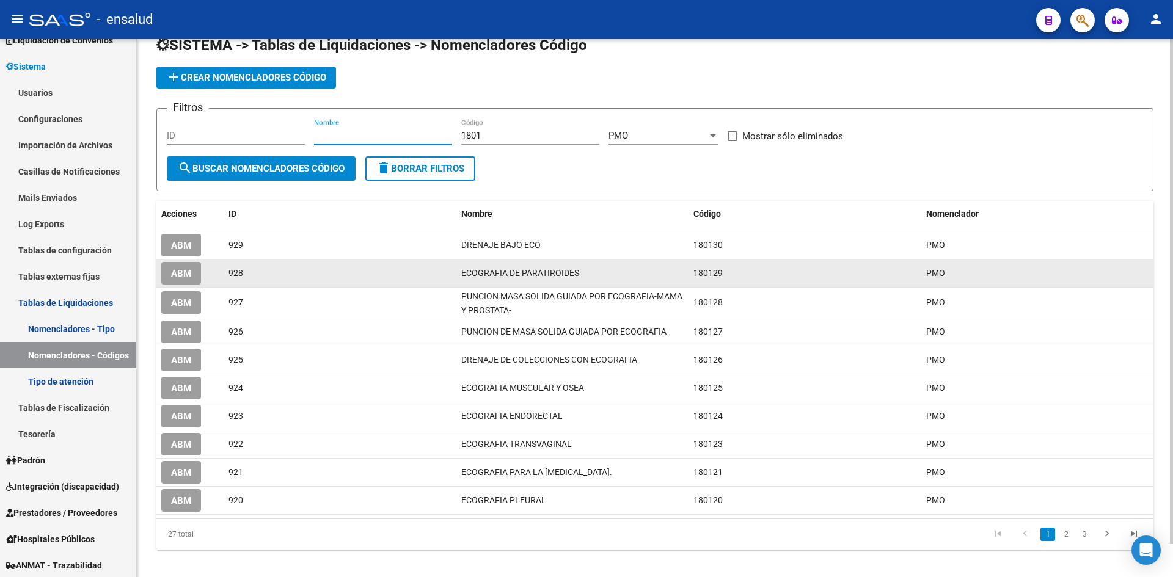
scroll to position [35, 0]
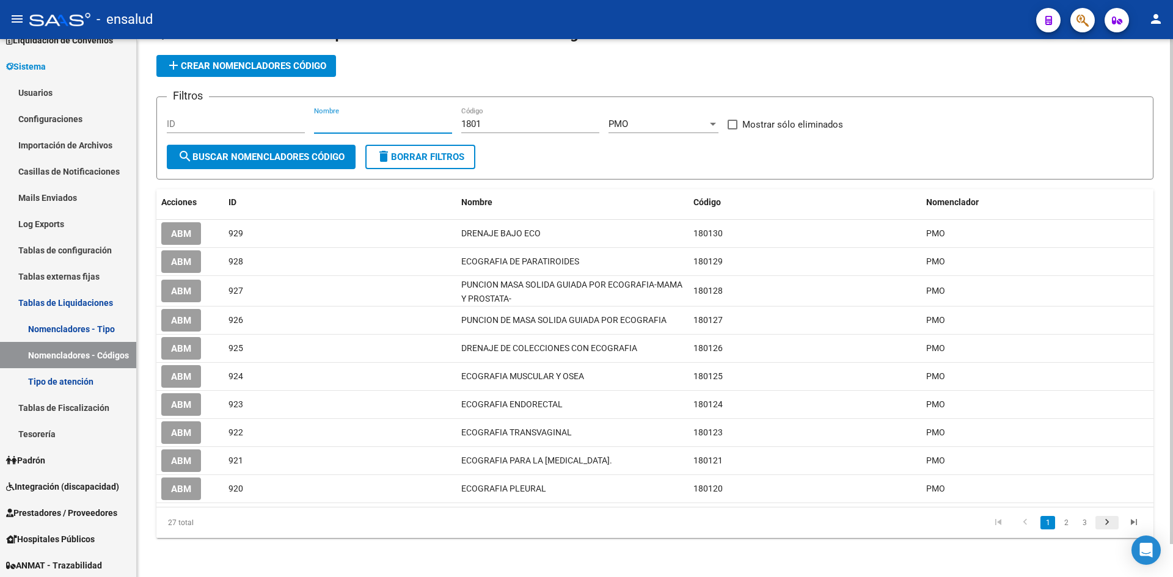
click at [1111, 524] on icon "go to next page" at bounding box center [1107, 524] width 16 height 15
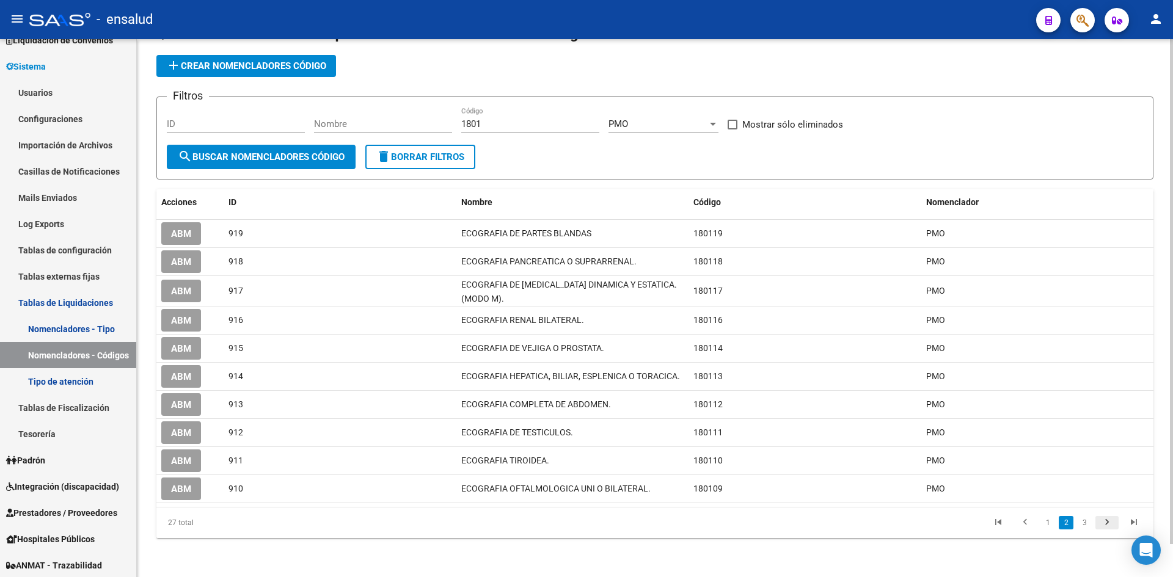
click at [1105, 519] on icon "go to next page" at bounding box center [1107, 524] width 16 height 15
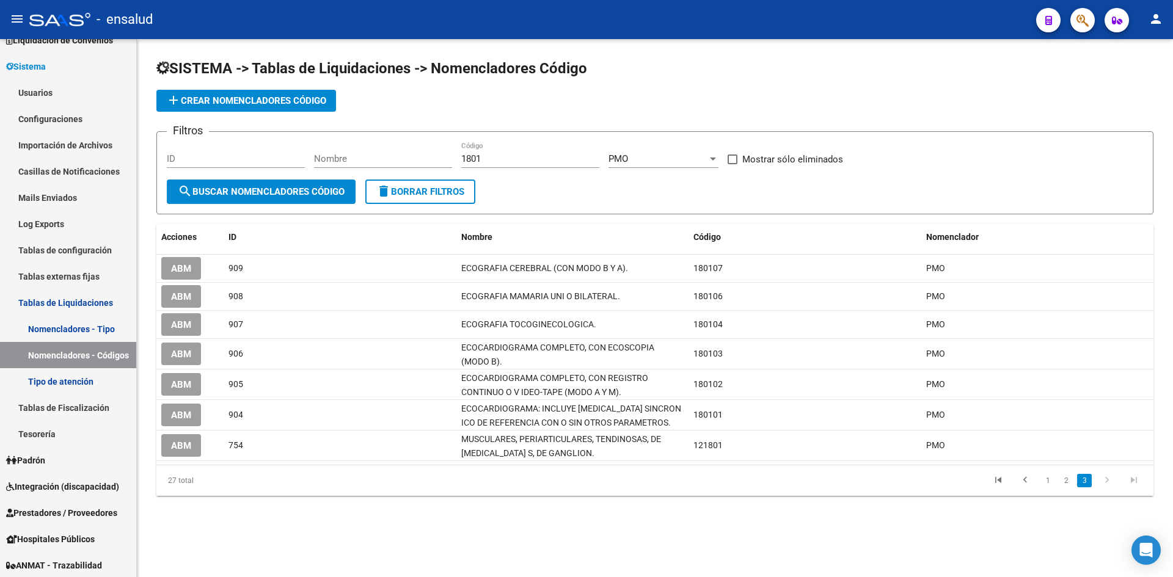
scroll to position [0, 0]
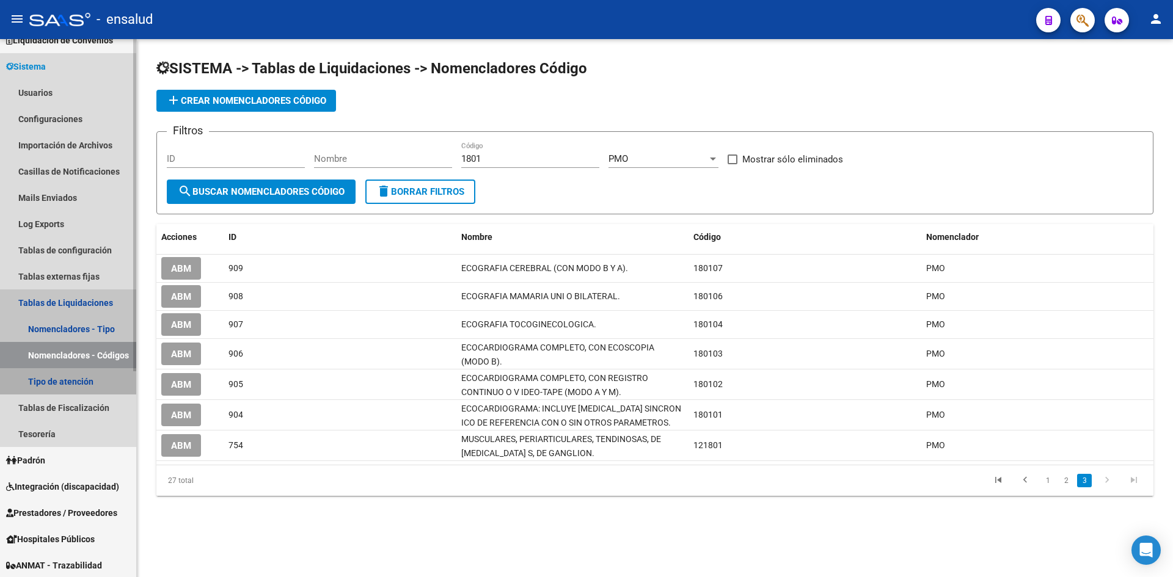
click at [79, 384] on link "Tipo de atención" at bounding box center [68, 381] width 136 height 26
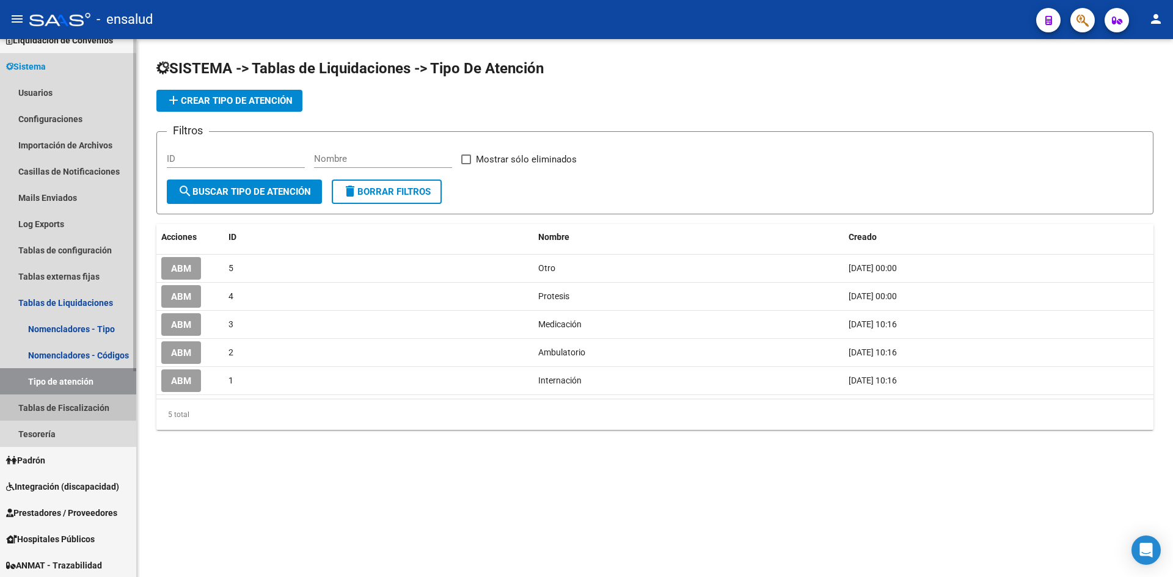
click at [59, 406] on link "Tablas de Fiscalización" at bounding box center [68, 408] width 136 height 26
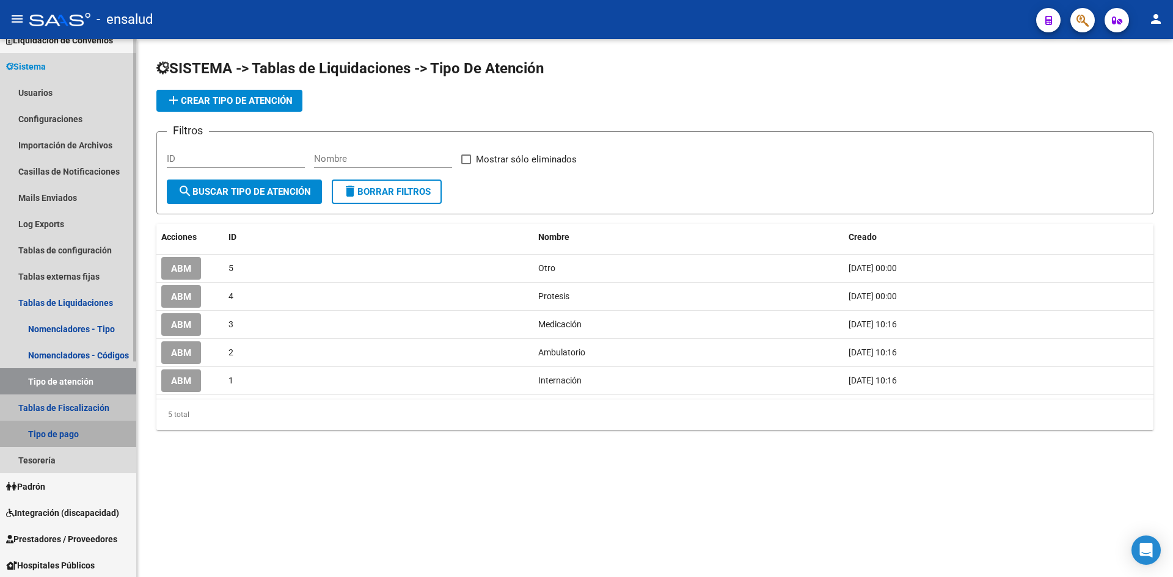
click at [59, 428] on link "Tipo de pago" at bounding box center [68, 434] width 136 height 26
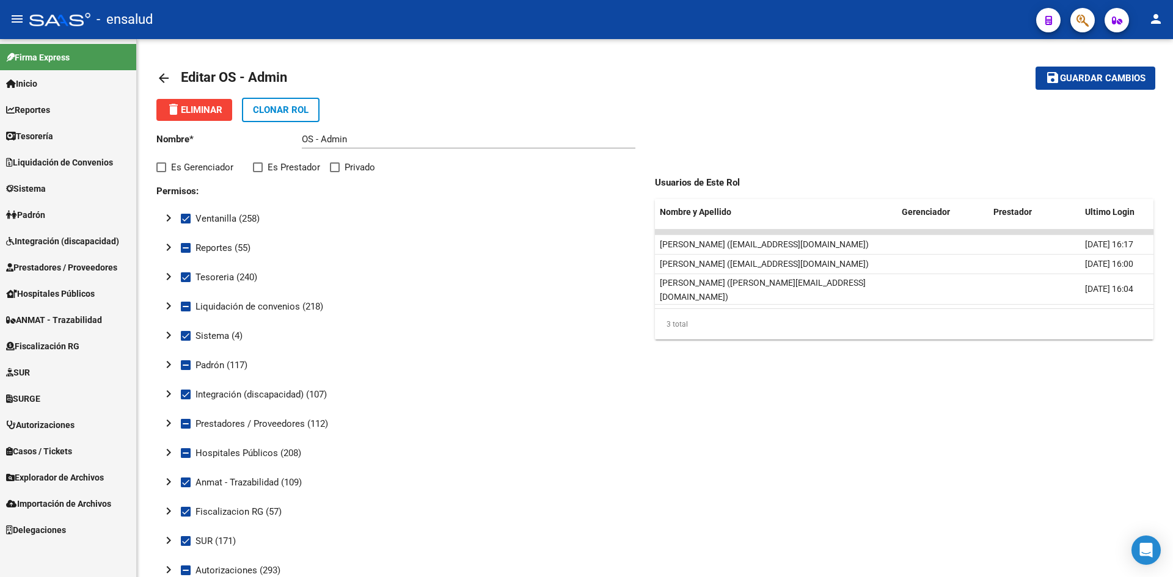
click at [7, 176] on link "Sistema" at bounding box center [68, 188] width 136 height 26
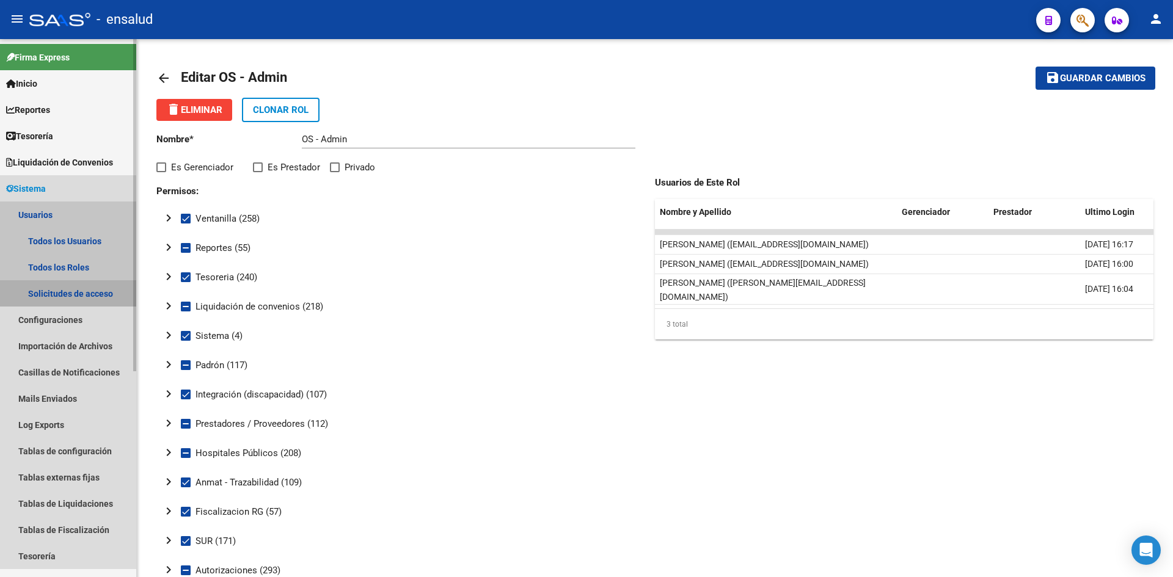
click at [41, 288] on link "Solicitudes de acceso" at bounding box center [68, 293] width 136 height 26
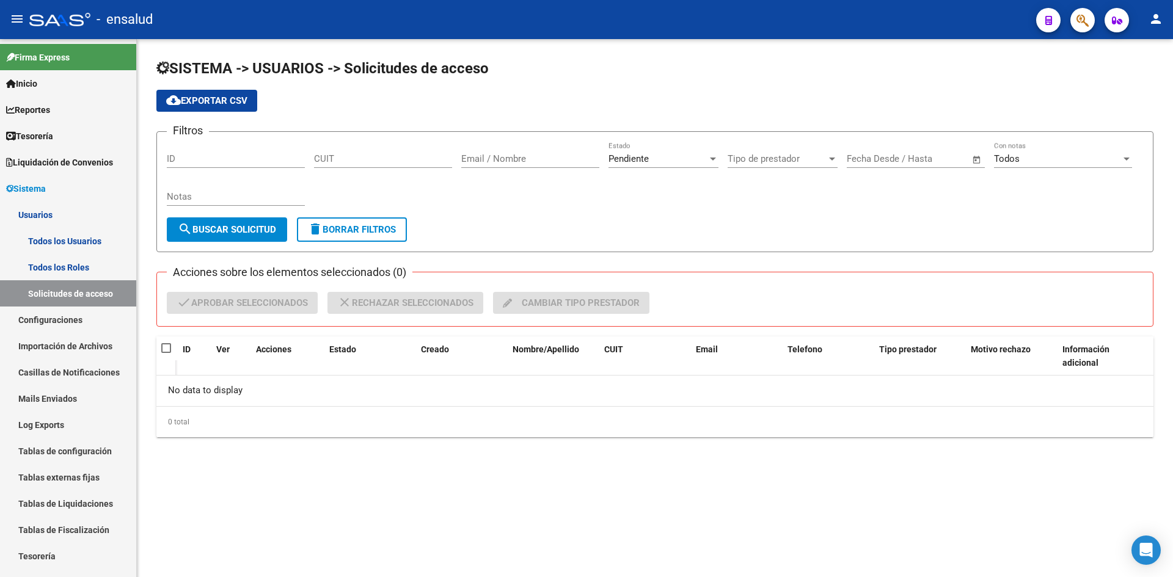
click at [230, 232] on span "search Buscar solicitud" at bounding box center [227, 229] width 98 height 11
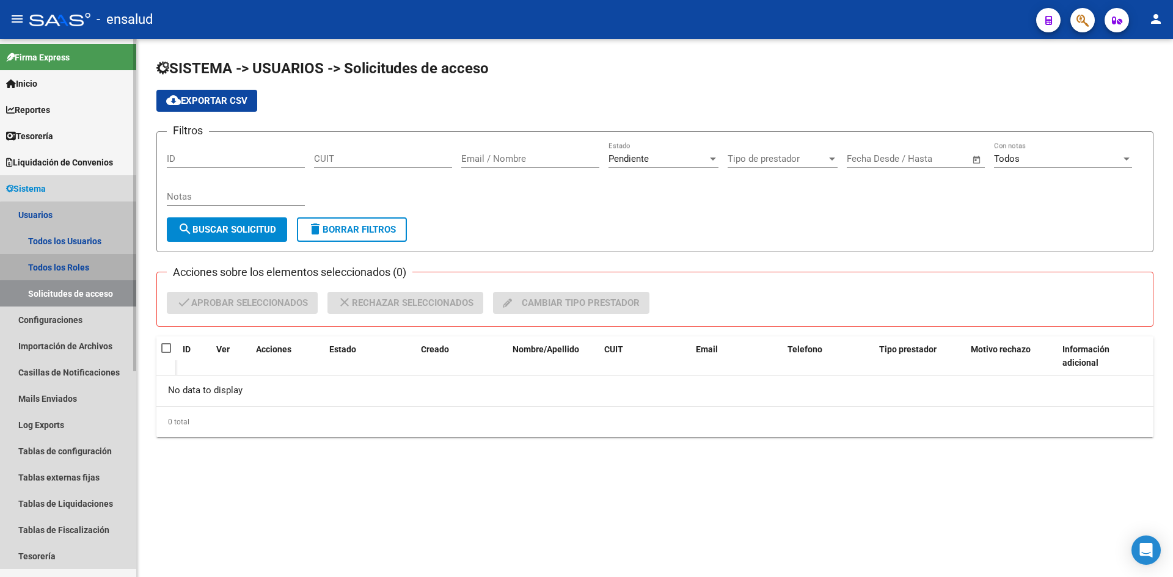
click at [80, 260] on link "Todos los Roles" at bounding box center [68, 267] width 136 height 26
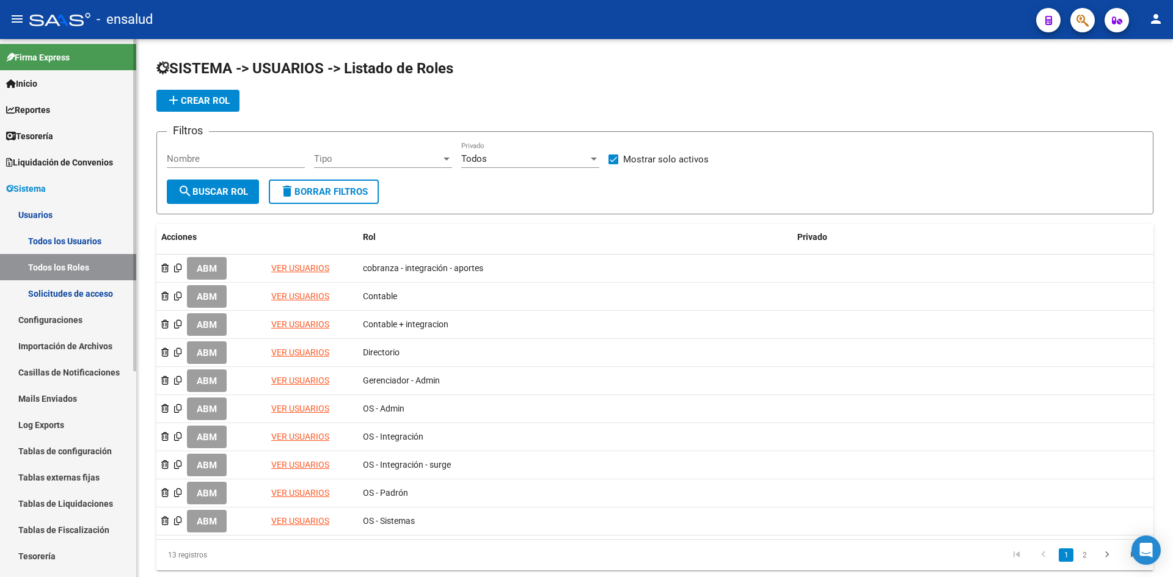
click at [67, 241] on link "Todos los Usuarios" at bounding box center [68, 241] width 136 height 26
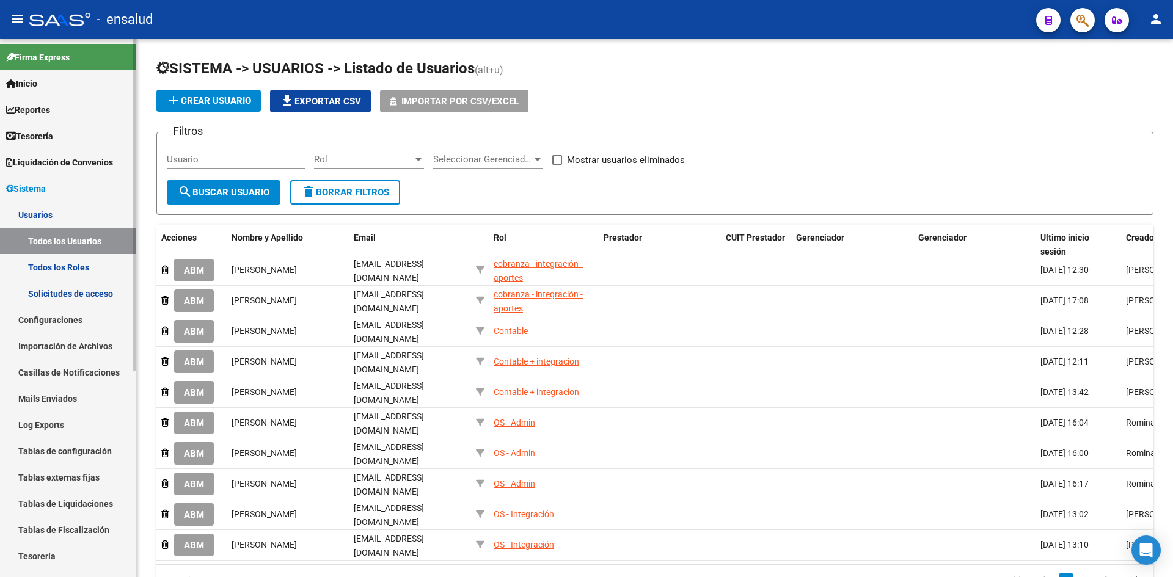
click at [68, 254] on link "Todos los Roles" at bounding box center [68, 267] width 136 height 26
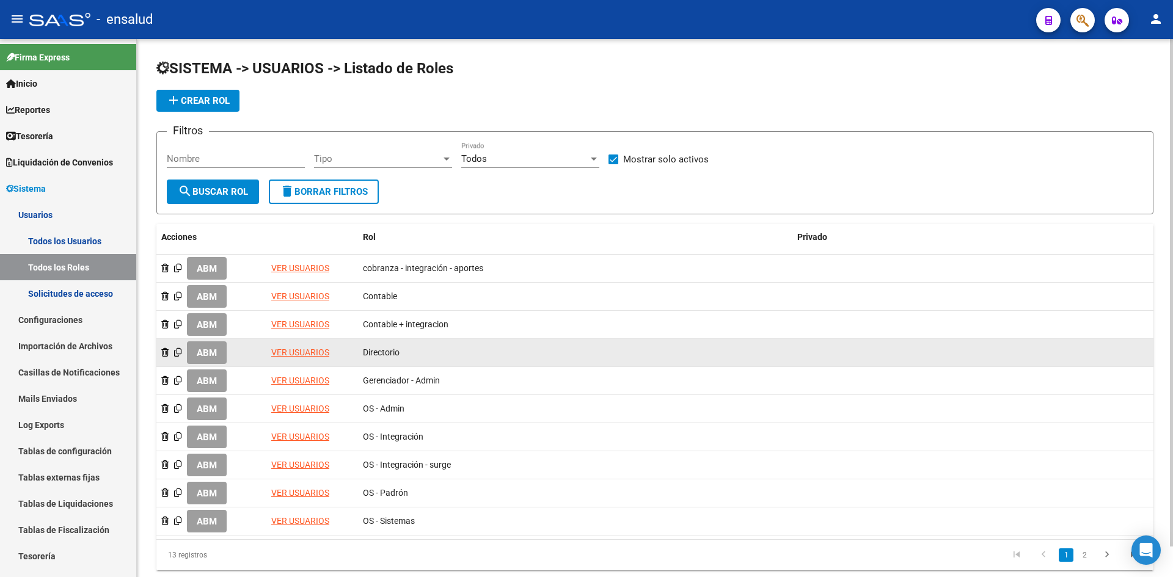
click at [203, 347] on span "ABM" at bounding box center [207, 352] width 20 height 11
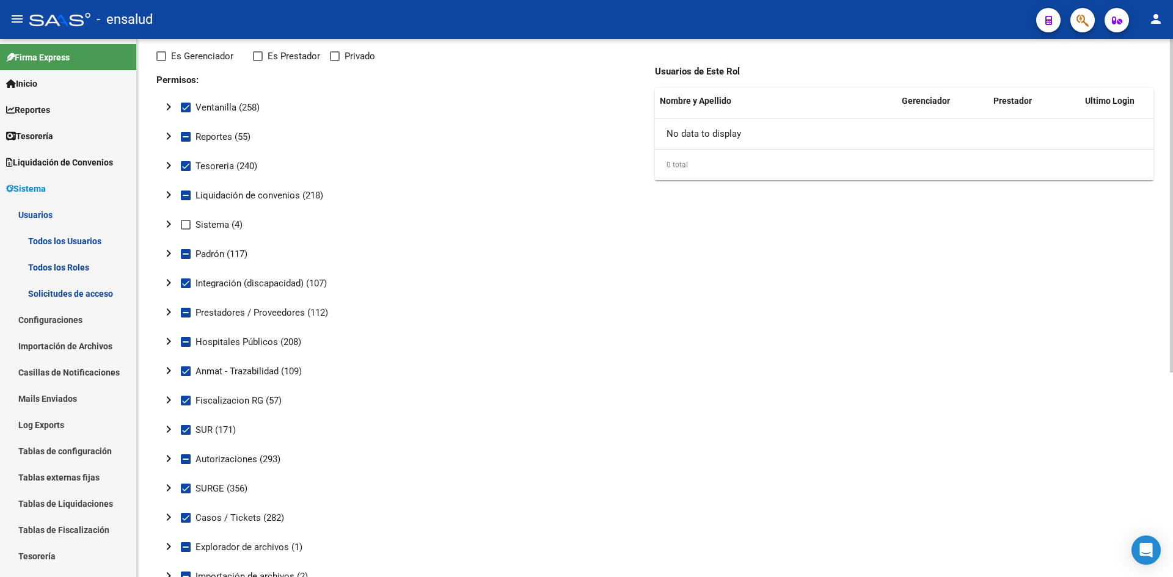
scroll to position [331, 0]
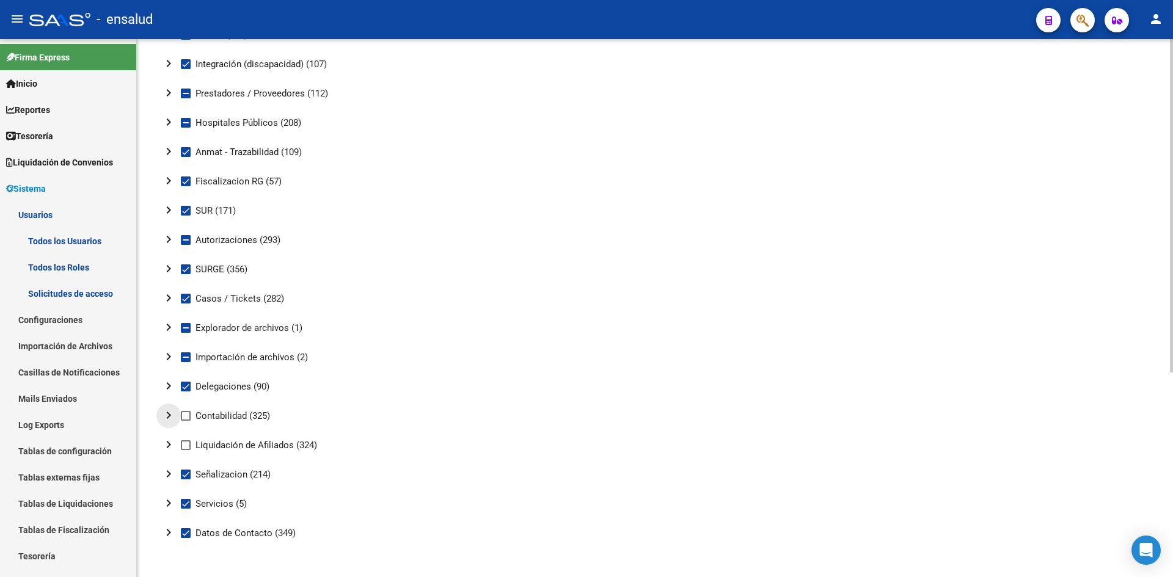
click at [166, 414] on mat-icon "chevron_right" at bounding box center [168, 415] width 15 height 15
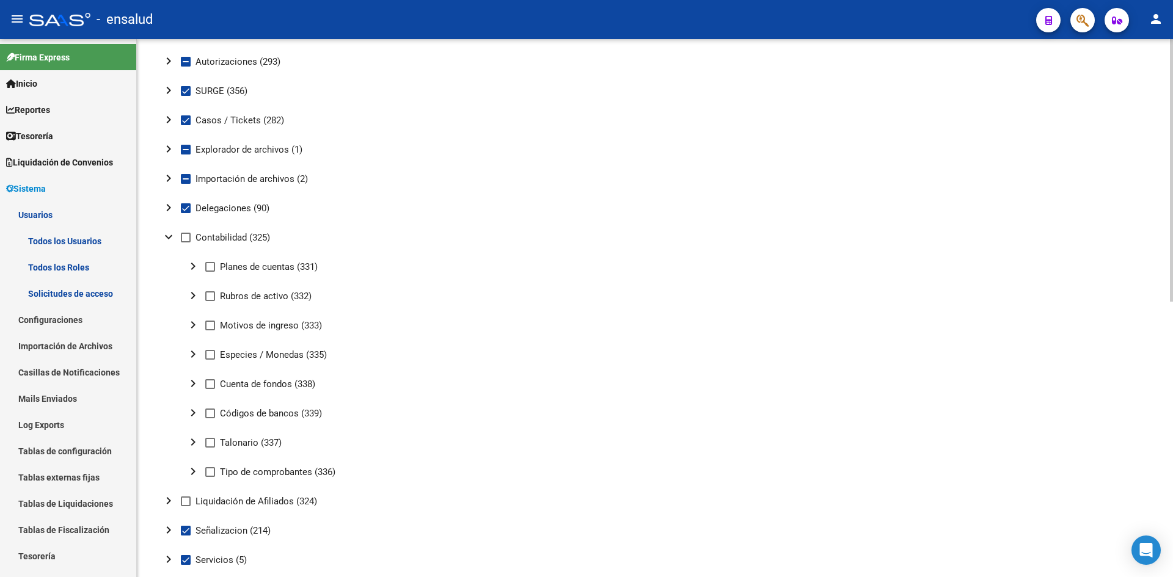
scroll to position [565, 0]
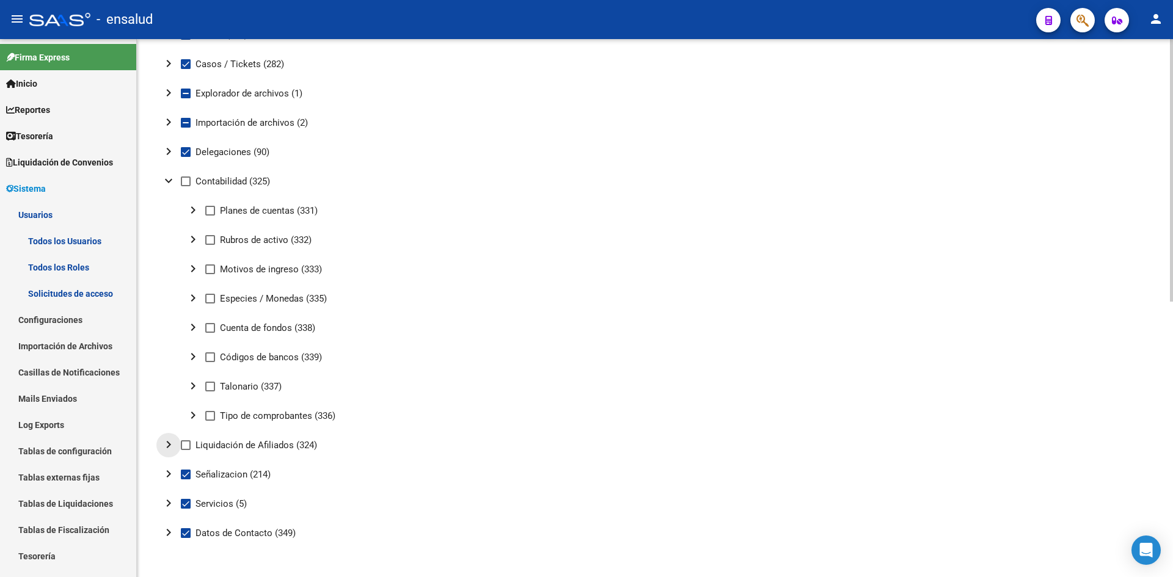
click at [171, 439] on mat-icon "chevron_right" at bounding box center [168, 444] width 15 height 15
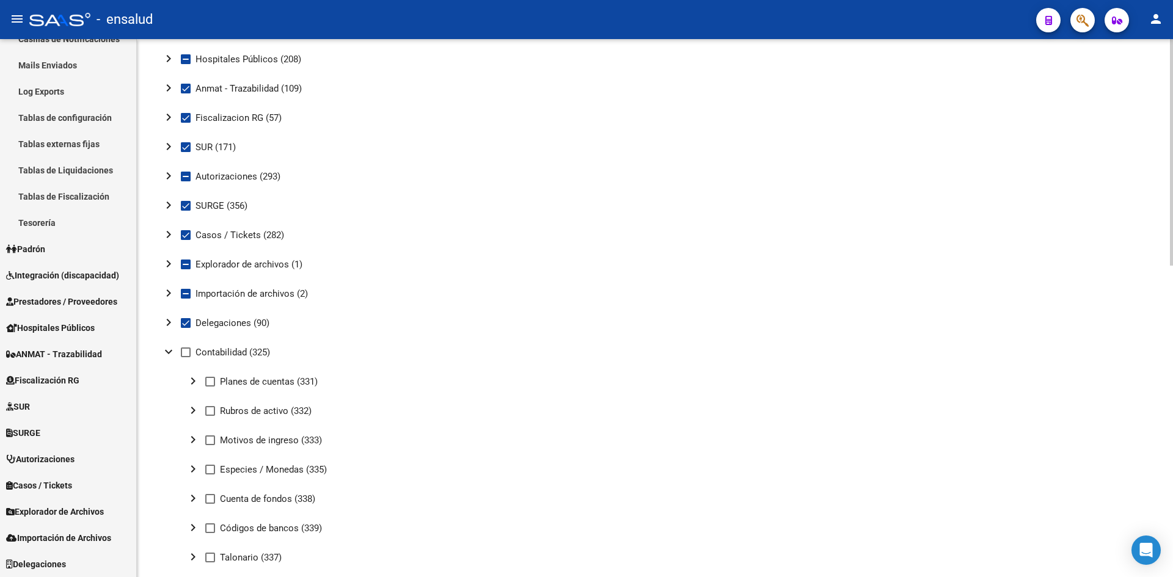
scroll to position [321, 0]
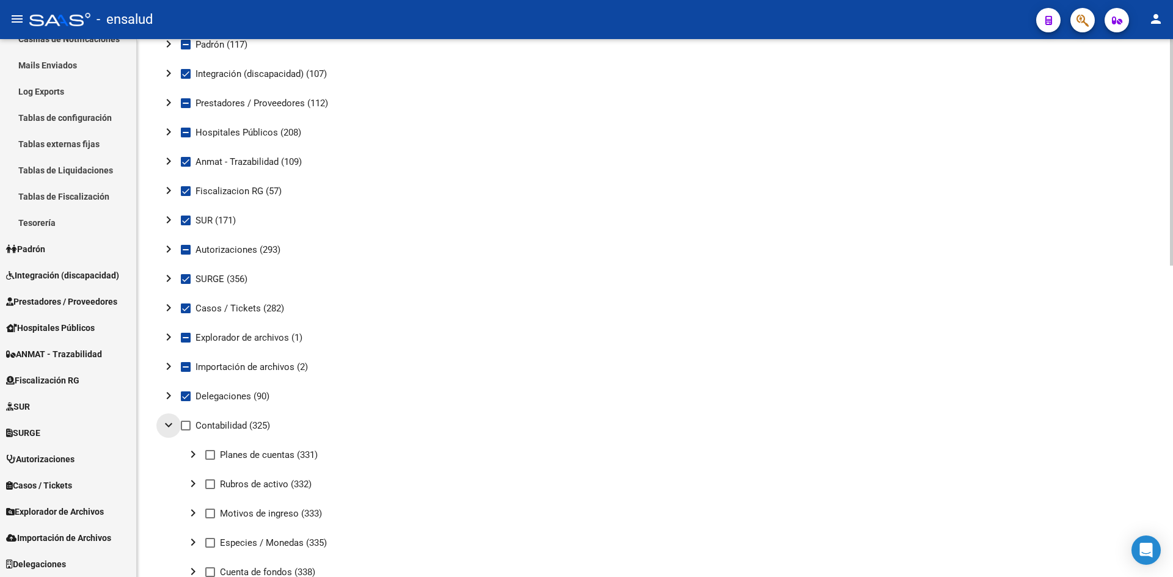
click at [161, 430] on mat-icon "expand_more" at bounding box center [168, 425] width 15 height 15
click at [169, 456] on mat-icon "expand_more" at bounding box center [168, 454] width 15 height 15
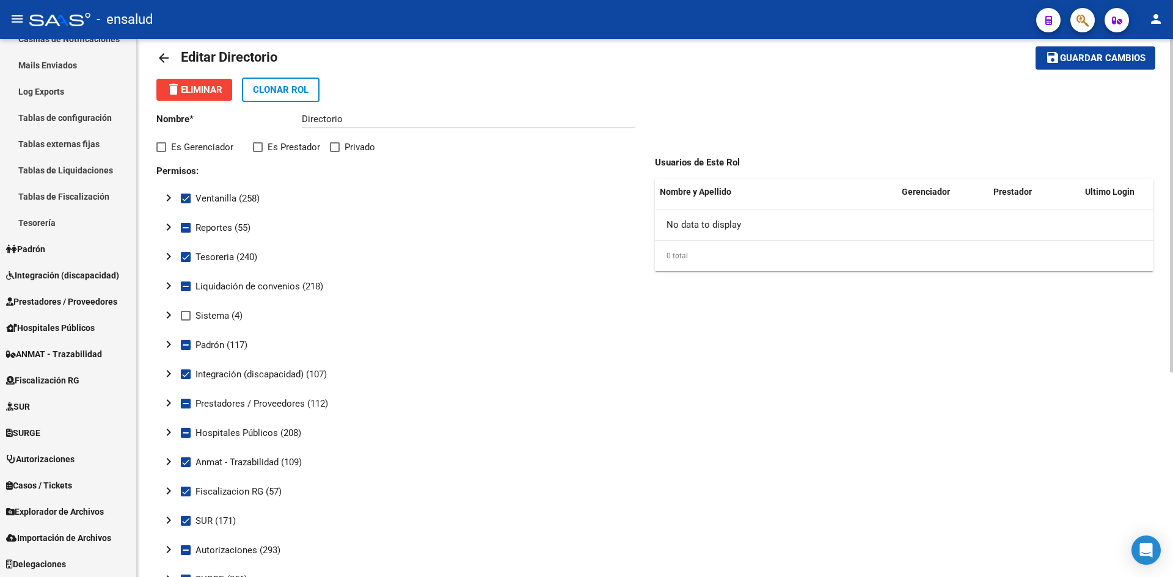
scroll to position [0, 0]
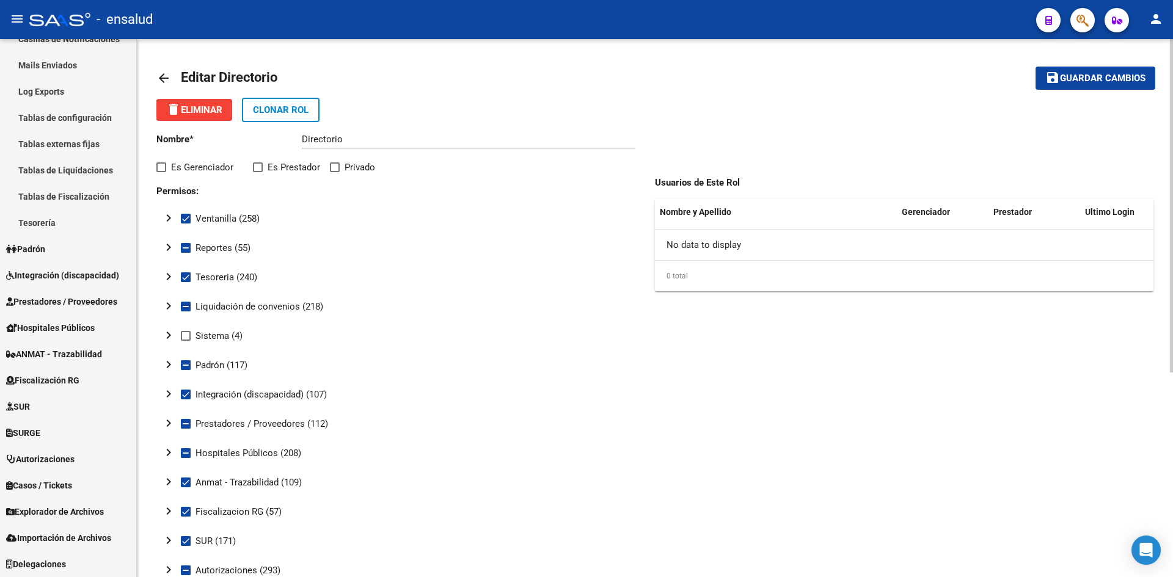
click at [168, 80] on mat-icon "arrow_back" at bounding box center [163, 78] width 15 height 15
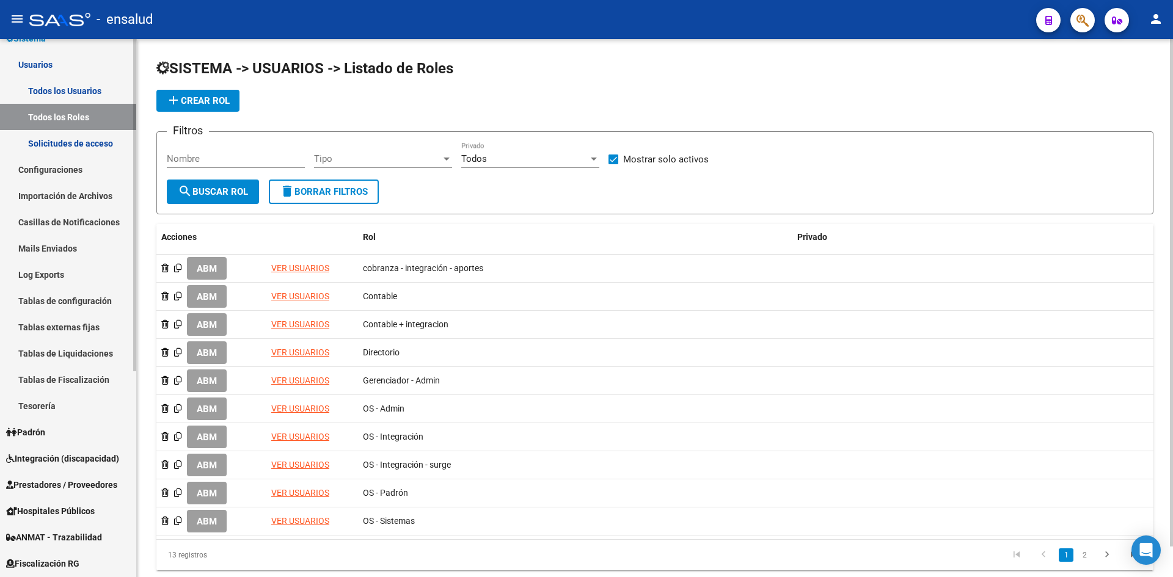
scroll to position [89, 0]
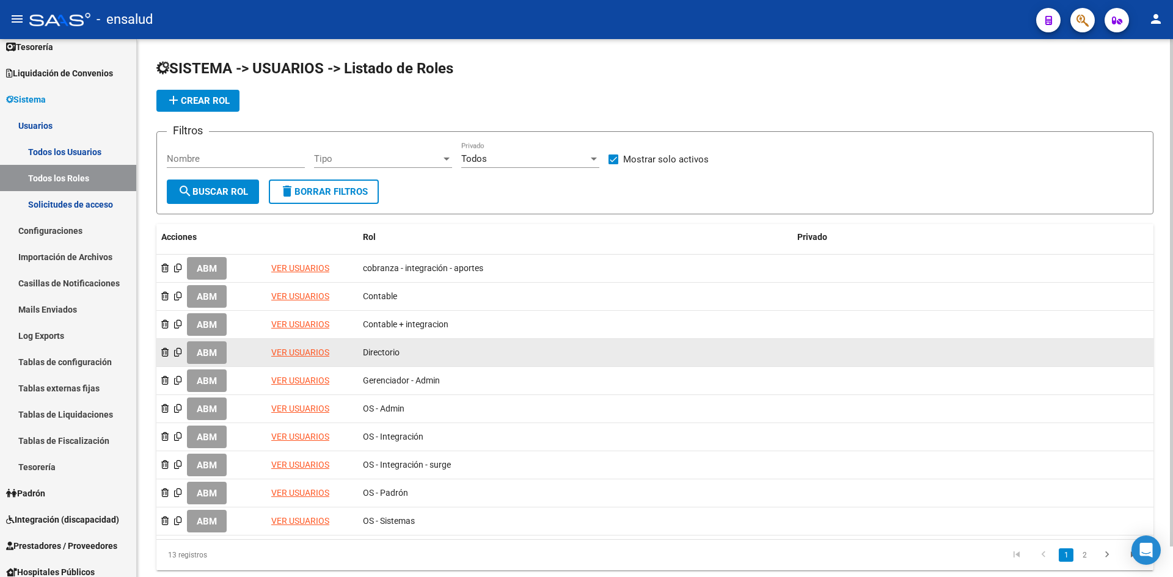
click at [210, 351] on span "ABM" at bounding box center [207, 353] width 20 height 11
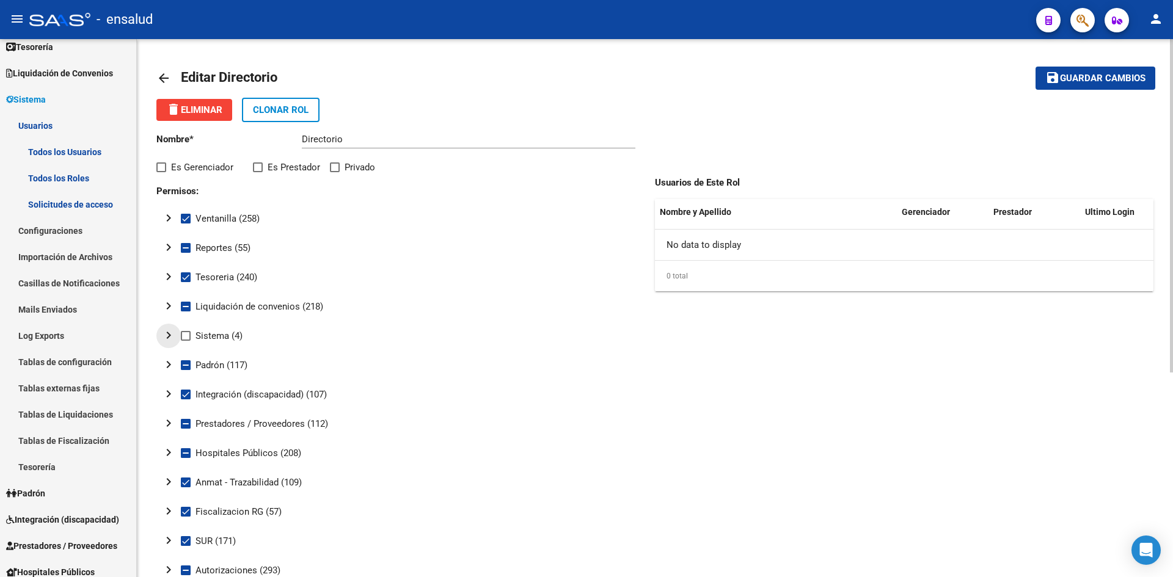
click at [173, 337] on mat-icon "chevron_right" at bounding box center [168, 335] width 15 height 15
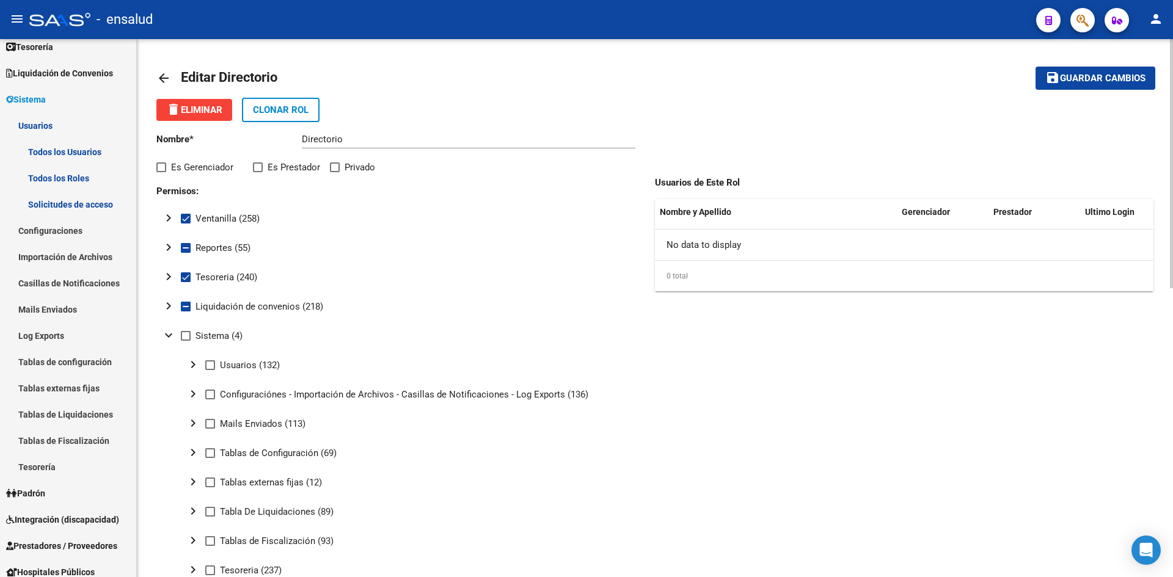
click at [191, 365] on mat-icon "chevron_right" at bounding box center [193, 364] width 15 height 15
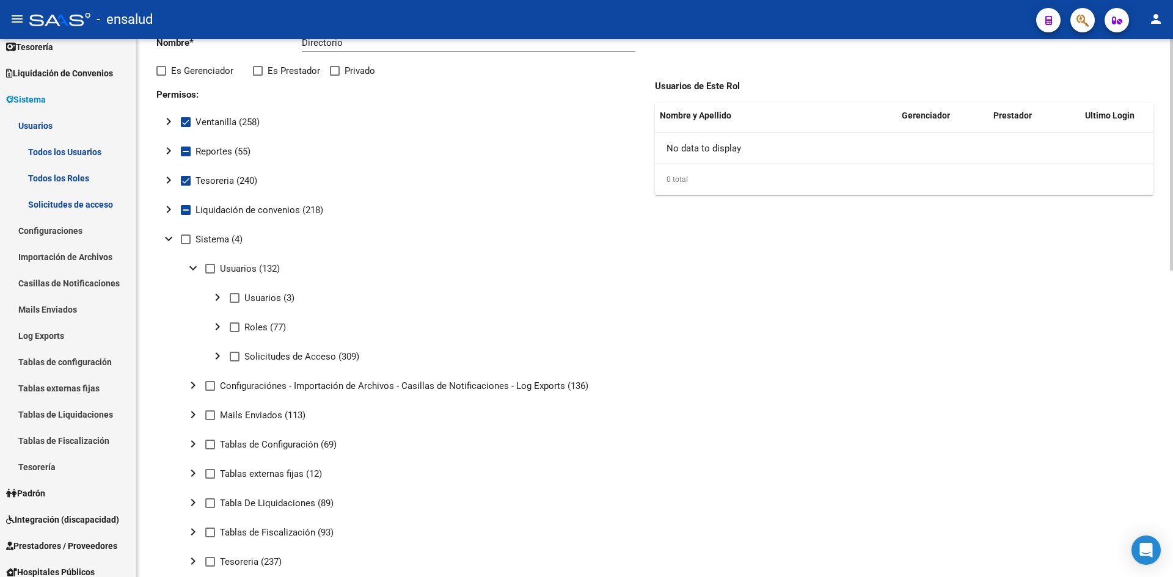
scroll to position [122, 0]
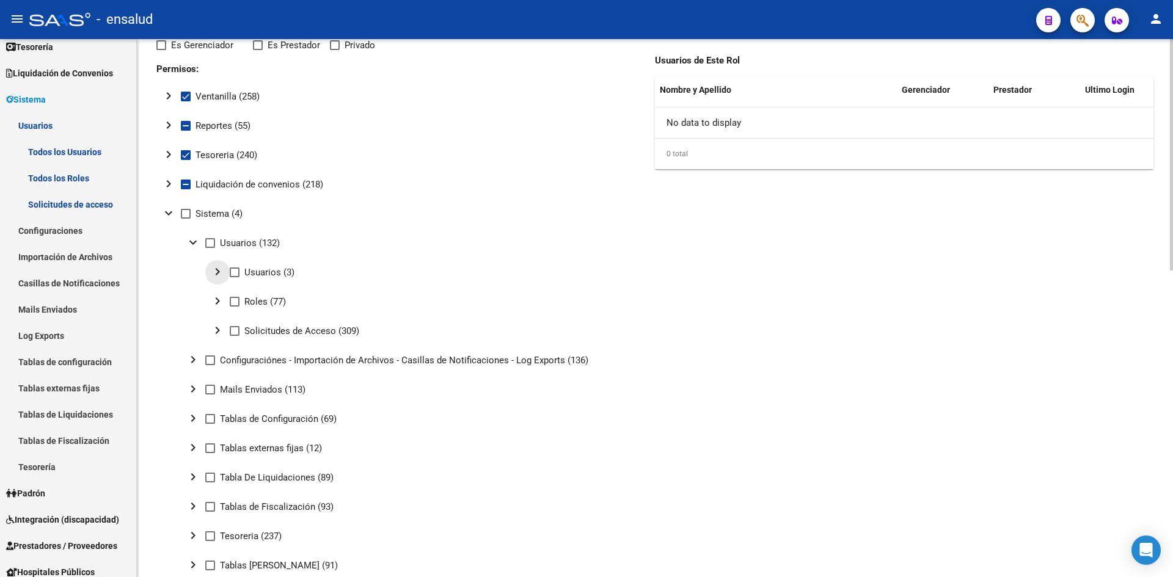
click at [221, 276] on mat-icon "chevron_right" at bounding box center [217, 272] width 15 height 15
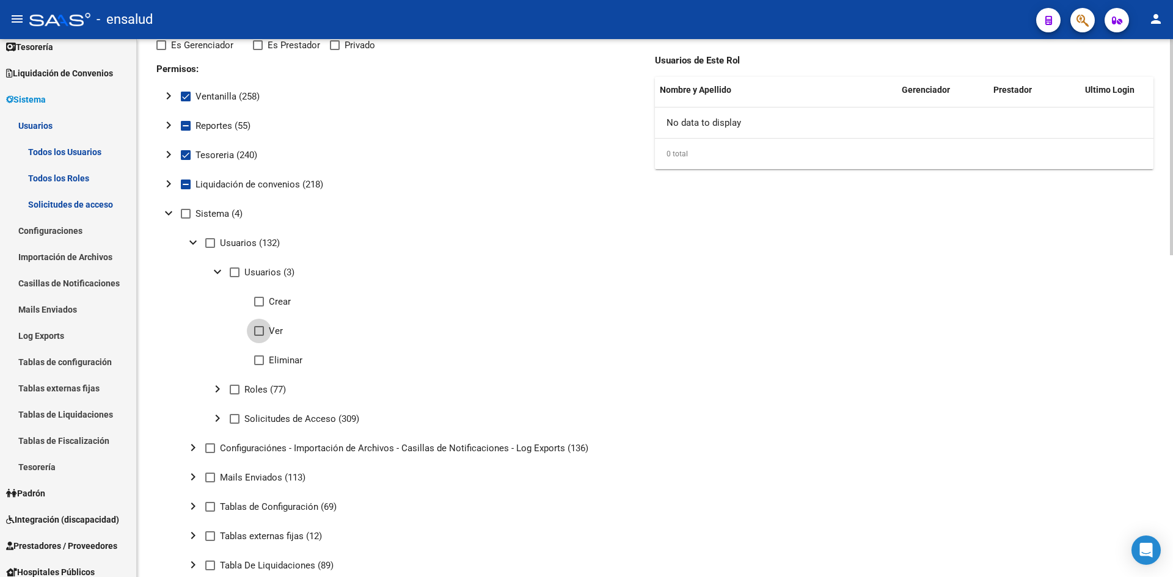
click at [266, 329] on label "Ver" at bounding box center [268, 331] width 29 height 15
click at [259, 336] on input "Ver" at bounding box center [258, 336] width 1 height 1
checkbox input "true"
click at [218, 390] on mat-icon "chevron_right" at bounding box center [217, 389] width 15 height 15
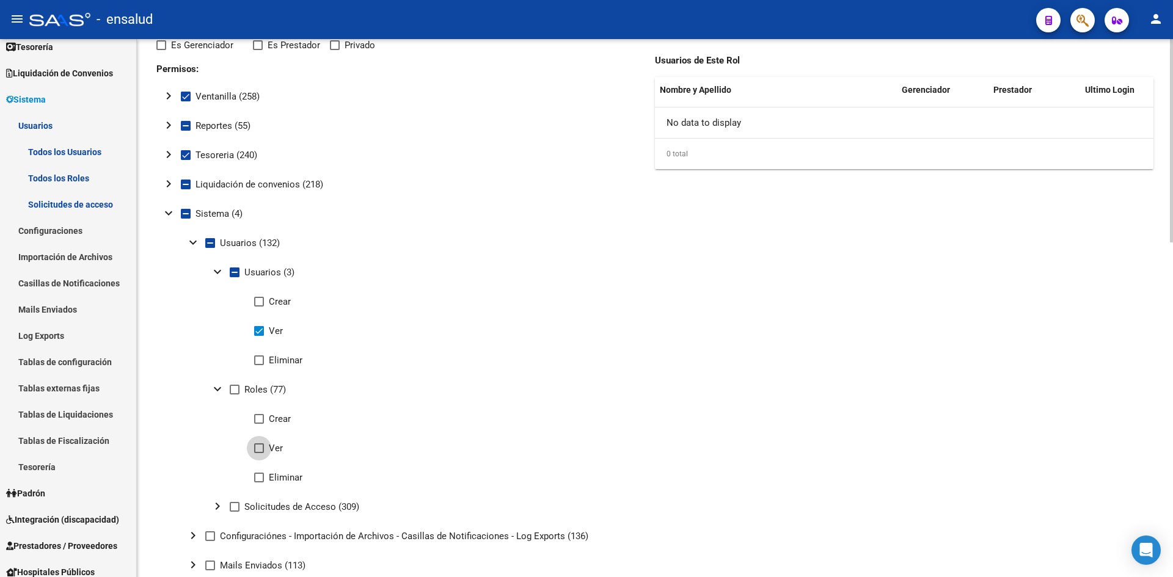
click at [258, 453] on label "Ver" at bounding box center [268, 448] width 29 height 15
click at [258, 453] on input "Ver" at bounding box center [258, 453] width 1 height 1
checkbox input "true"
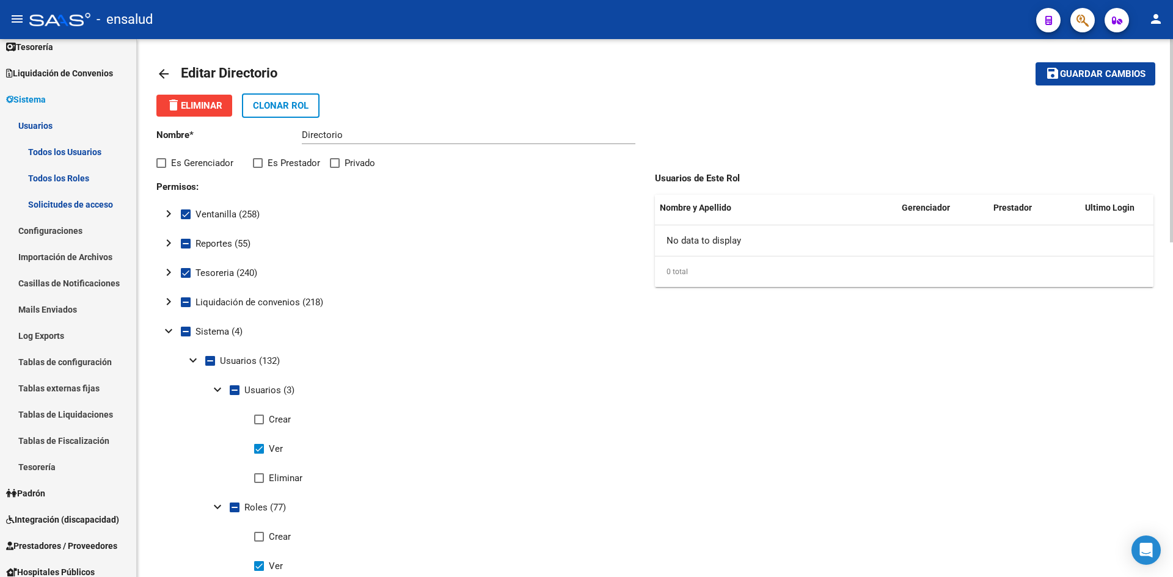
scroll to position [0, 0]
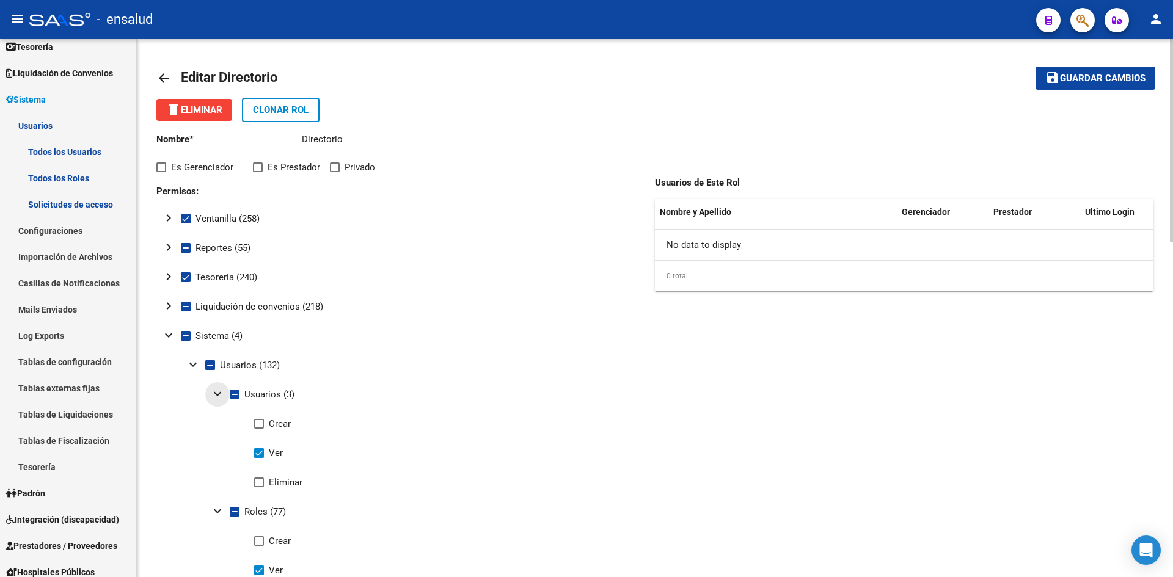
click at [214, 393] on mat-icon "expand_more" at bounding box center [217, 394] width 15 height 15
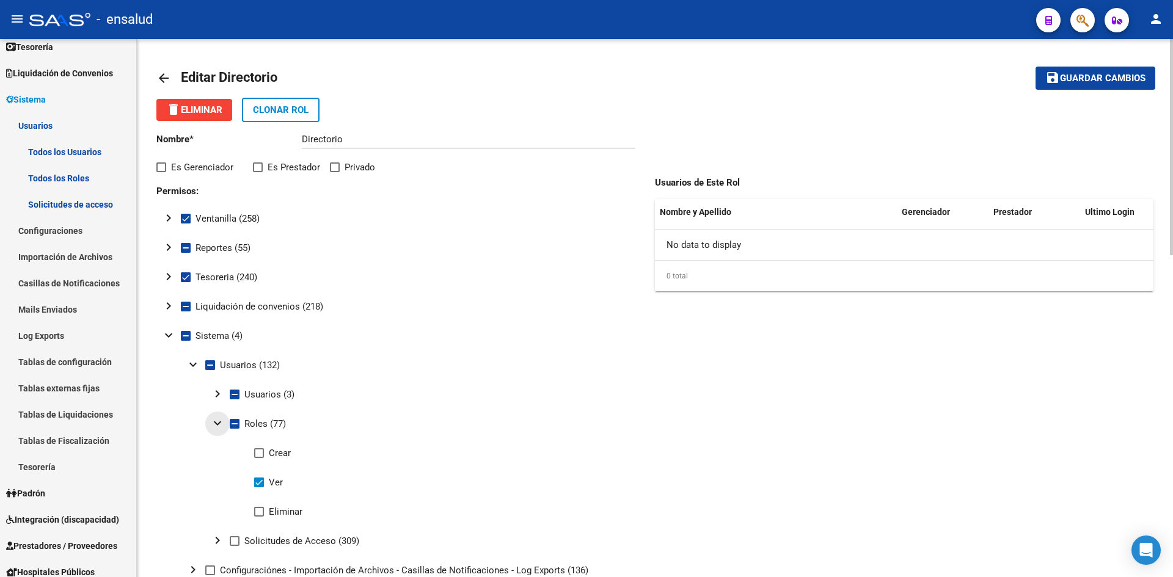
click at [216, 422] on mat-icon "expand_more" at bounding box center [217, 423] width 15 height 15
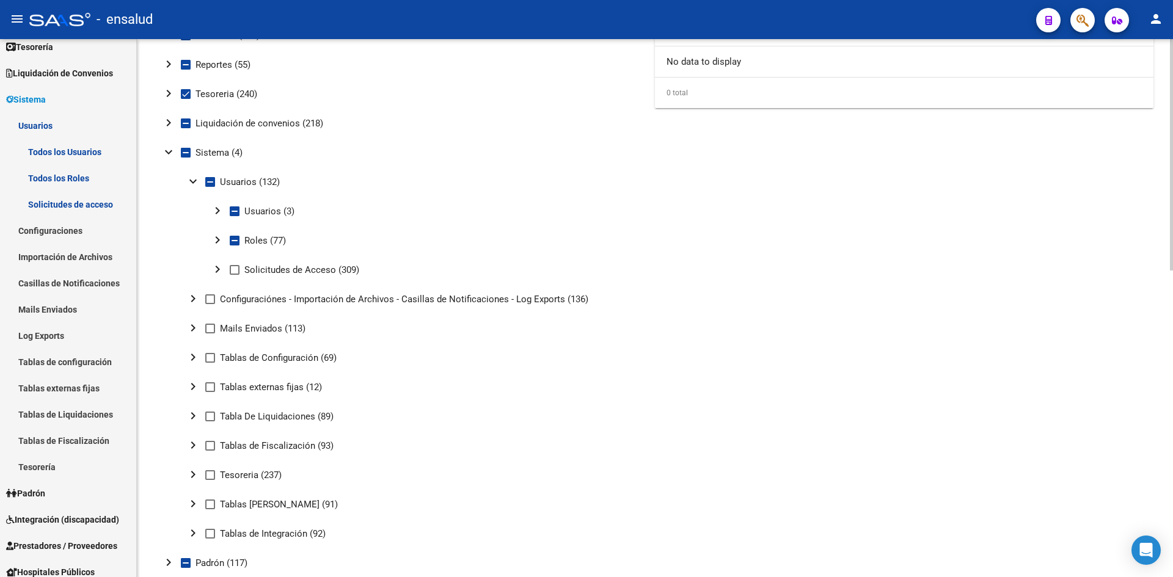
scroll to position [122, 0]
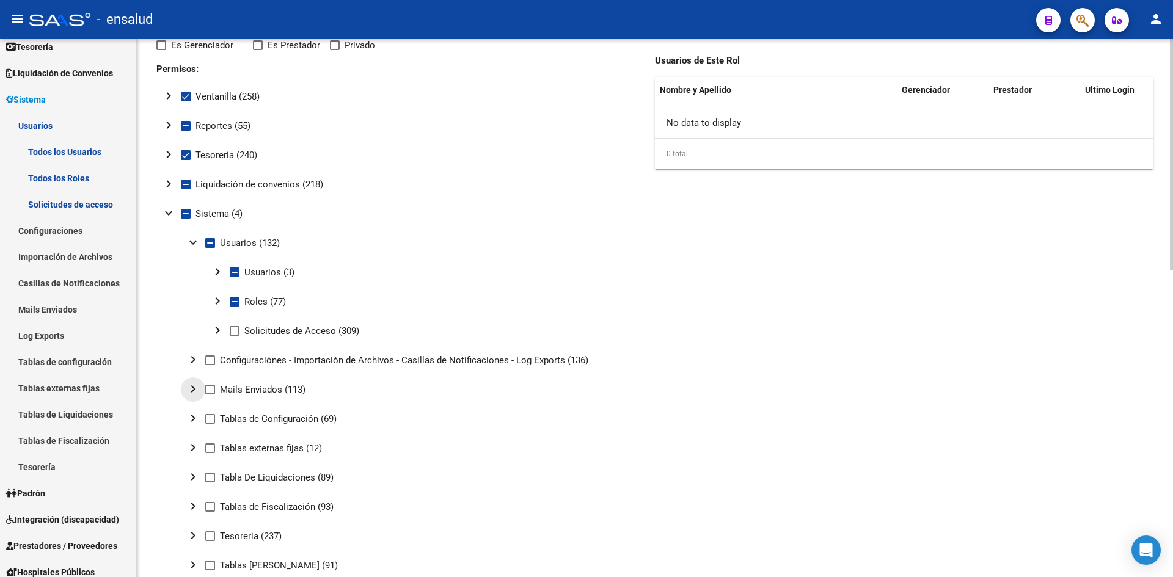
click at [197, 390] on mat-icon "chevron_right" at bounding box center [193, 389] width 15 height 15
click at [244, 419] on label "Ver" at bounding box center [244, 419] width 29 height 15
click at [235, 424] on input "Ver" at bounding box center [234, 424] width 1 height 1
checkbox input "true"
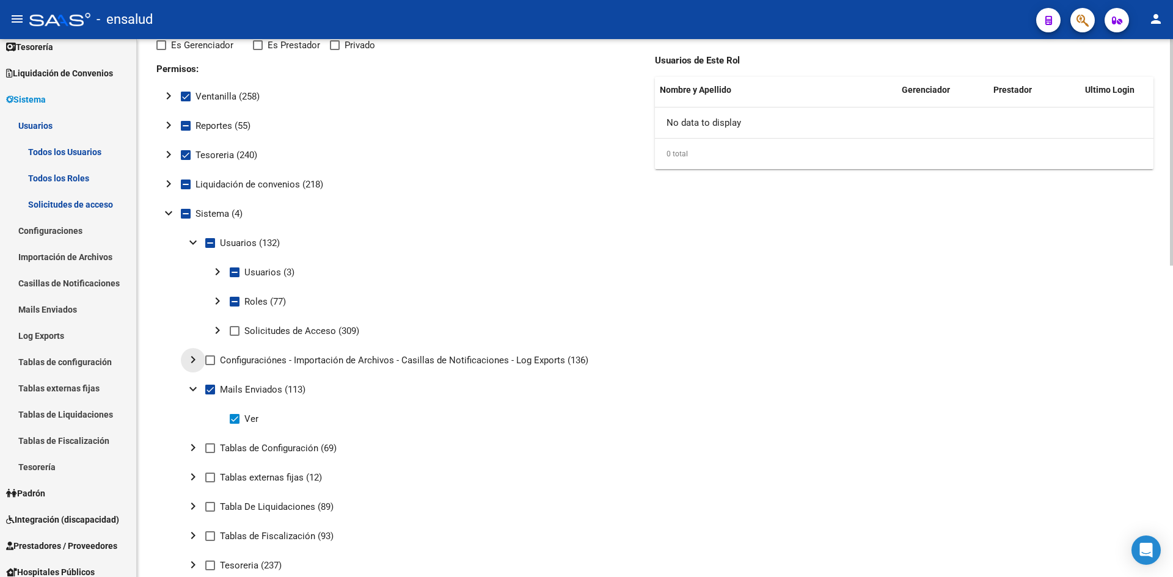
click at [197, 365] on mat-icon "chevron_right" at bounding box center [193, 360] width 15 height 15
click at [197, 365] on mat-icon "expand_more" at bounding box center [193, 360] width 15 height 15
click at [199, 447] on mat-icon "chevron_right" at bounding box center [193, 447] width 15 height 15
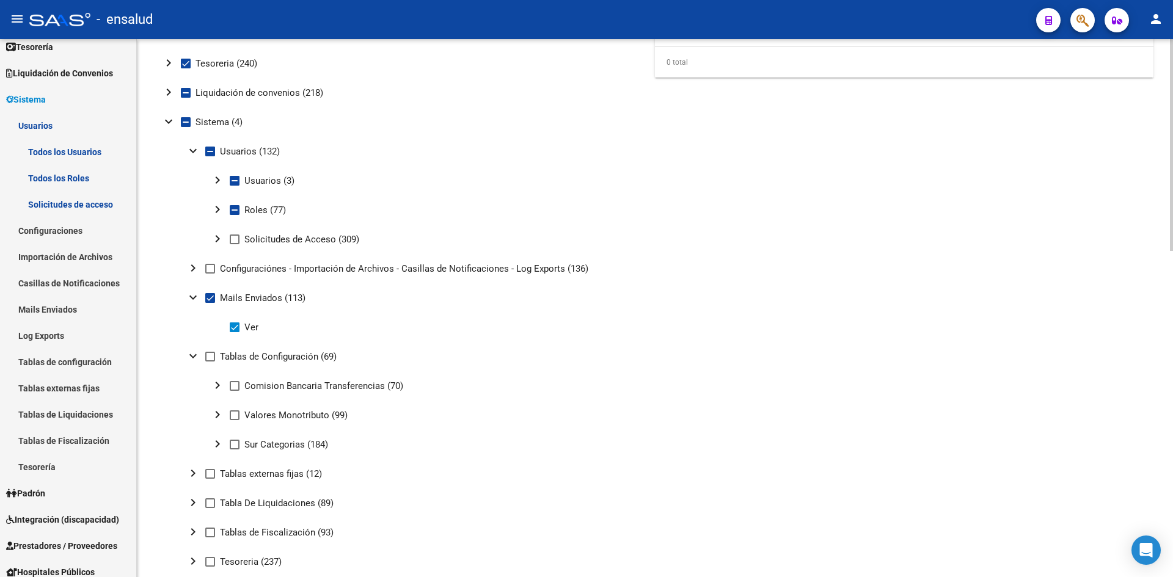
scroll to position [244, 0]
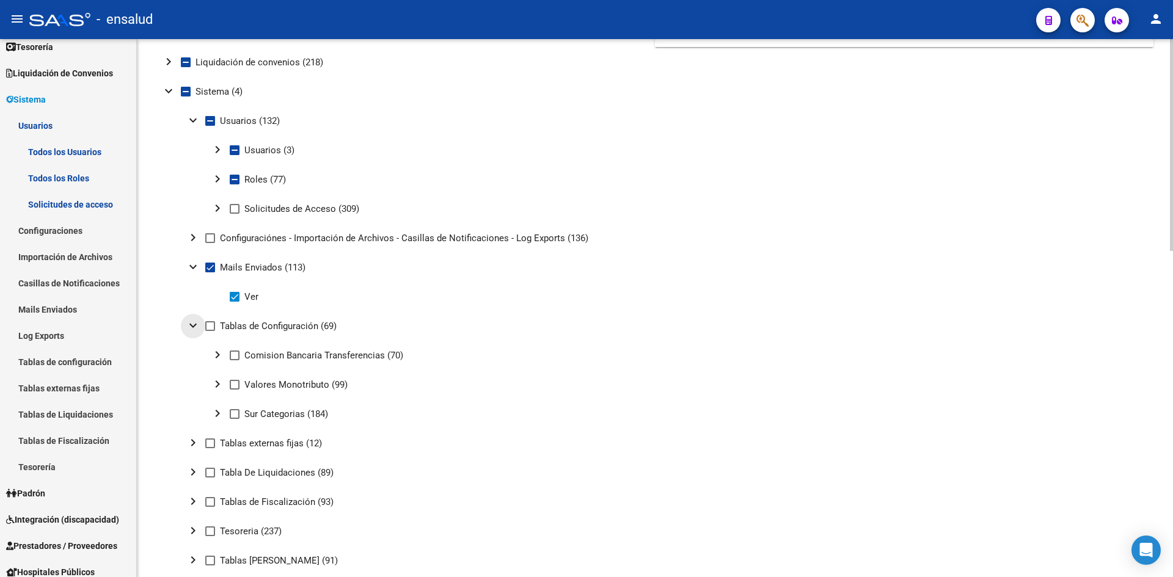
click at [196, 327] on mat-icon "expand_more" at bounding box center [193, 325] width 15 height 15
click at [192, 351] on mat-icon "chevron_right" at bounding box center [193, 355] width 15 height 15
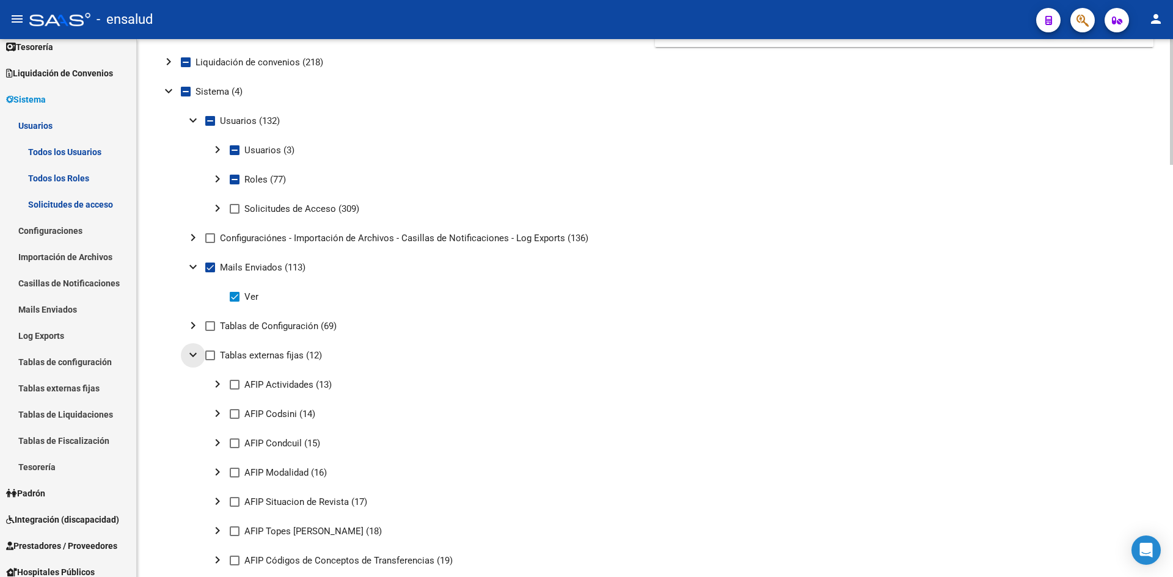
click at [192, 353] on mat-icon "expand_more" at bounding box center [193, 355] width 15 height 15
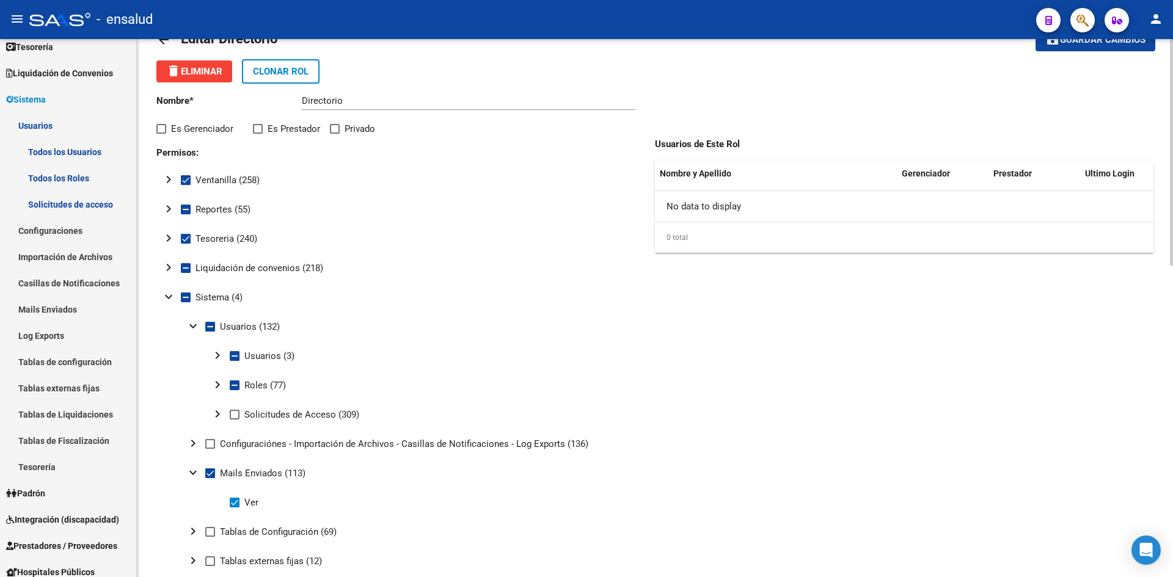
scroll to position [0, 0]
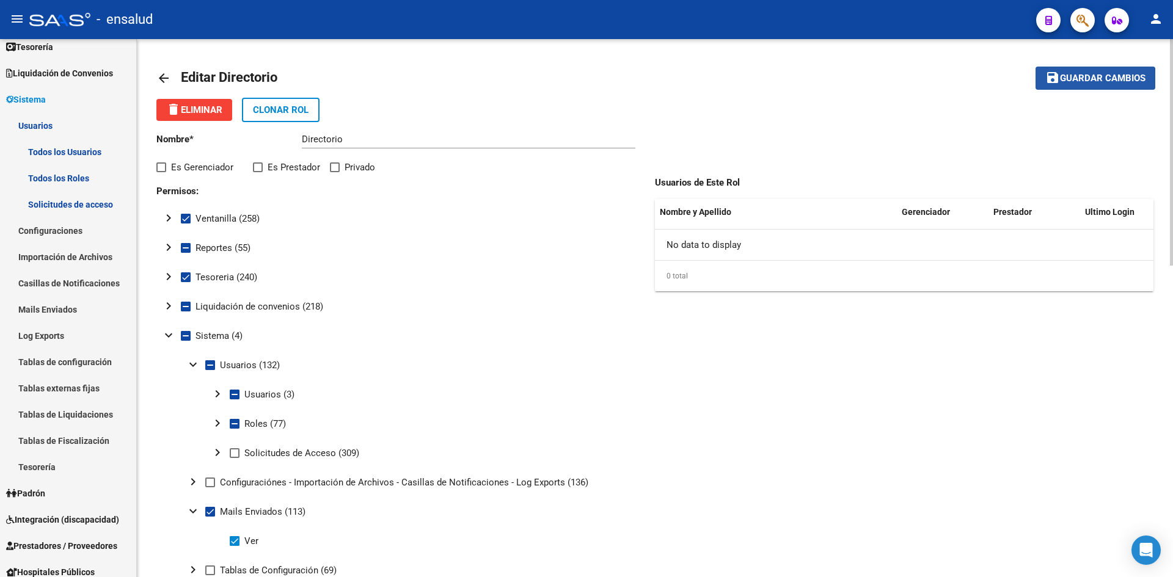
click at [1072, 81] on span "Guardar cambios" at bounding box center [1103, 78] width 86 height 11
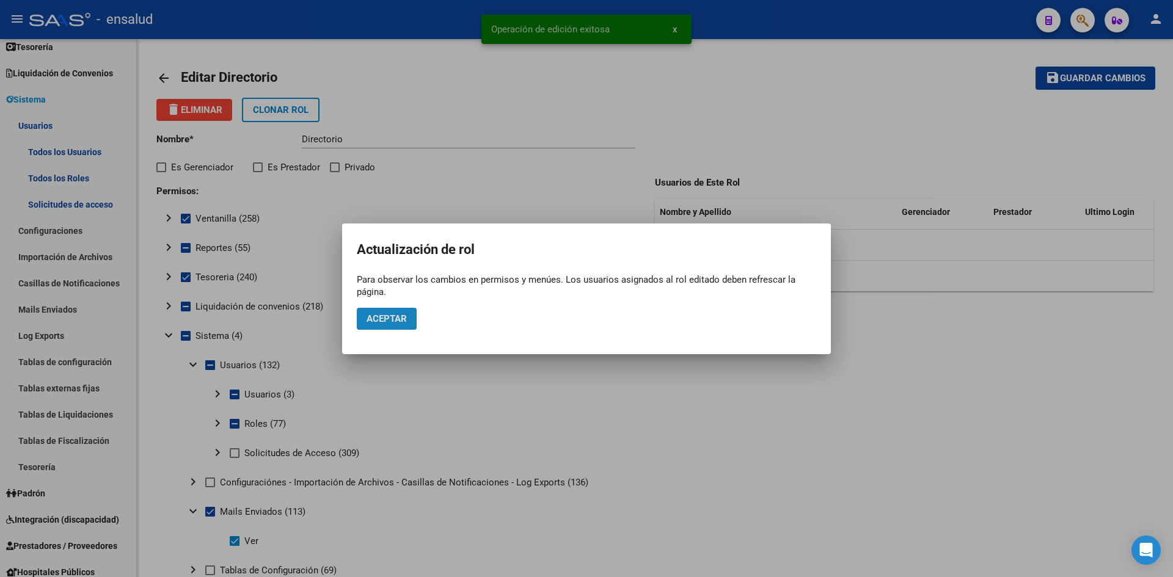
click at [386, 313] on span "Aceptar" at bounding box center [387, 318] width 40 height 11
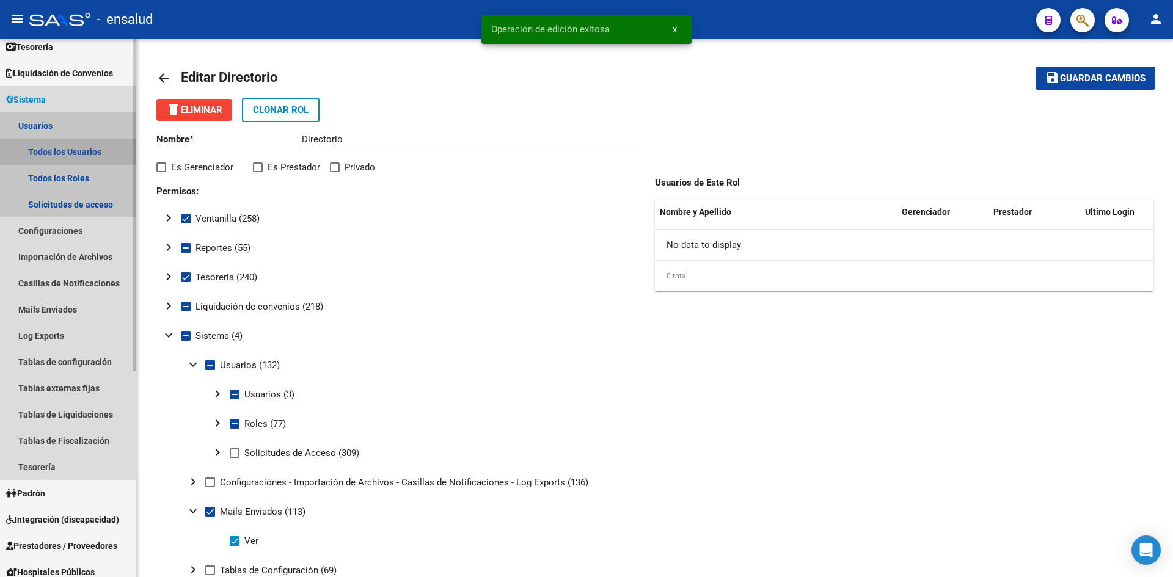
click at [54, 159] on link "Todos los Usuarios" at bounding box center [68, 152] width 136 height 26
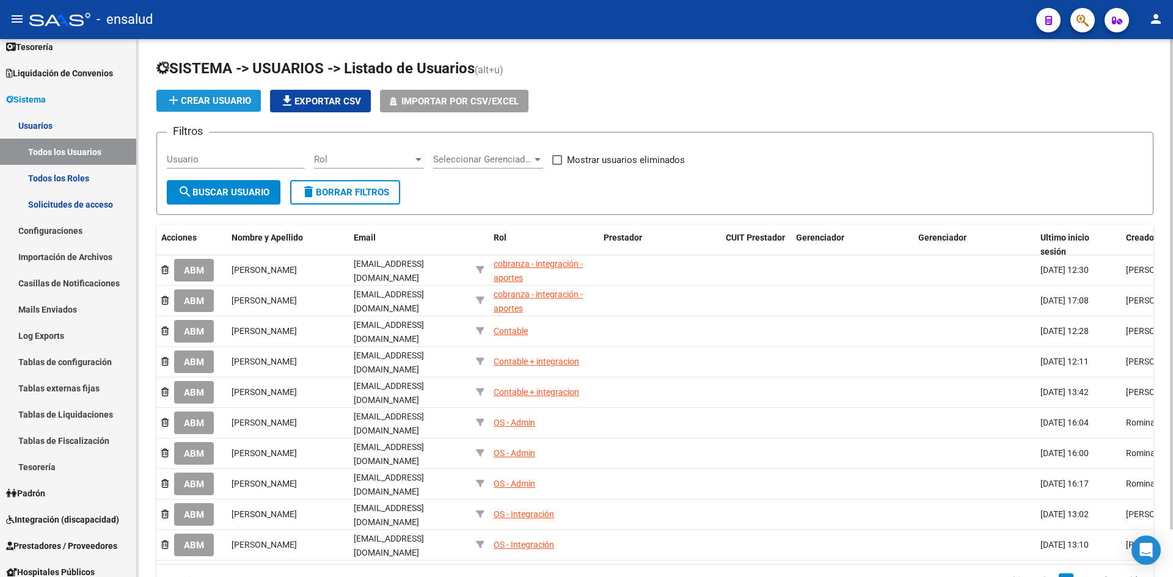
click at [239, 106] on button "add Crear Usuario" at bounding box center [208, 101] width 104 height 22
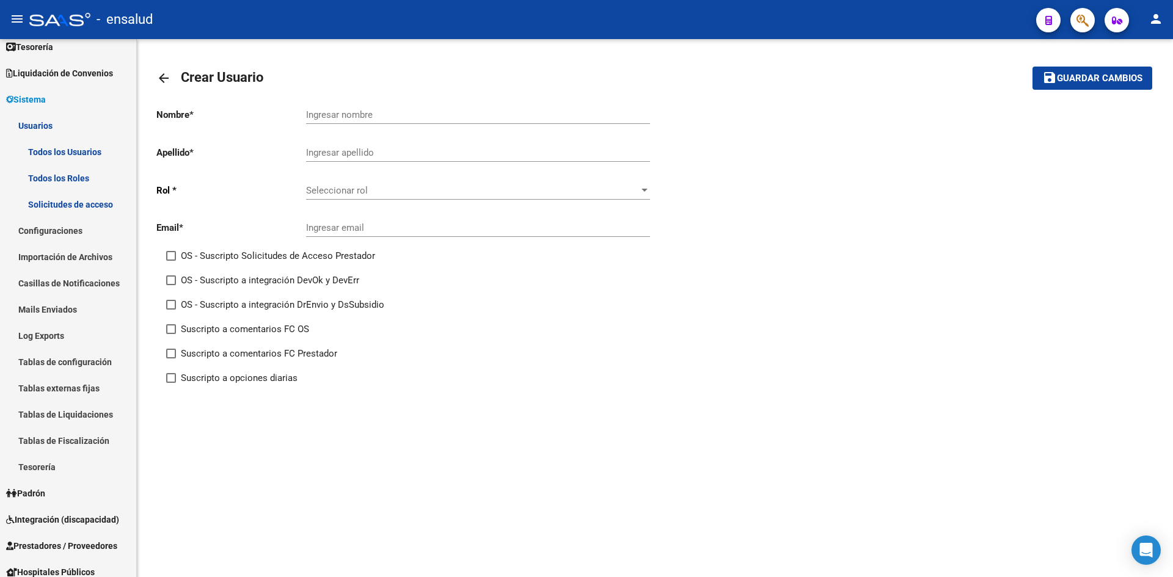
click at [384, 122] on div "Ingresar nombre" at bounding box center [478, 111] width 344 height 26
click at [386, 115] on input "Ingresar nombre" at bounding box center [478, 114] width 344 height 11
type input "Angel"
click at [376, 148] on input "Ingresar apellido" at bounding box center [478, 152] width 344 height 11
type input "Mendez"
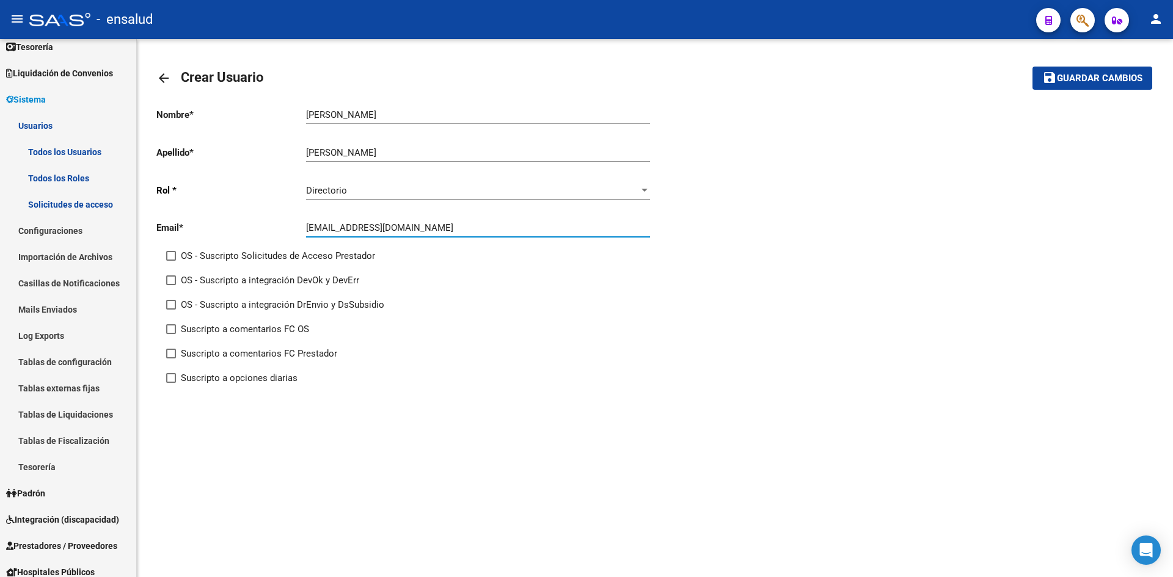
type input "angelmendez@ensalud.org"
drag, startPoint x: 447, startPoint y: 229, endPoint x: 254, endPoint y: 213, distance: 193.8
click at [254, 213] on div "Email * angelmendez@ensalud.org Ingresar email" at bounding box center [405, 230] width 499 height 38
click at [1069, 79] on span "Guardar cambios" at bounding box center [1100, 78] width 86 height 11
